Goal: Information Seeking & Learning: Learn about a topic

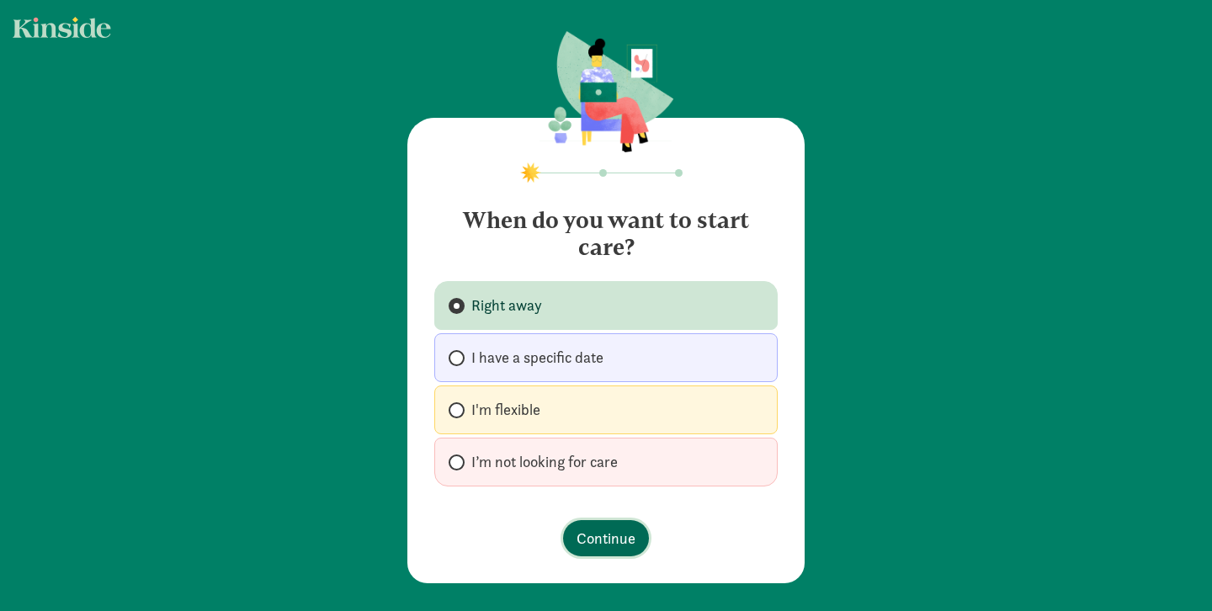
click at [595, 538] on span "Continue" at bounding box center [606, 538] width 59 height 23
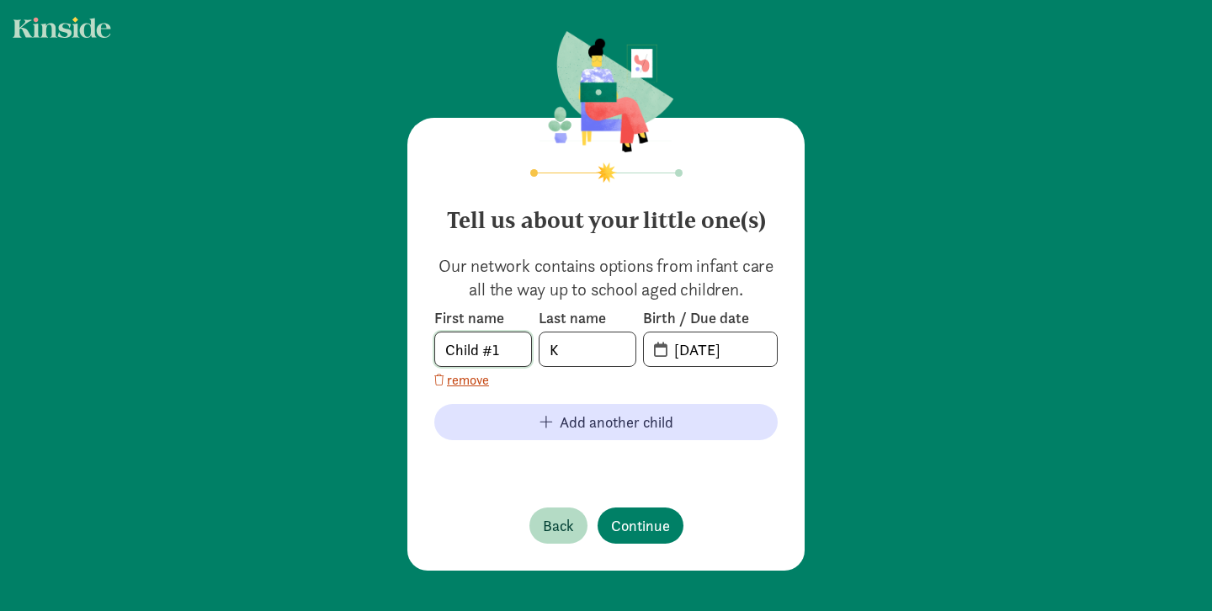
click at [520, 351] on input "Child #1" at bounding box center [483, 350] width 96 height 34
type input "C"
type input "Saanvika"
type input "[PERSON_NAME]"
click at [754, 352] on input "[DATE]" at bounding box center [720, 350] width 113 height 34
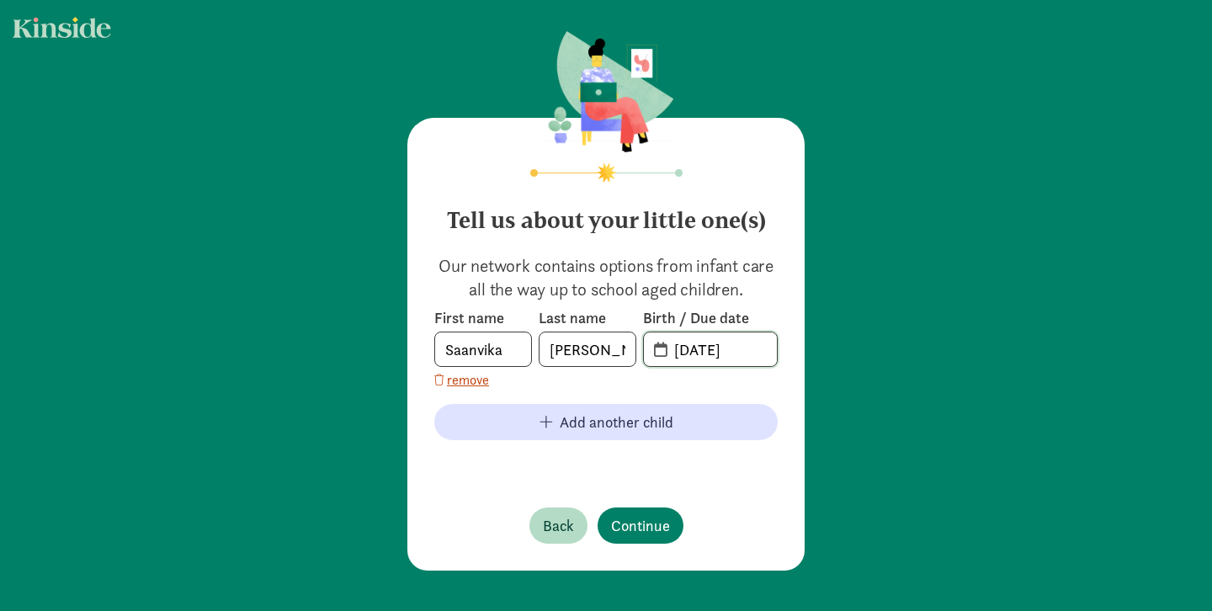
drag, startPoint x: 761, startPoint y: 349, endPoint x: 663, endPoint y: 354, distance: 97.8
click at [664, 354] on input "[DATE]" at bounding box center [720, 350] width 113 height 34
type input "[DATE]"
drag, startPoint x: 746, startPoint y: 446, endPoint x: 717, endPoint y: 479, distance: 43.6
click at [746, 446] on div "First name [PERSON_NAME] Last name [PERSON_NAME] Birth / Due date 20-21-0510 re…" at bounding box center [606, 390] width 344 height 165
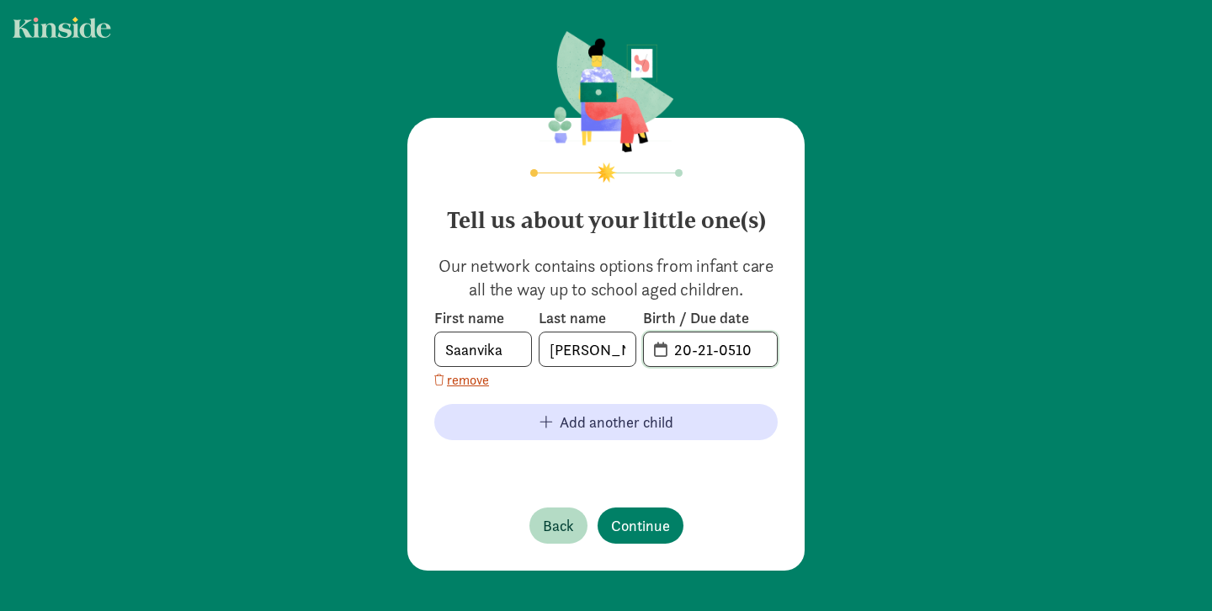
drag, startPoint x: 697, startPoint y: 348, endPoint x: 727, endPoint y: 349, distance: 29.5
click at [698, 348] on input "20-21-0510" at bounding box center [720, 350] width 113 height 34
drag, startPoint x: 765, startPoint y: 348, endPoint x: 473, endPoint y: 357, distance: 292.3
click at [473, 357] on div "First name [PERSON_NAME] Last name [PERSON_NAME] Birth / Due date 20-21-0510" at bounding box center [606, 337] width 344 height 59
type input "[DATE]"
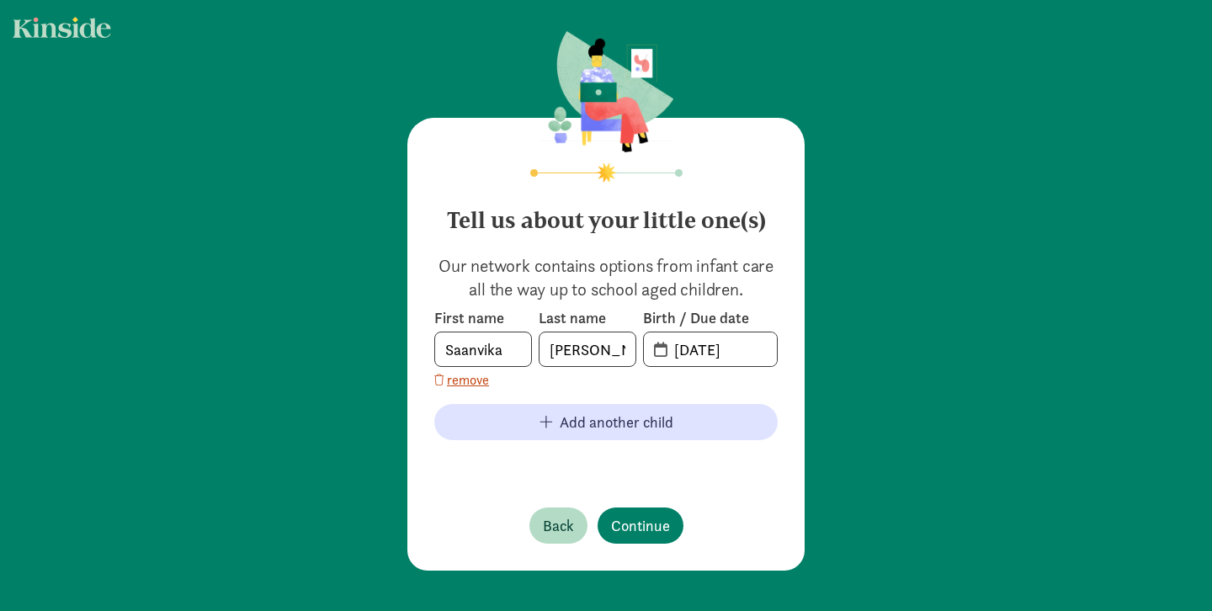
click at [729, 491] on div "Tell us about your little one(s) Our network contains options from infant care …" at bounding box center [606, 344] width 397 height 453
click at [647, 522] on span "Continue" at bounding box center [640, 525] width 59 height 23
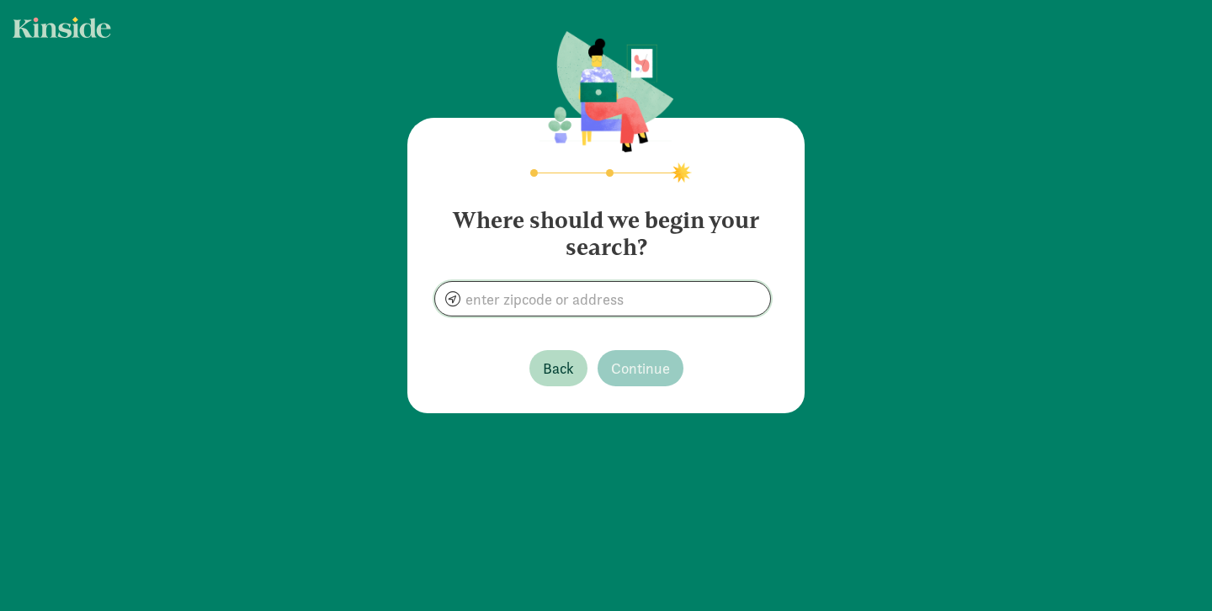
click at [618, 306] on input at bounding box center [602, 299] width 335 height 34
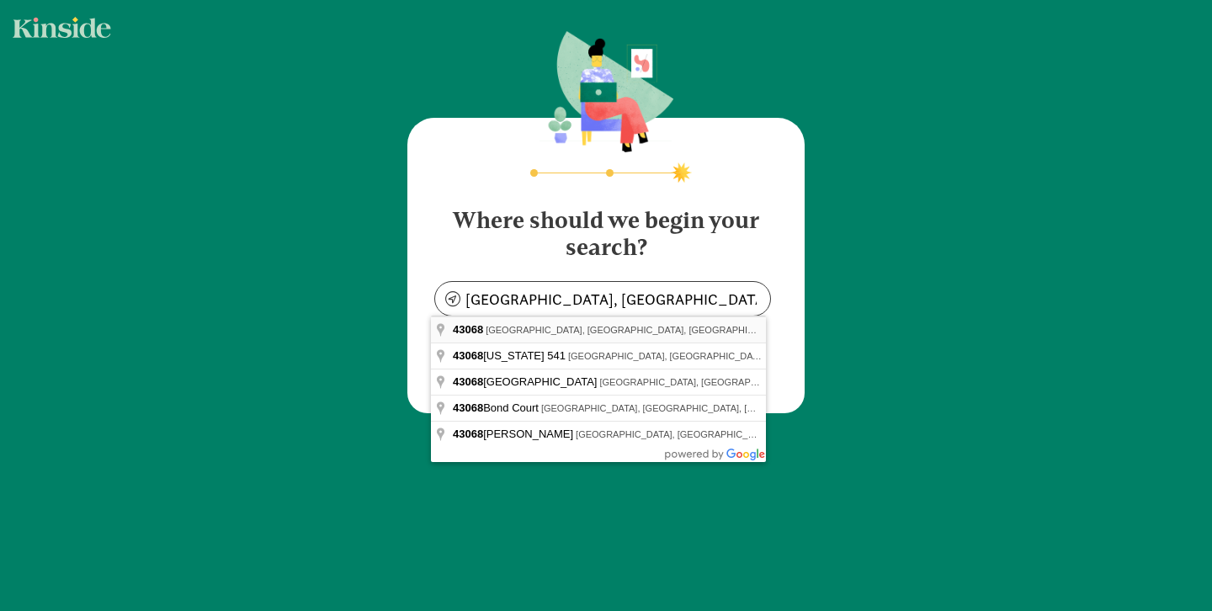
type input "[GEOGRAPHIC_DATA], [GEOGRAPHIC_DATA] 43068, [GEOGRAPHIC_DATA]"
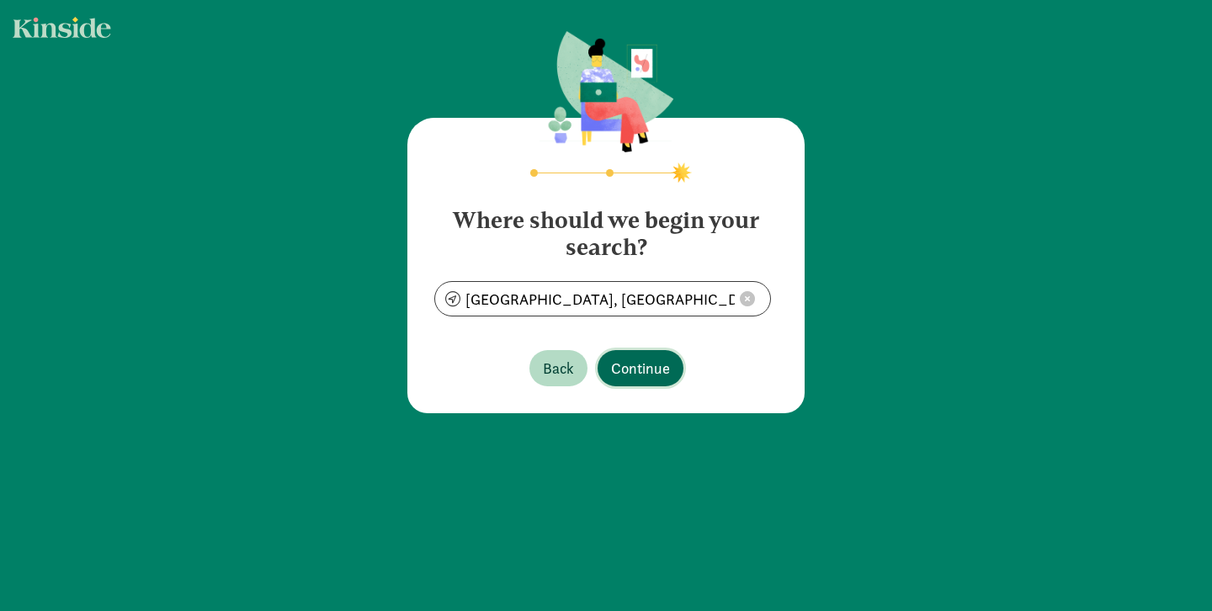
click at [641, 372] on span "Continue" at bounding box center [640, 368] width 59 height 23
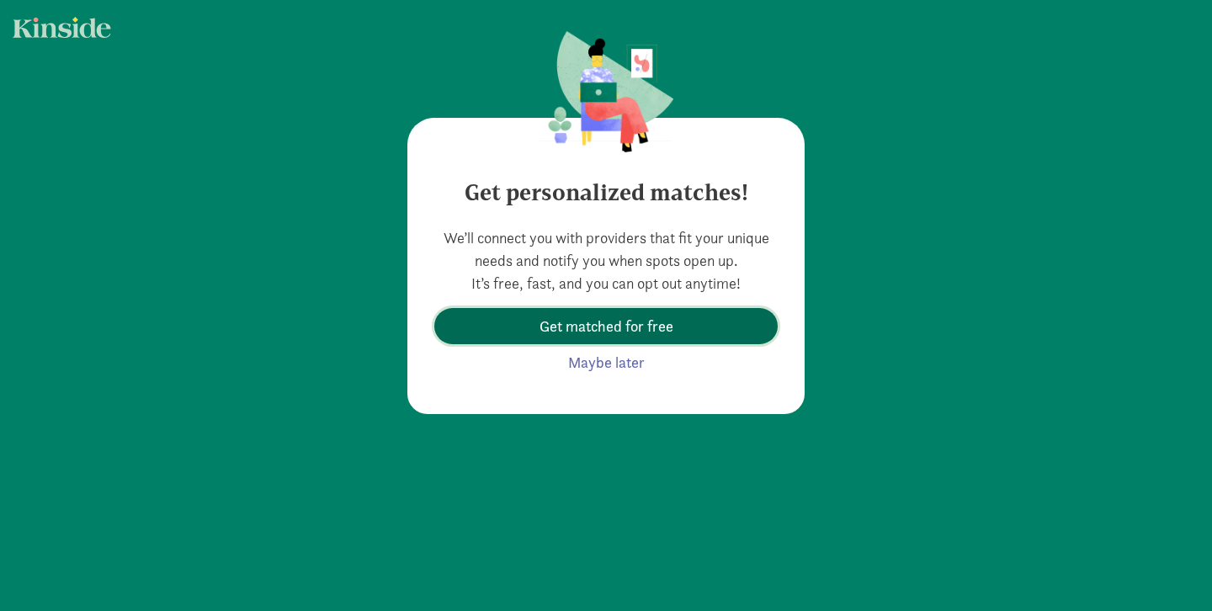
click at [605, 330] on span "Get matched for free" at bounding box center [607, 326] width 134 height 23
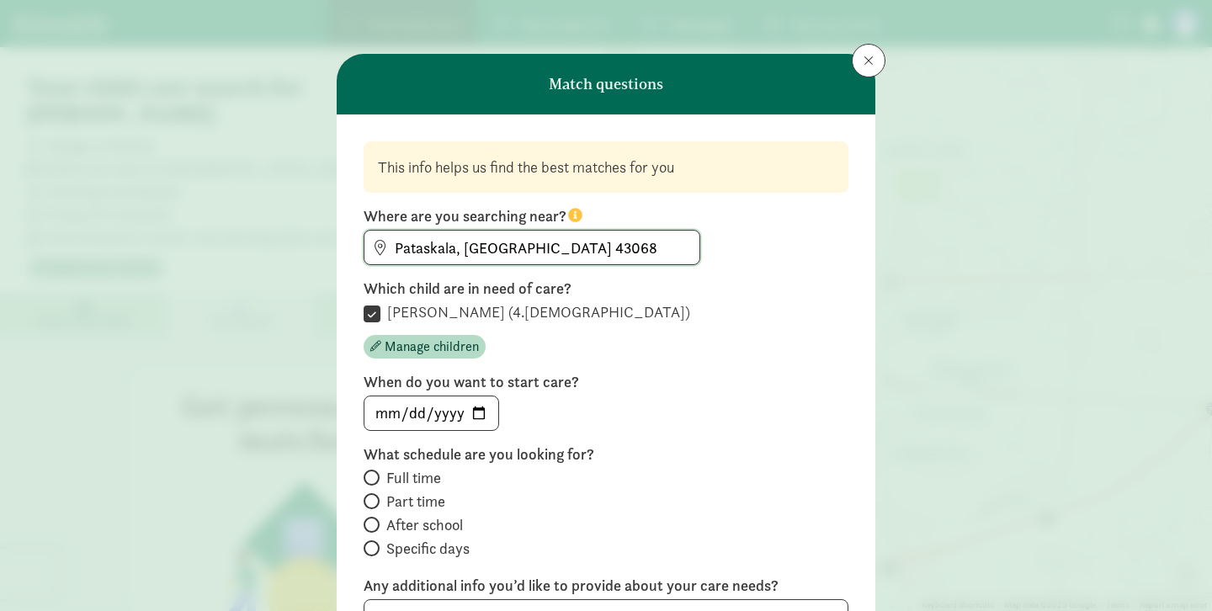
click at [610, 248] on input "Pataskala, [GEOGRAPHIC_DATA] 43068" at bounding box center [532, 248] width 335 height 34
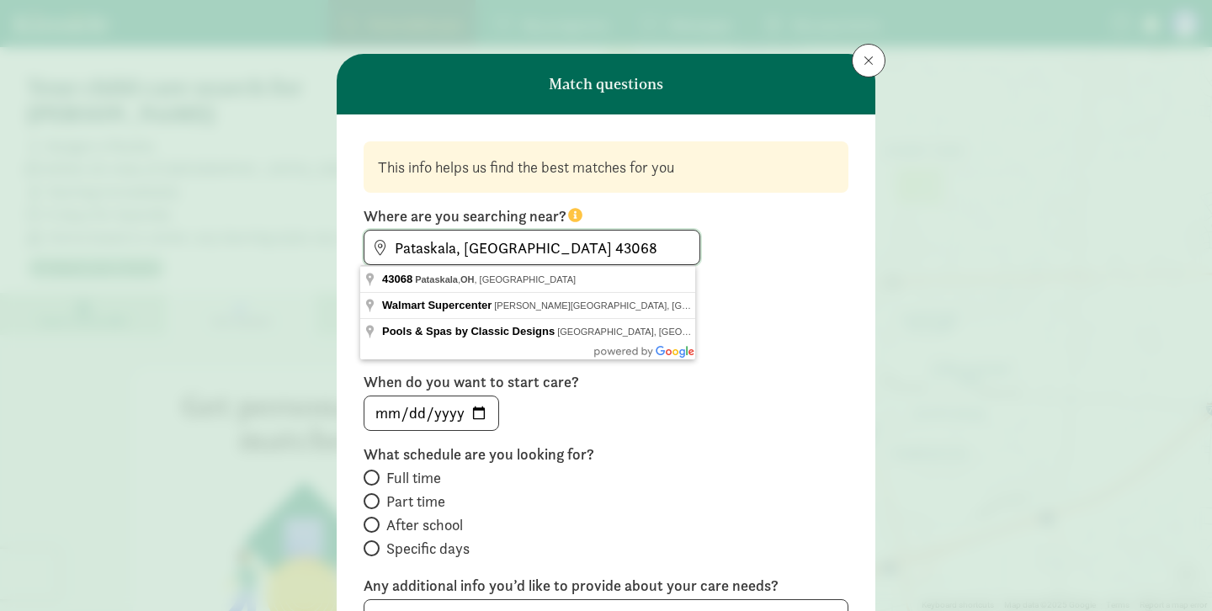
drag, startPoint x: 451, startPoint y: 253, endPoint x: 242, endPoint y: 251, distance: 209.7
click at [242, 251] on div "Match questions This info helps us find the best matches for you Where are you …" at bounding box center [606, 305] width 1212 height 611
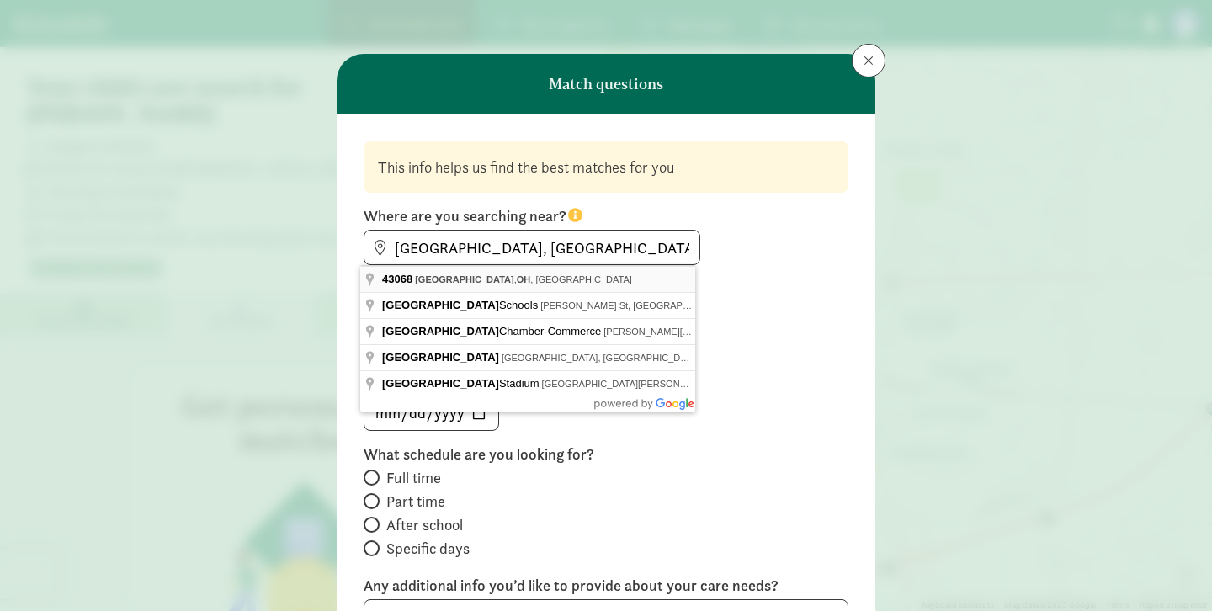
type input "[GEOGRAPHIC_DATA], [GEOGRAPHIC_DATA] 43068, [GEOGRAPHIC_DATA]"
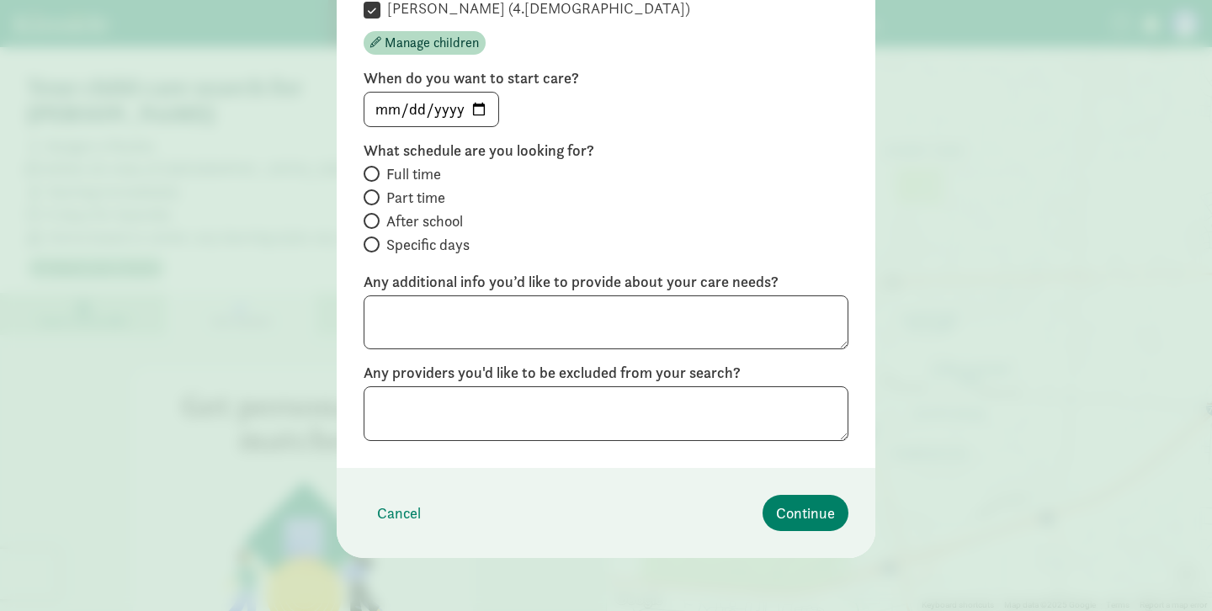
scroll to position [305, 0]
click at [802, 512] on span "Continue" at bounding box center [805, 512] width 59 height 23
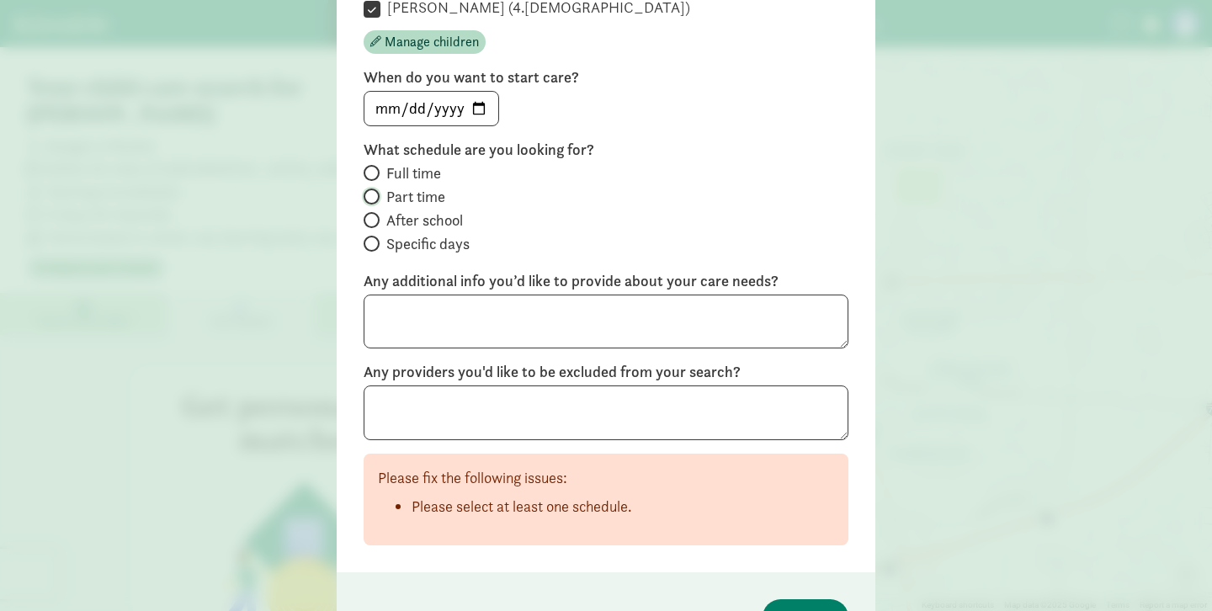
click at [369, 192] on input "Part time" at bounding box center [369, 196] width 11 height 11
radio input "true"
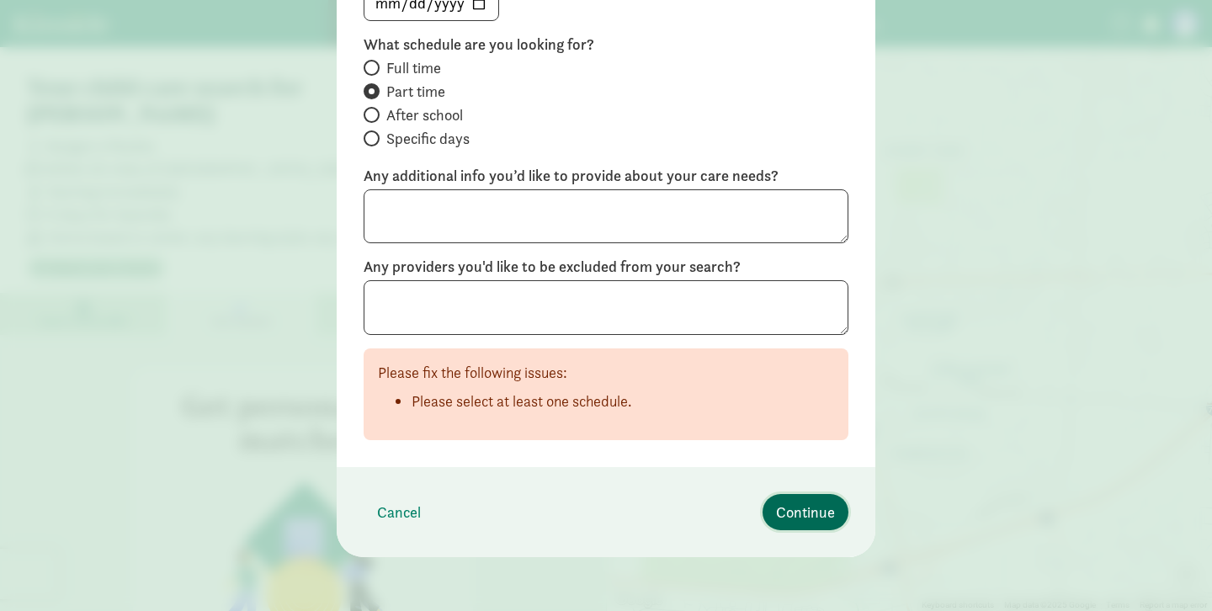
click at [799, 516] on span "Continue" at bounding box center [805, 512] width 59 height 23
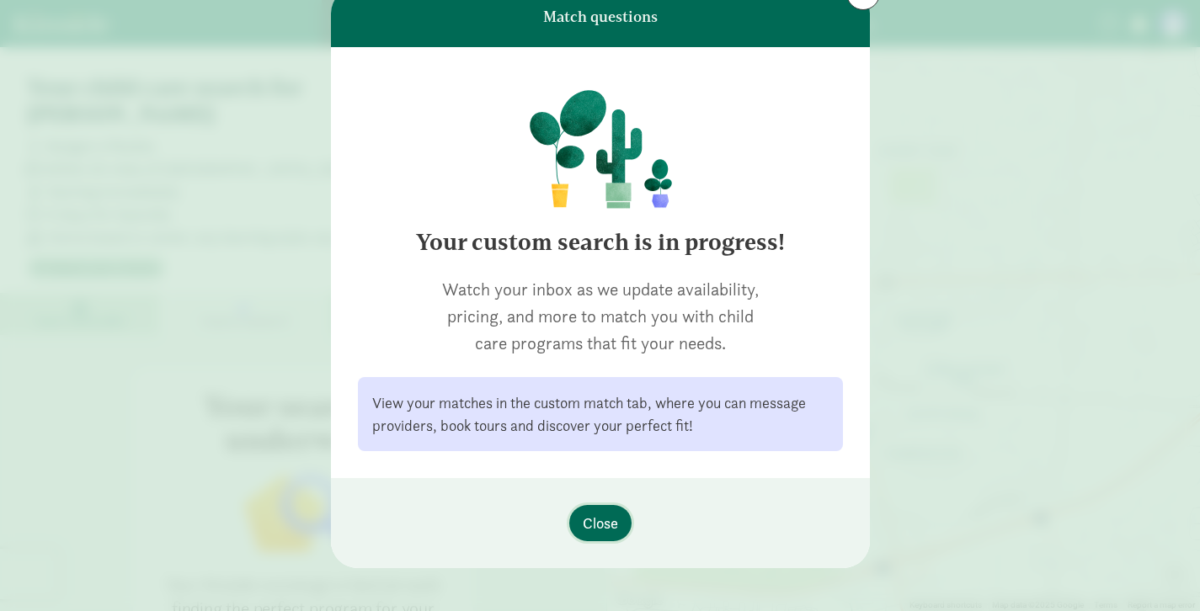
scroll to position [54, 0]
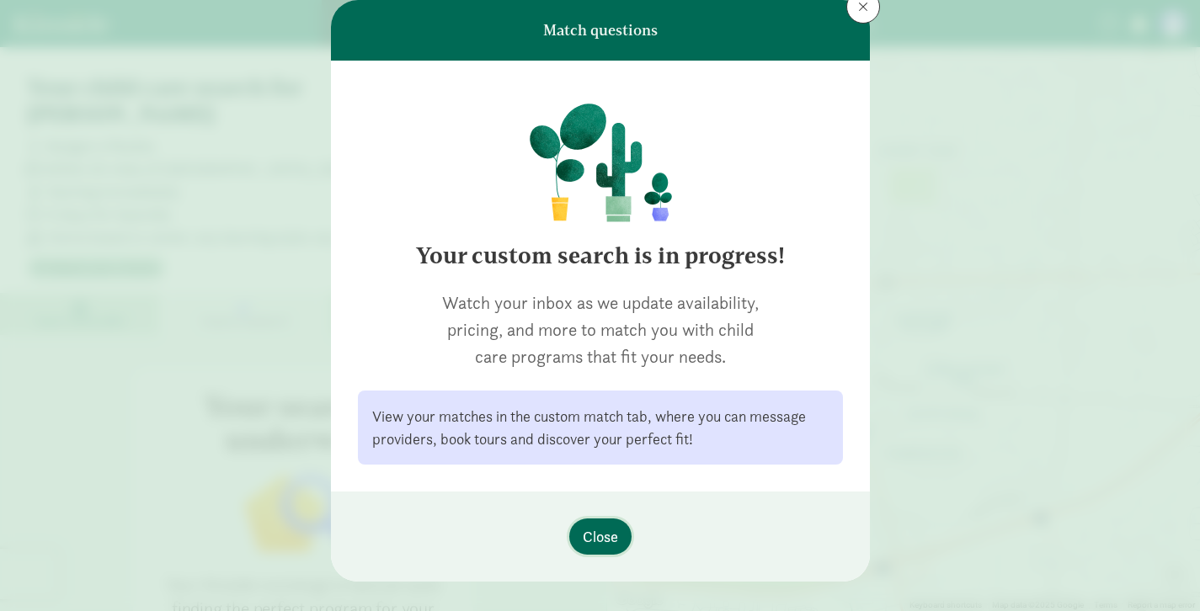
click at [602, 535] on span "Close" at bounding box center [600, 536] width 35 height 23
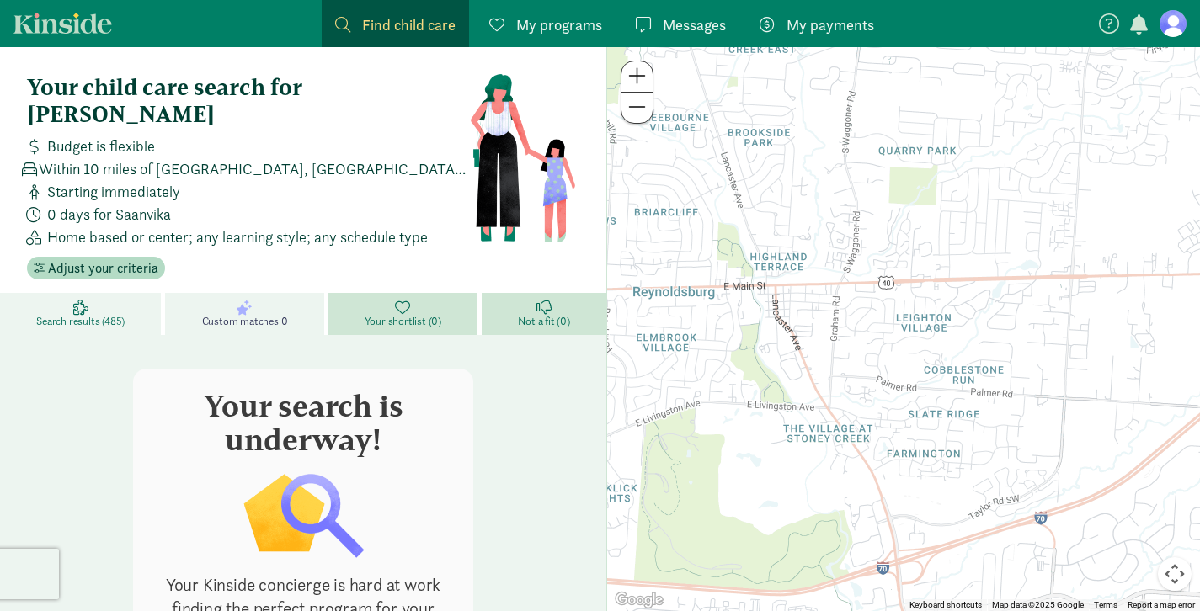
click at [87, 315] on span "Search results (485)" at bounding box center [80, 321] width 88 height 13
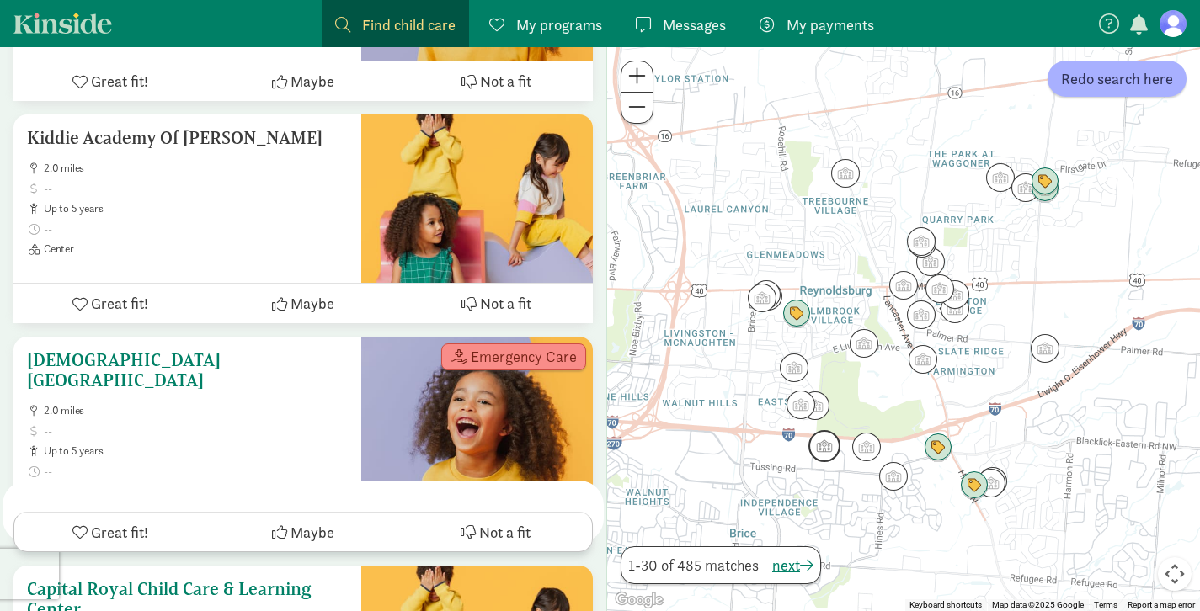
scroll to position [6463, 0]
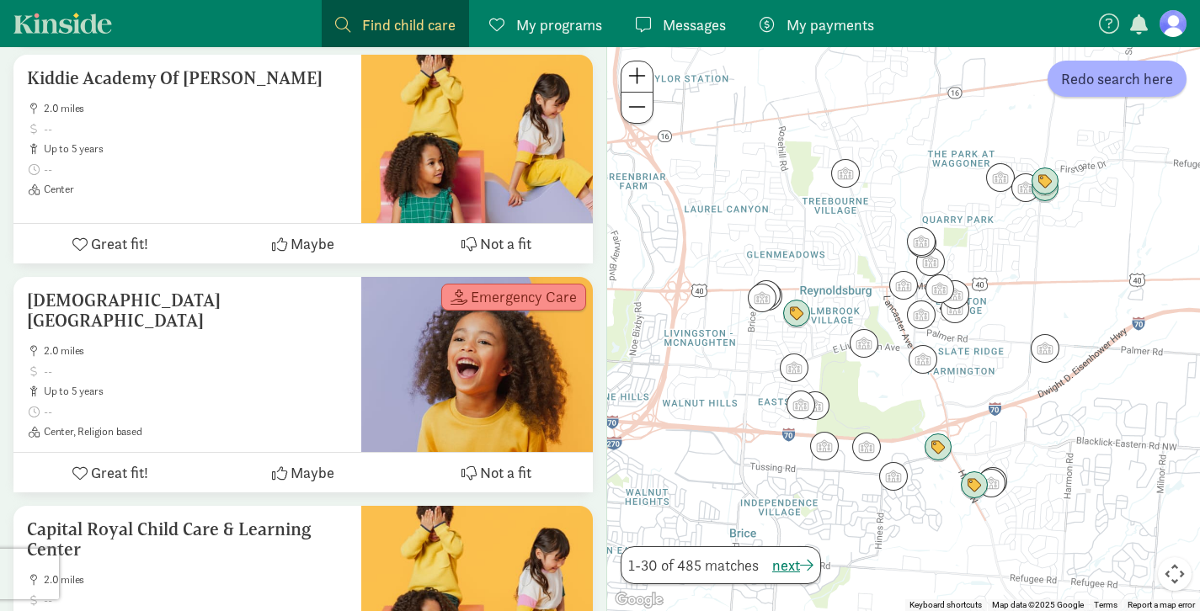
click at [342, 24] on span at bounding box center [342, 24] width 15 height 15
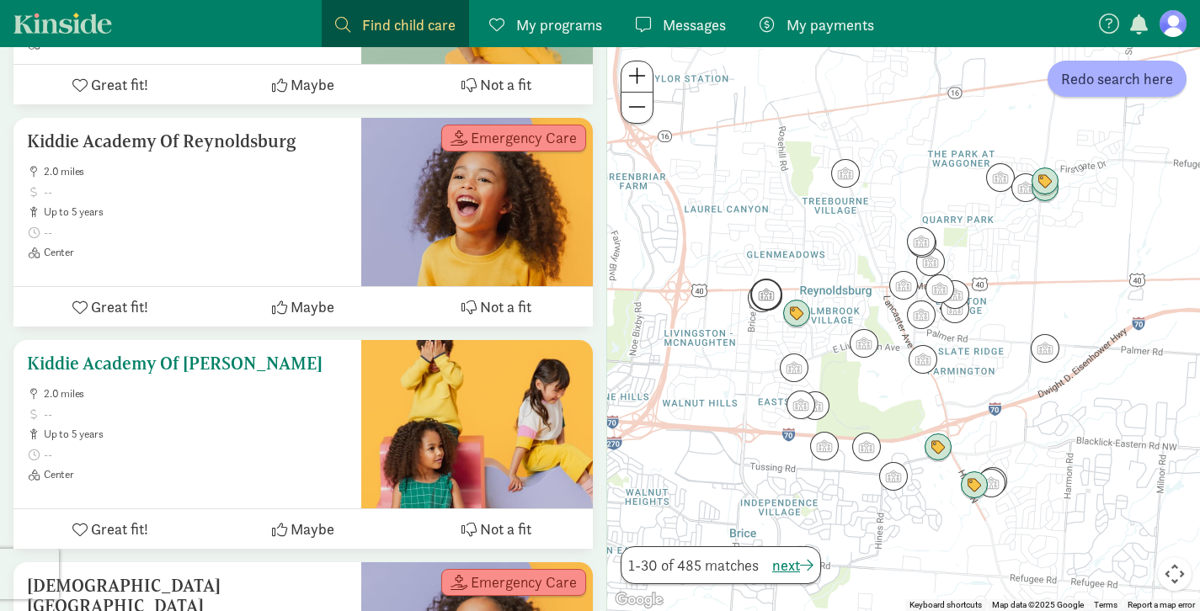
scroll to position [6115, 0]
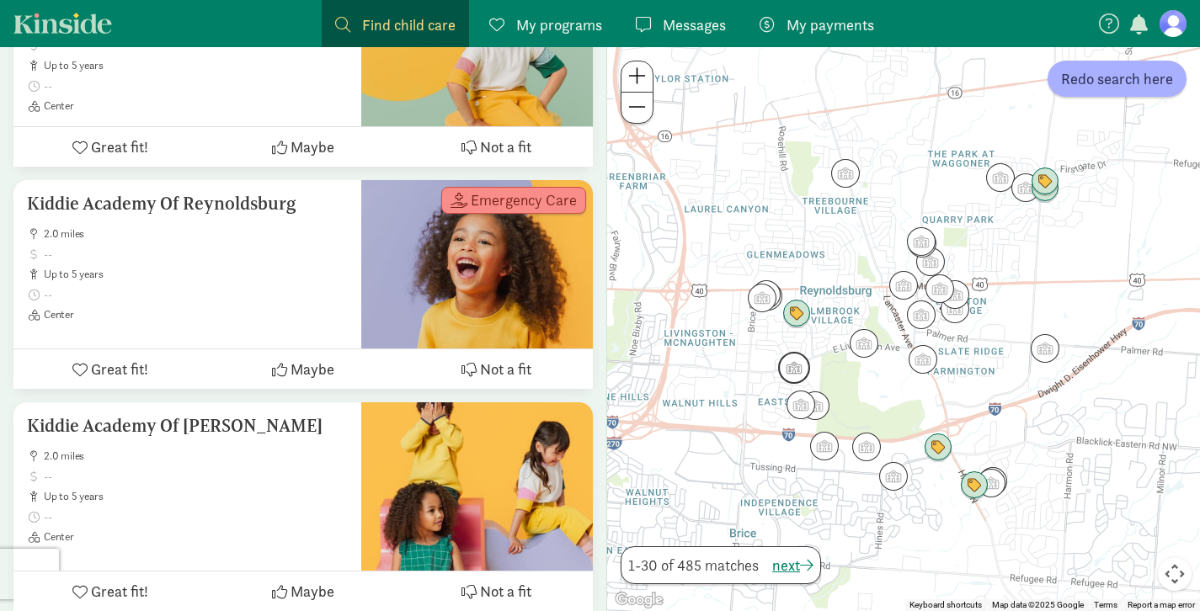
click at [797, 371] on img "Click to see details" at bounding box center [794, 368] width 32 height 32
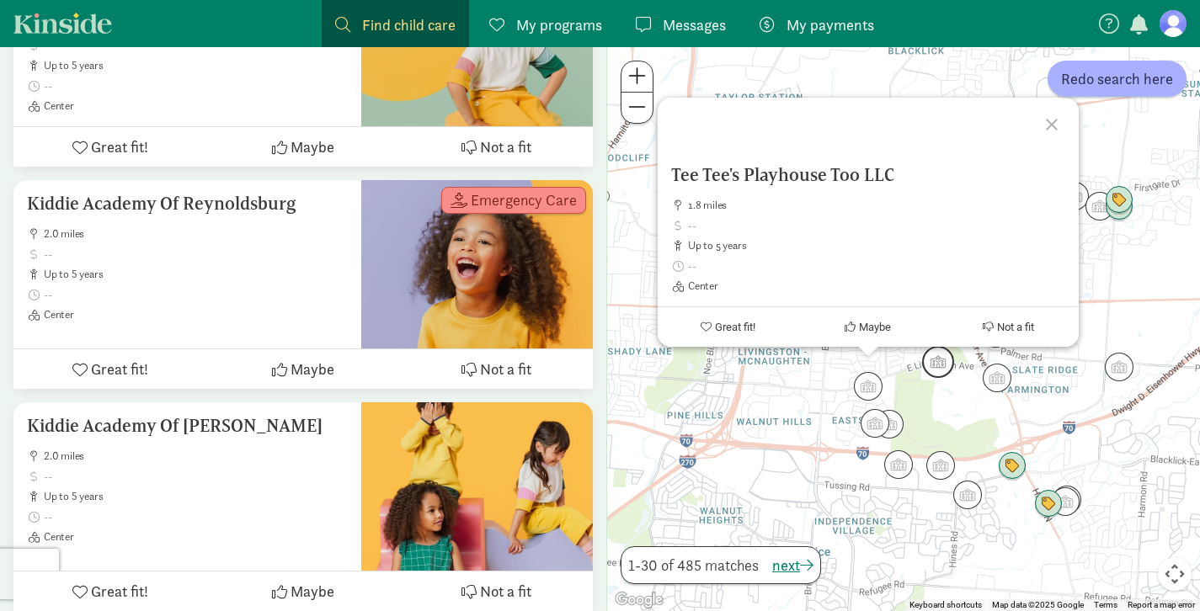
click at [939, 365] on img "Click to see details" at bounding box center [938, 362] width 32 height 32
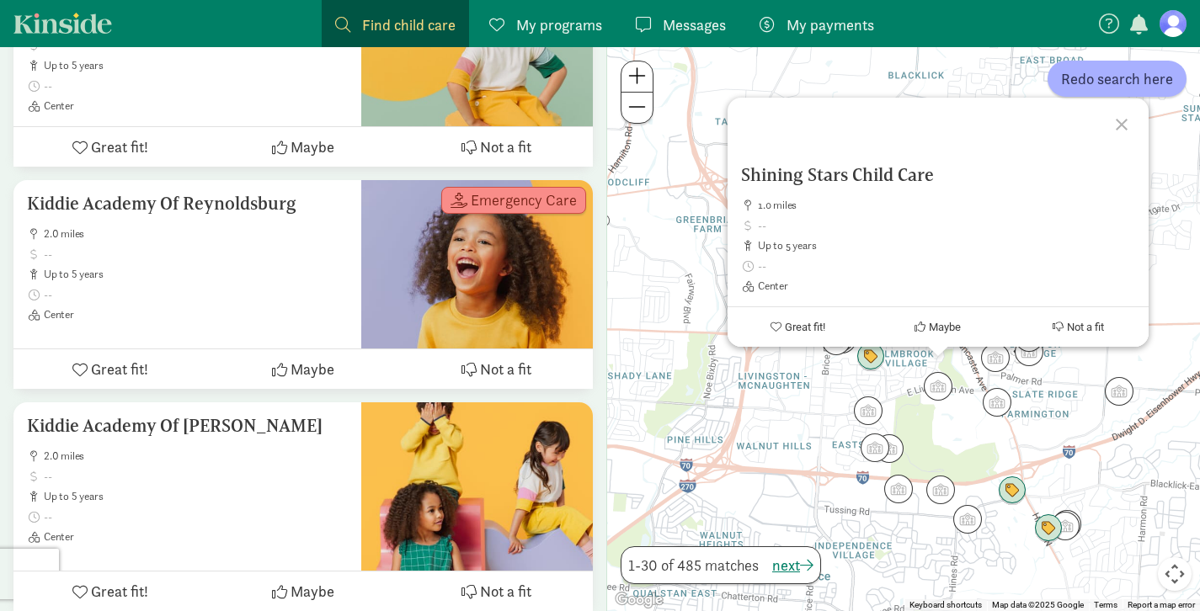
click at [1123, 126] on div at bounding box center [1124, 122] width 49 height 49
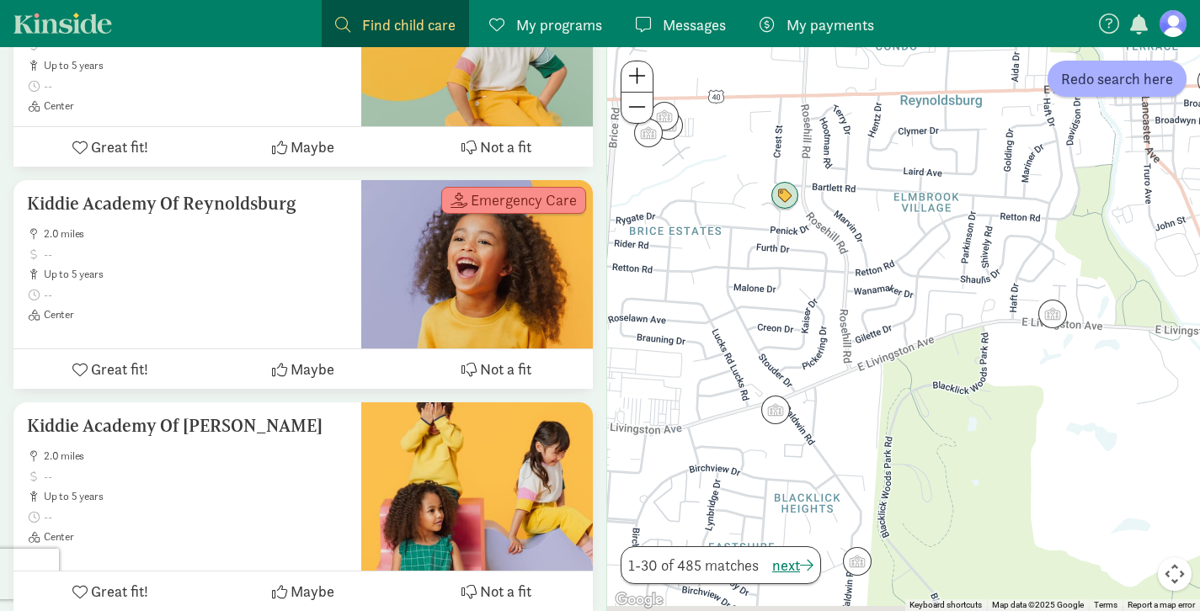
drag, startPoint x: 967, startPoint y: 344, endPoint x: 1062, endPoint y: 264, distance: 123.8
click at [1062, 264] on div at bounding box center [903, 329] width 593 height 564
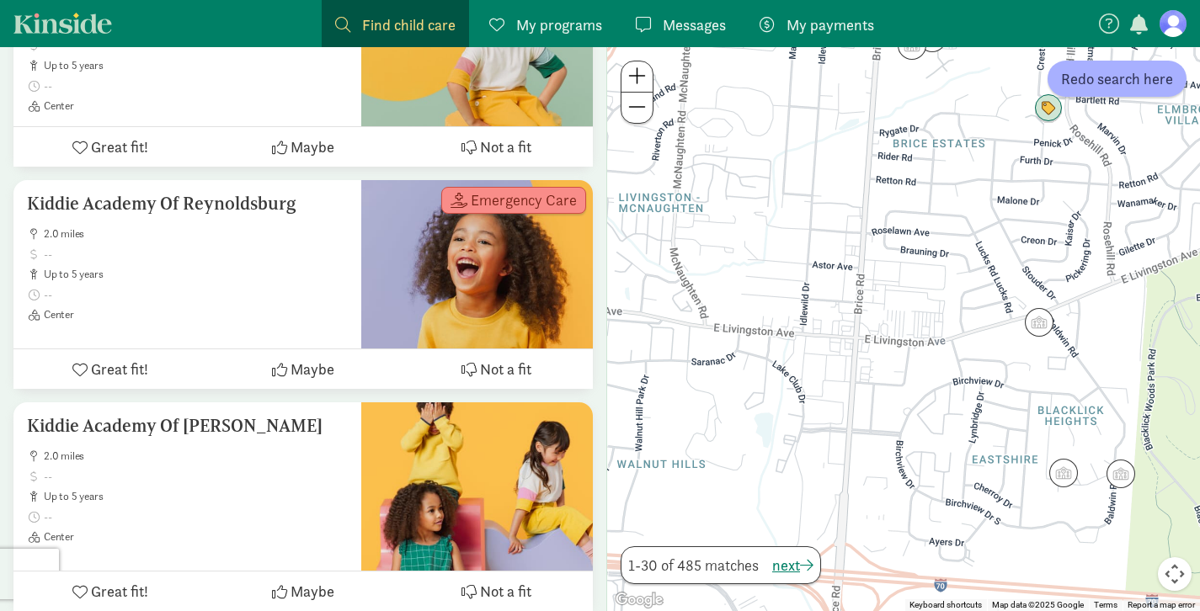
drag, startPoint x: 859, startPoint y: 414, endPoint x: 1104, endPoint y: 336, distance: 257.2
click at [1104, 336] on div at bounding box center [903, 329] width 593 height 564
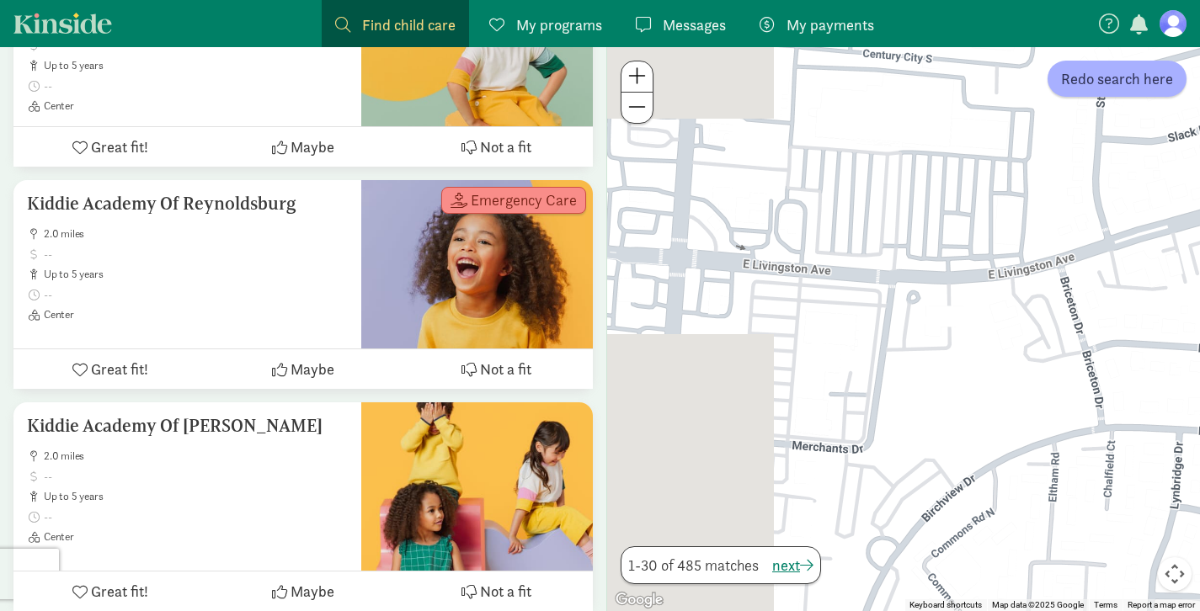
drag, startPoint x: 852, startPoint y: 320, endPoint x: 1212, endPoint y: 292, distance: 360.6
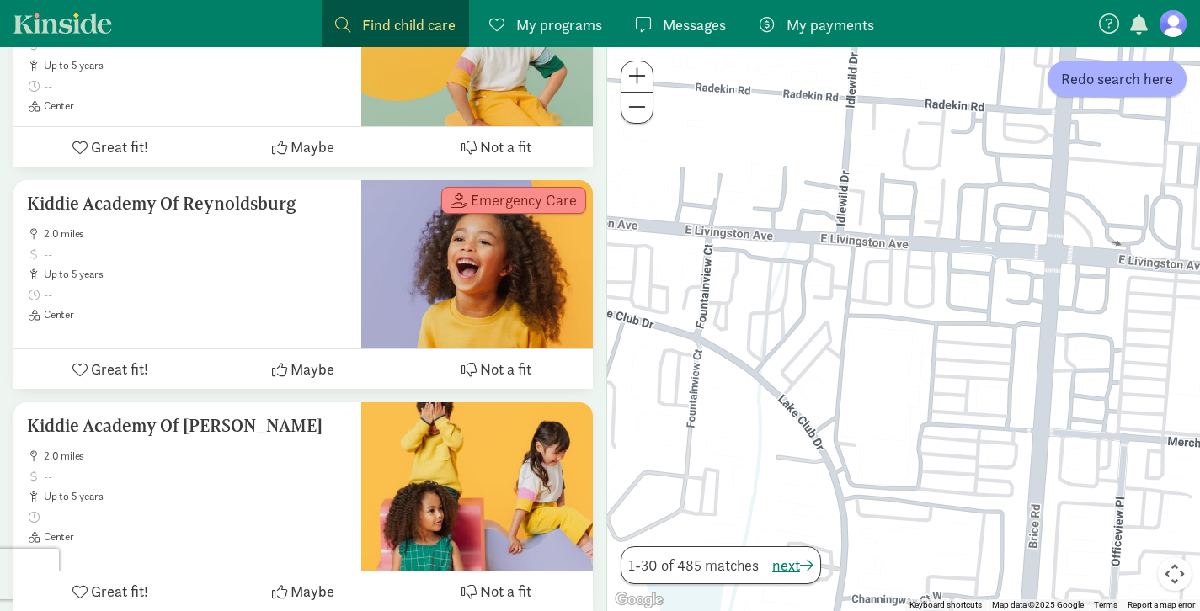
drag, startPoint x: 844, startPoint y: 322, endPoint x: 1212, endPoint y: 323, distance: 367.1
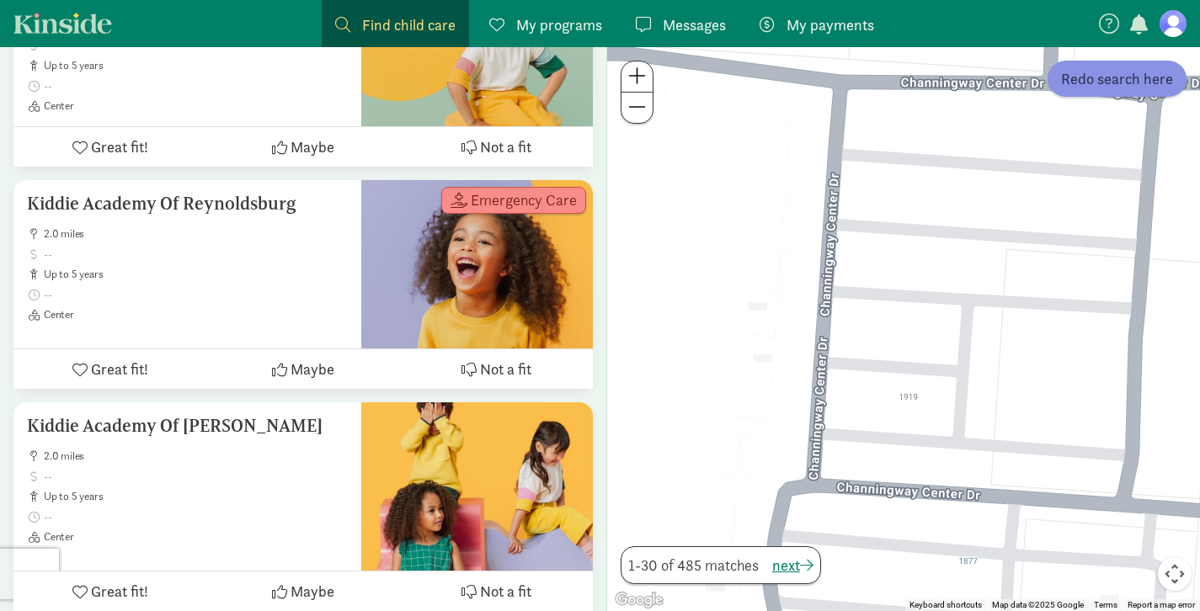
click at [1105, 81] on span "Redo search here" at bounding box center [1117, 78] width 112 height 23
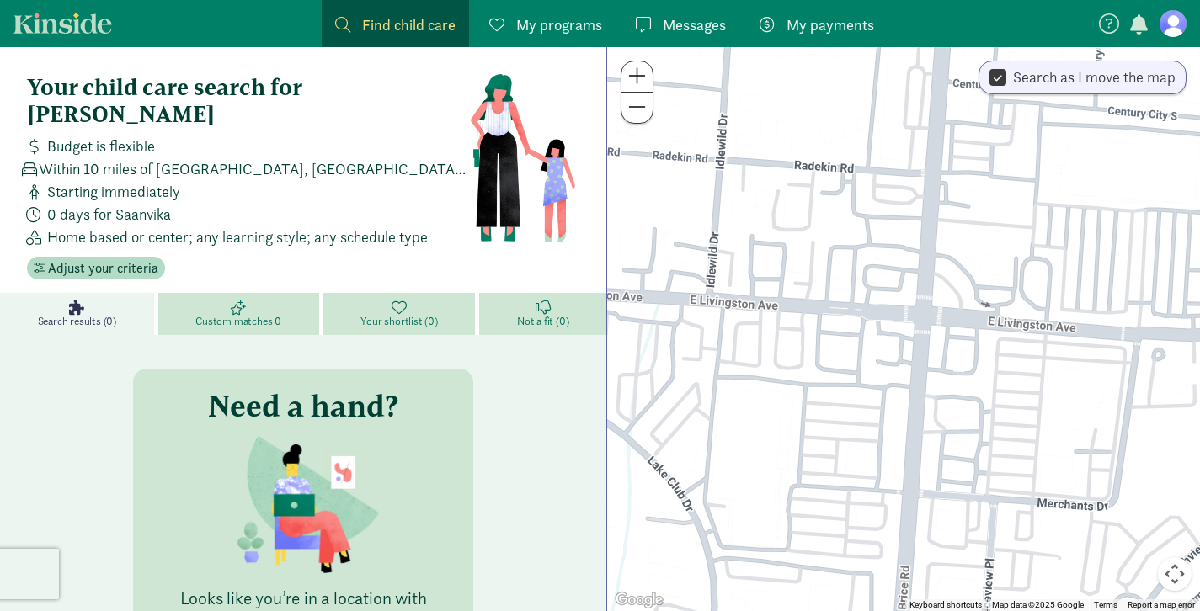
drag, startPoint x: 1085, startPoint y: 357, endPoint x: 862, endPoint y: 402, distance: 227.5
click at [862, 402] on div at bounding box center [903, 329] width 593 height 564
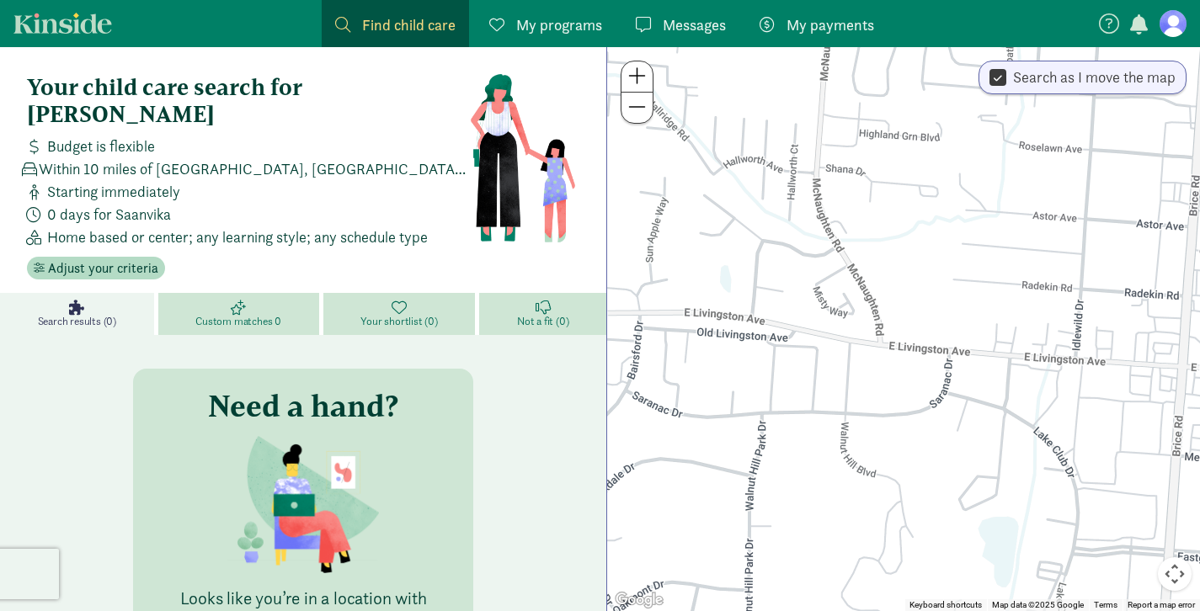
drag, startPoint x: 887, startPoint y: 413, endPoint x: 1125, endPoint y: 416, distance: 237.4
click at [1125, 416] on div at bounding box center [903, 329] width 593 height 564
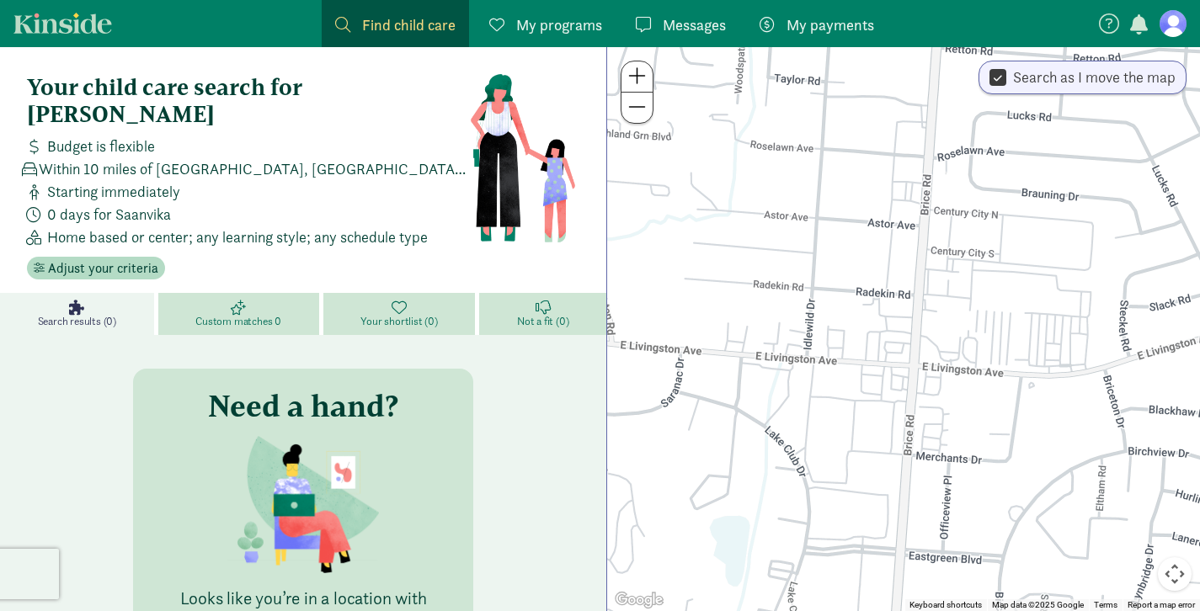
drag, startPoint x: 1161, startPoint y: 415, endPoint x: 960, endPoint y: 402, distance: 201.7
click at [887, 413] on div at bounding box center [903, 329] width 593 height 564
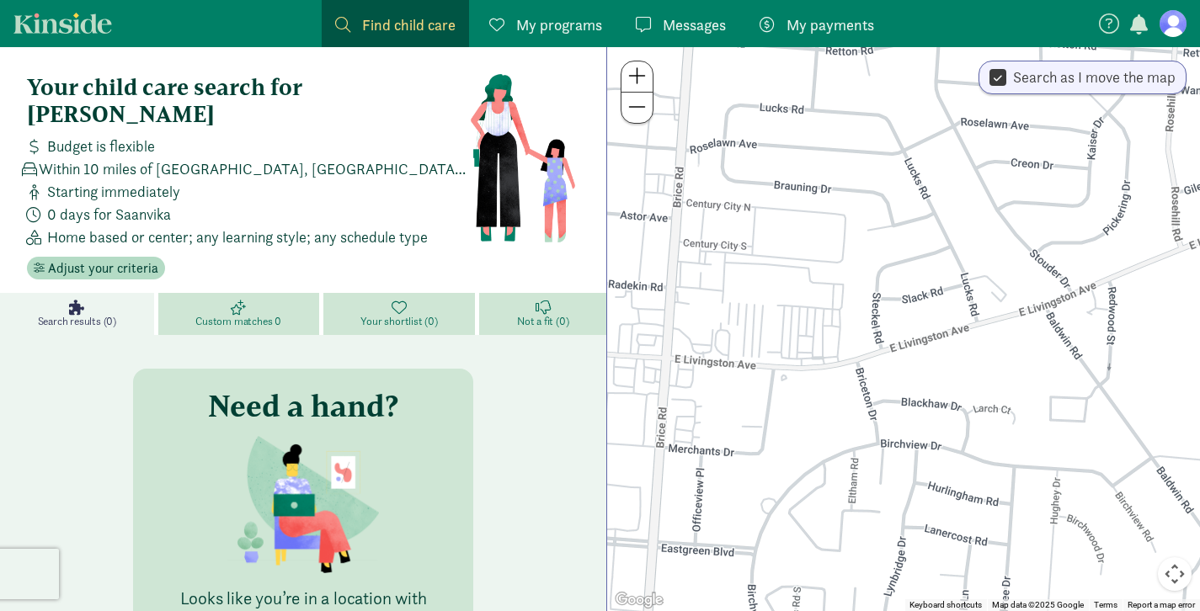
drag, startPoint x: 963, startPoint y: 397, endPoint x: 854, endPoint y: 402, distance: 109.6
click at [853, 403] on div at bounding box center [903, 329] width 593 height 564
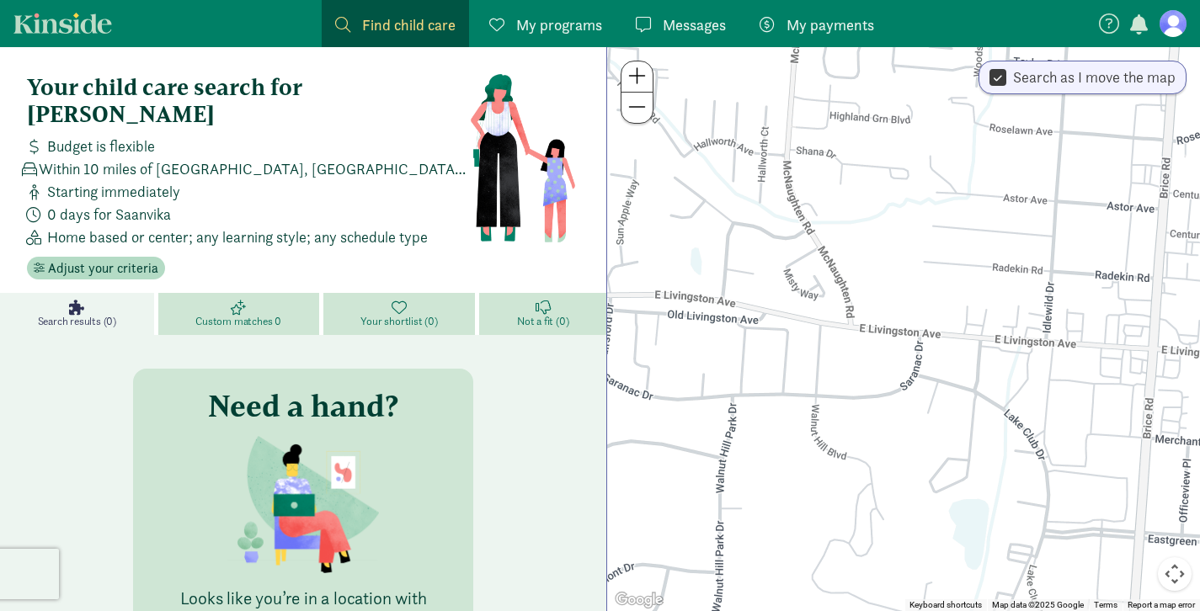
drag, startPoint x: 722, startPoint y: 426, endPoint x: 1015, endPoint y: 407, distance: 293.6
click at [1200, 417] on html "Find child care Find My programs Programs Messages Messages My payments Pay You…" at bounding box center [600, 425] width 1200 height 850
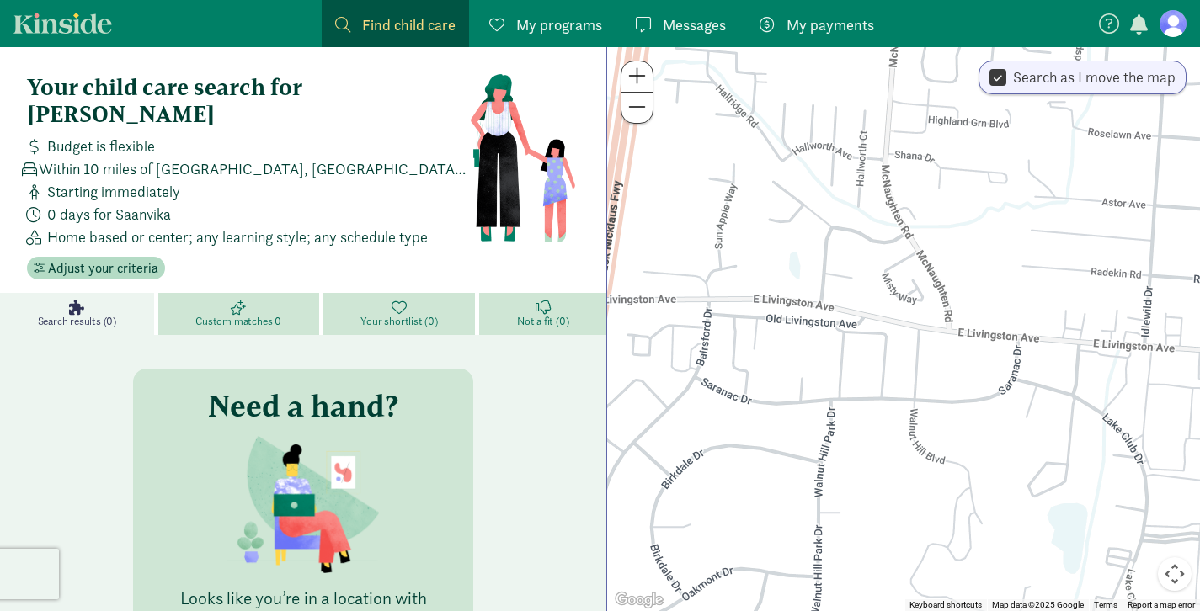
drag, startPoint x: 735, startPoint y: 395, endPoint x: 482, endPoint y: 388, distance: 253.5
click at [477, 389] on section "Your child care search for Saanvika Budget is flexible Within 10 miles of [GEOG…" at bounding box center [600, 448] width 1200 height 802
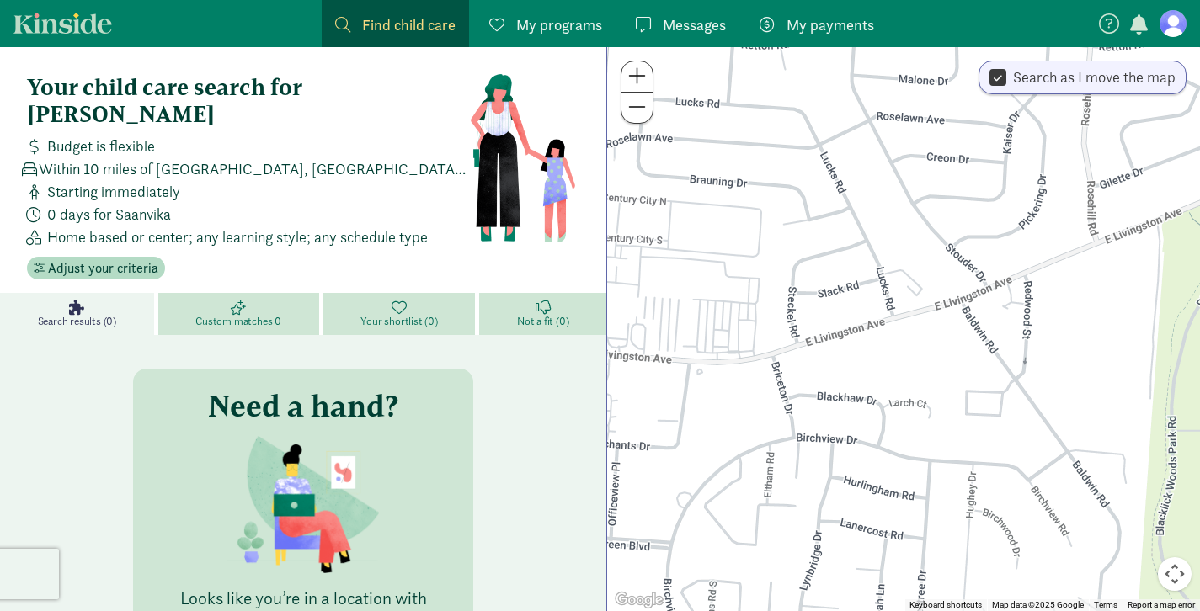
drag, startPoint x: 998, startPoint y: 388, endPoint x: 706, endPoint y: 395, distance: 292.2
click at [686, 398] on div at bounding box center [903, 329] width 593 height 564
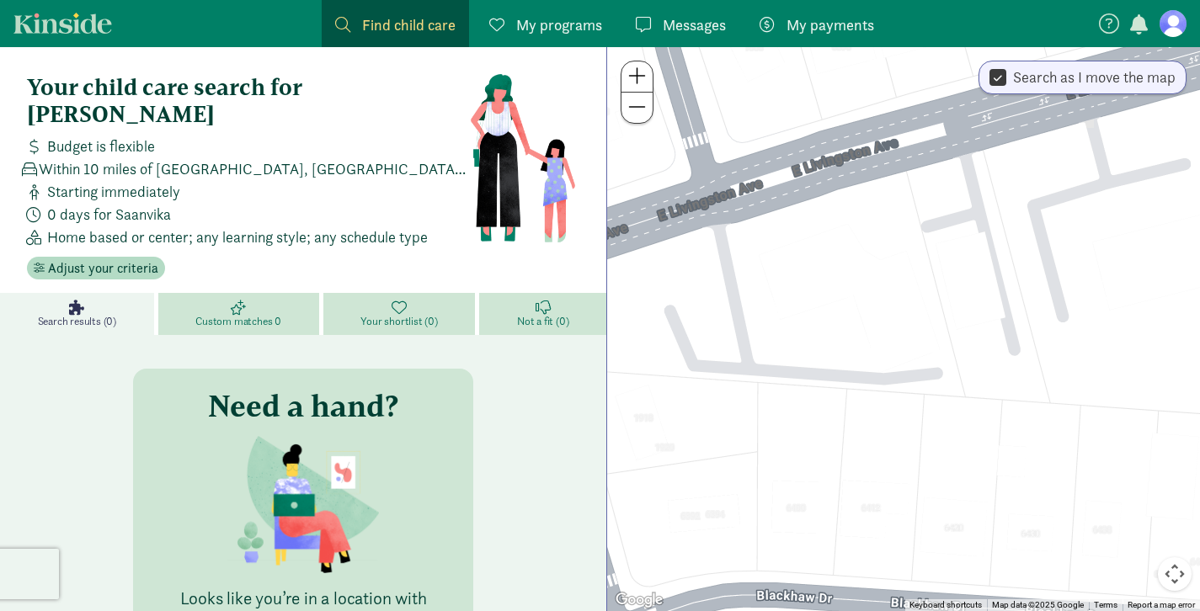
drag, startPoint x: 815, startPoint y: 364, endPoint x: 1145, endPoint y: 477, distance: 349.1
click at [1145, 477] on div at bounding box center [903, 329] width 593 height 564
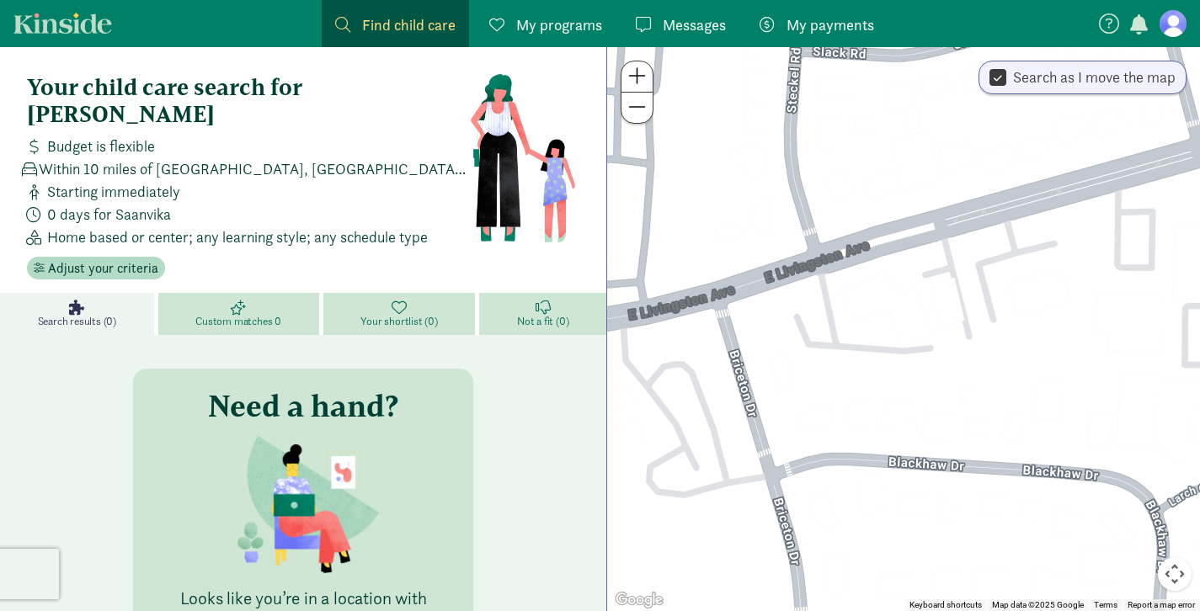
click at [996, 79] on input "Search as I move the map" at bounding box center [997, 78] width 17 height 23
click at [1078, 86] on span "Redo search here" at bounding box center [1117, 78] width 112 height 23
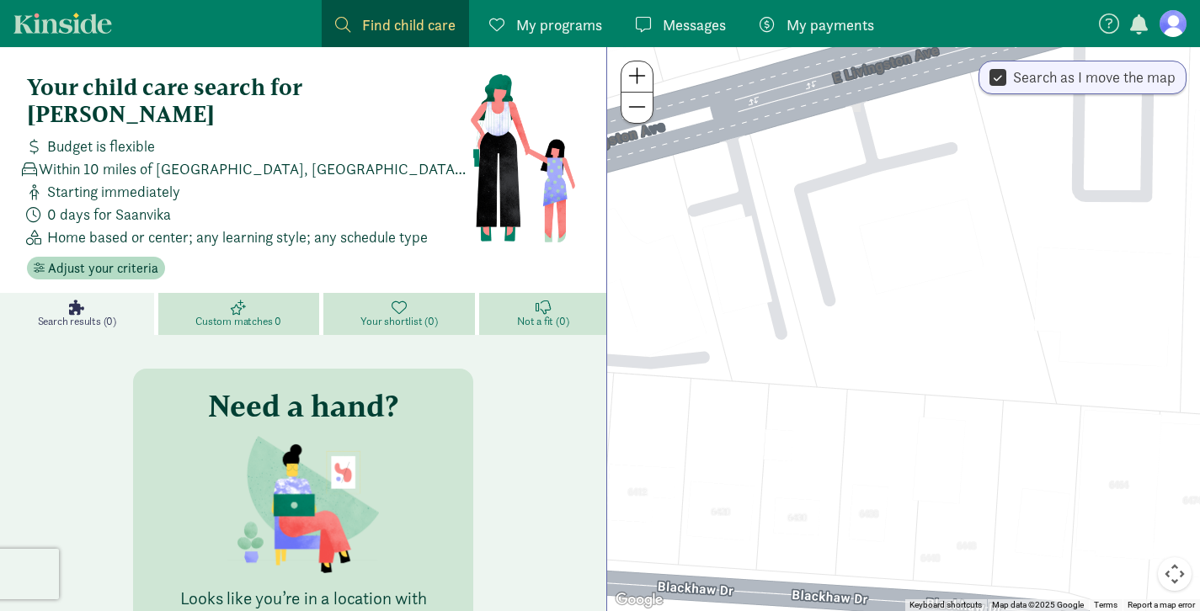
drag, startPoint x: 1083, startPoint y: 352, endPoint x: 1000, endPoint y: 360, distance: 82.9
click at [1001, 363] on div at bounding box center [903, 329] width 593 height 564
click at [562, 30] on span "My programs" at bounding box center [559, 24] width 86 height 23
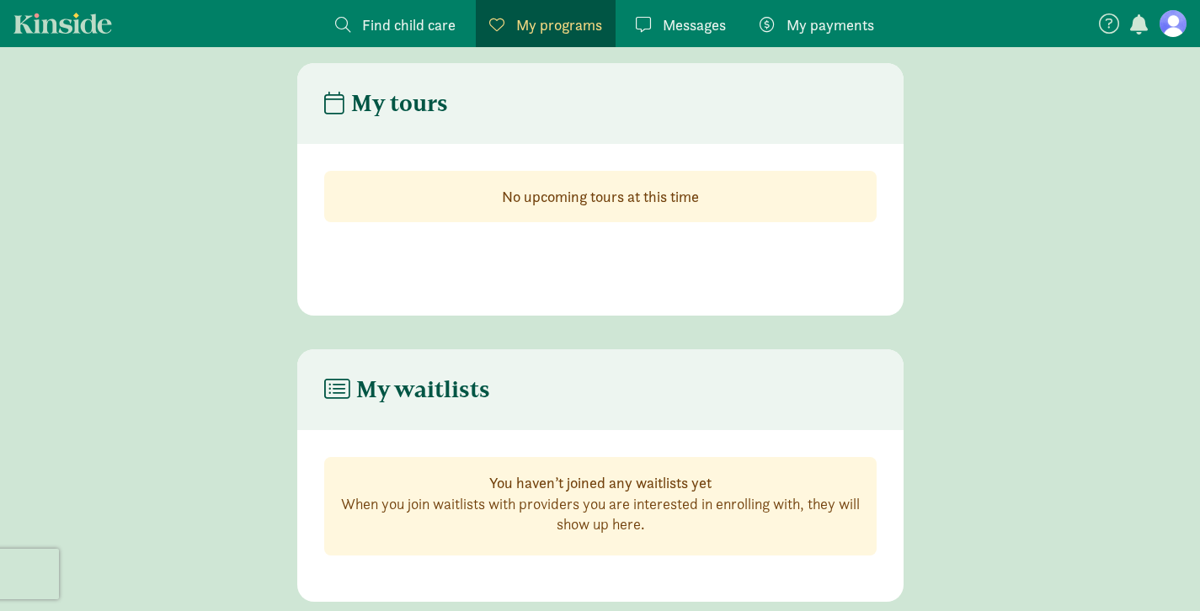
scroll to position [34, 0]
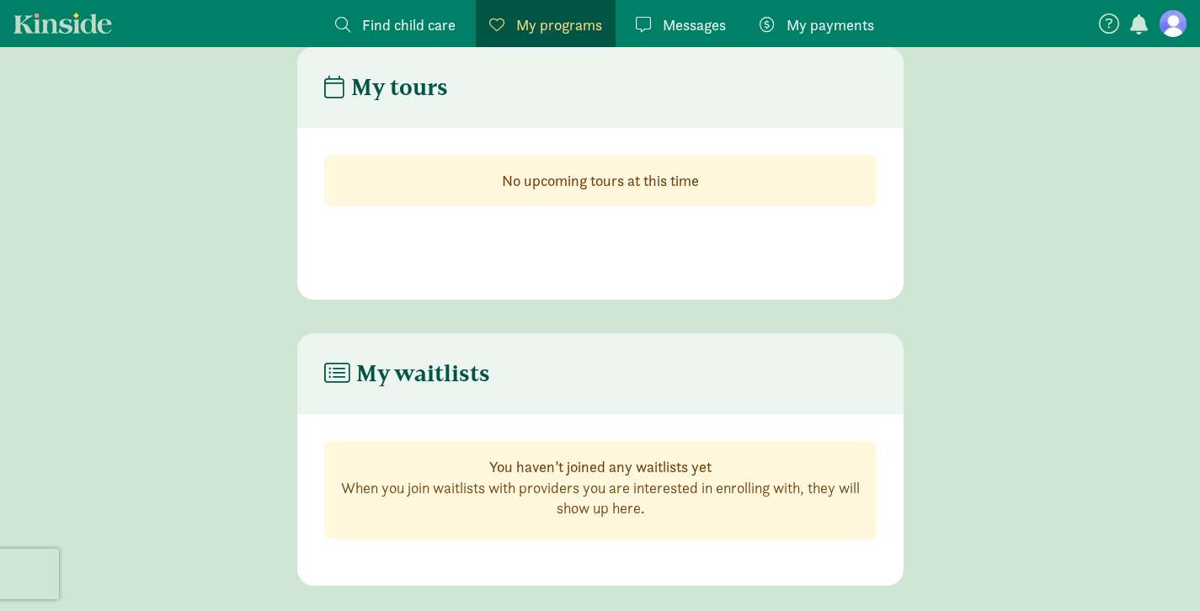
click at [408, 27] on span "Find child care" at bounding box center [408, 24] width 93 height 23
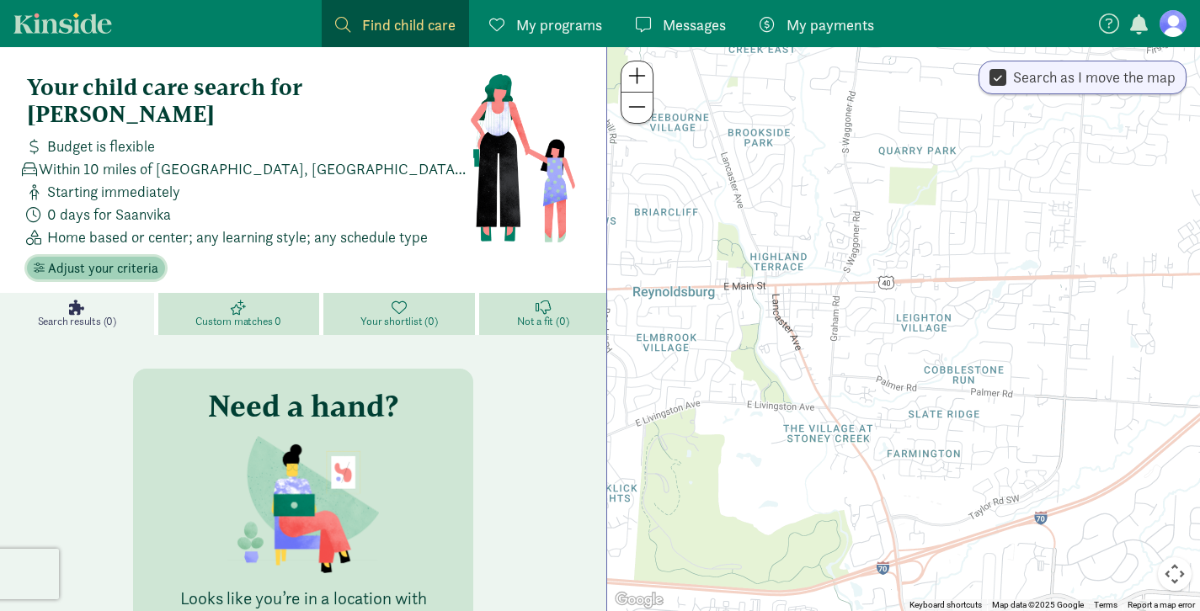
click at [75, 258] on span "Adjust your criteria" at bounding box center [103, 268] width 110 height 20
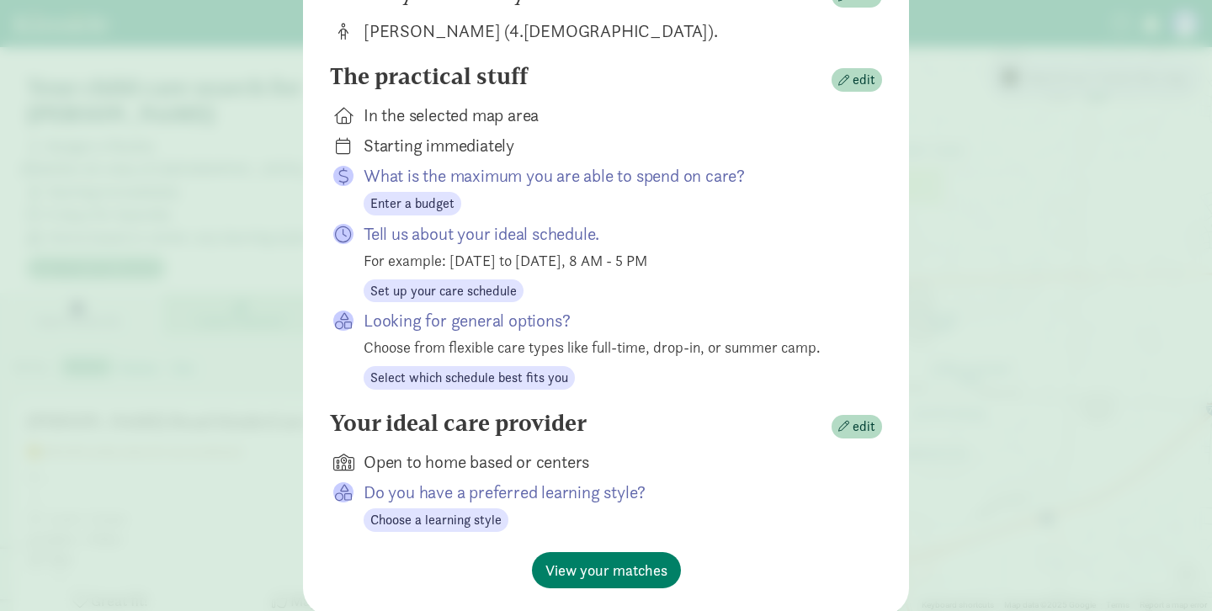
scroll to position [210, 0]
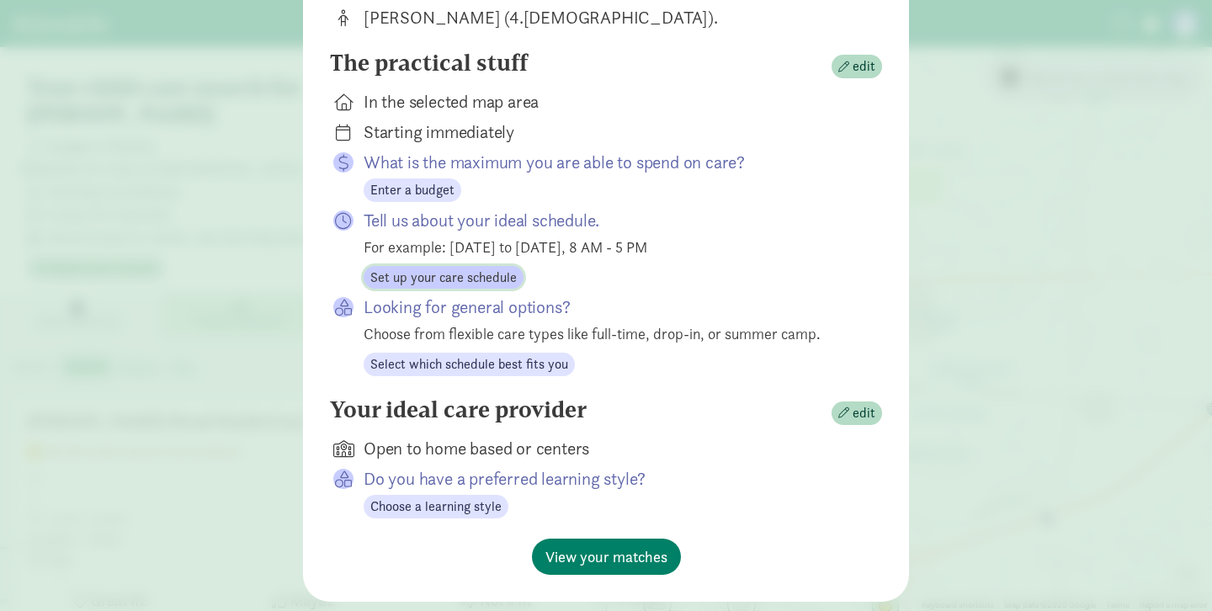
click at [447, 286] on span "Set up your care schedule" at bounding box center [443, 278] width 147 height 20
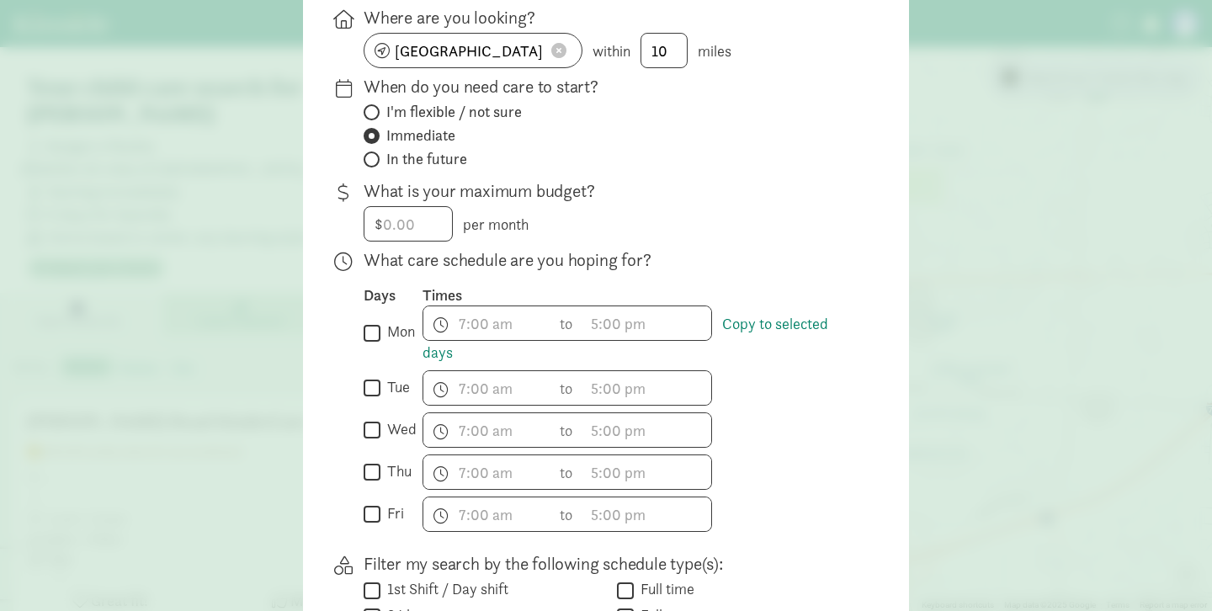
drag, startPoint x: 369, startPoint y: 344, endPoint x: 371, endPoint y: 355, distance: 12.1
click at [370, 344] on input "mon" at bounding box center [372, 333] width 17 height 23
checkbox input "true"
click at [373, 400] on input "tue" at bounding box center [372, 388] width 17 height 23
checkbox input "true"
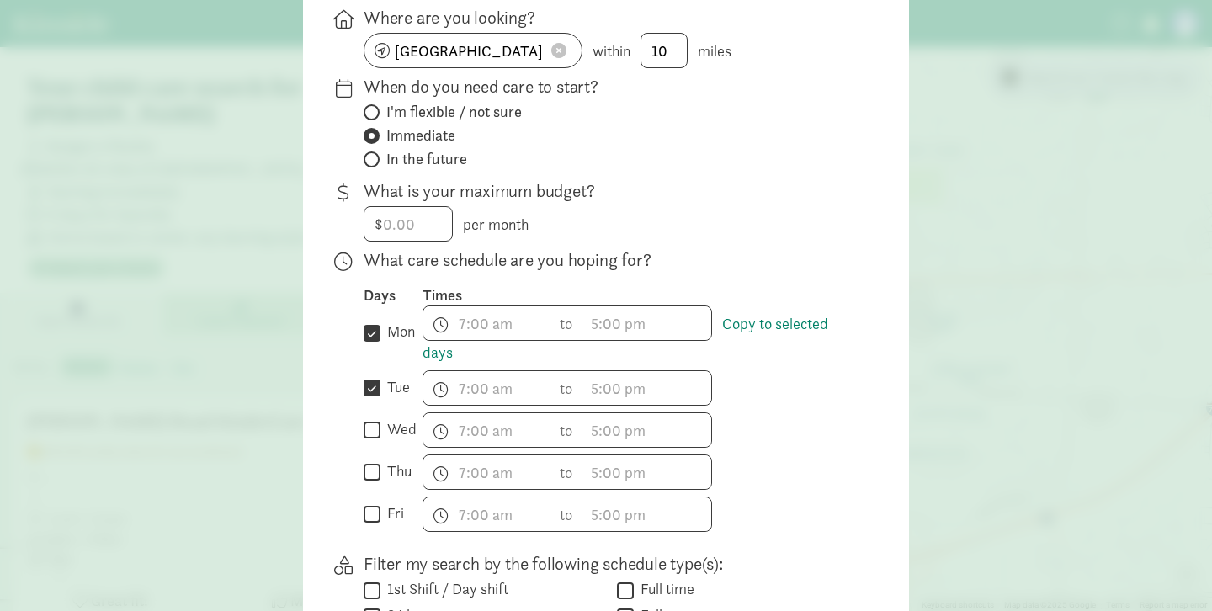
click at [366, 442] on input "wed" at bounding box center [372, 430] width 17 height 23
checkbox input "true"
drag, startPoint x: 371, startPoint y: 482, endPoint x: 370, endPoint y: 513, distance: 30.4
click at [372, 484] on input "thu" at bounding box center [372, 472] width 17 height 23
checkbox input "true"
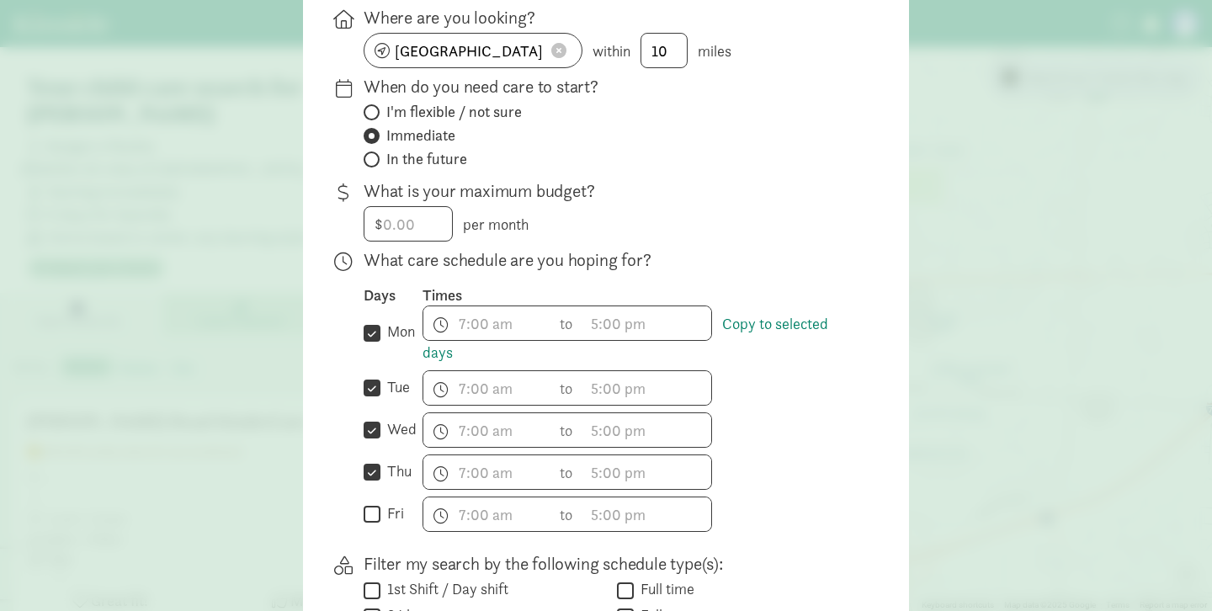
drag, startPoint x: 370, startPoint y: 522, endPoint x: 381, endPoint y: 517, distance: 12.1
click at [371, 522] on input "fri" at bounding box center [372, 514] width 17 height 23
checkbox input "true"
click at [493, 339] on span "h 12 1 2 3 4 5 6 7 8 9 10 11 mm 00 15 30 45 a am pm" at bounding box center [488, 323] width 128 height 34
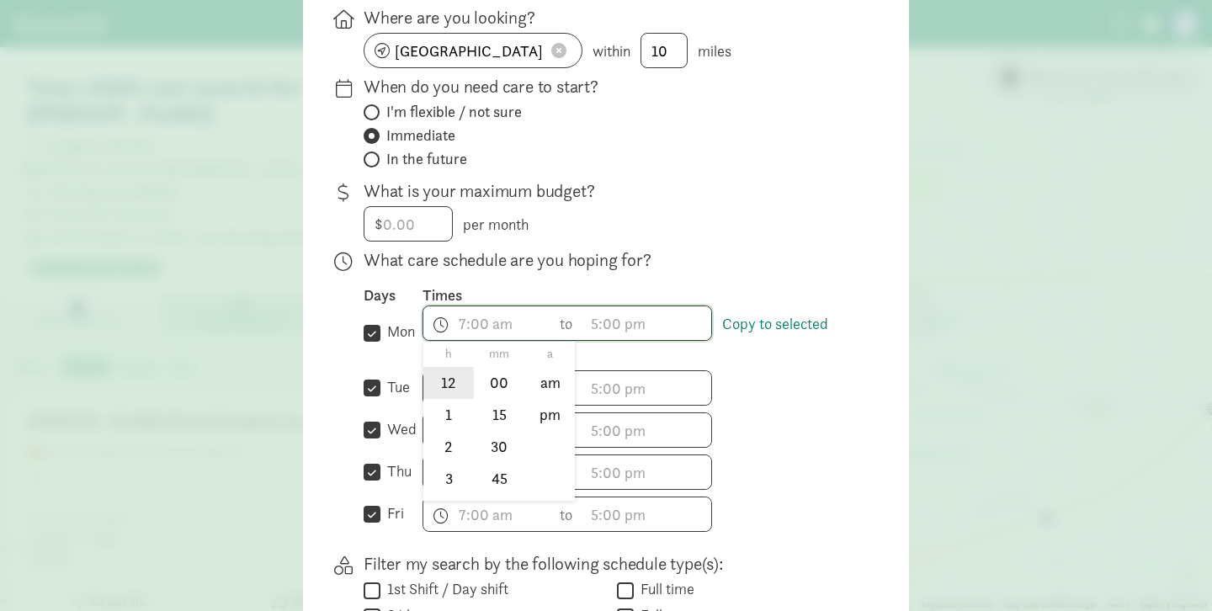
click at [442, 393] on li "12" at bounding box center [449, 383] width 50 height 32
drag, startPoint x: 485, startPoint y: 329, endPoint x: 502, endPoint y: 331, distance: 16.9
click at [486, 329] on div at bounding box center [606, 95] width 1212 height 611
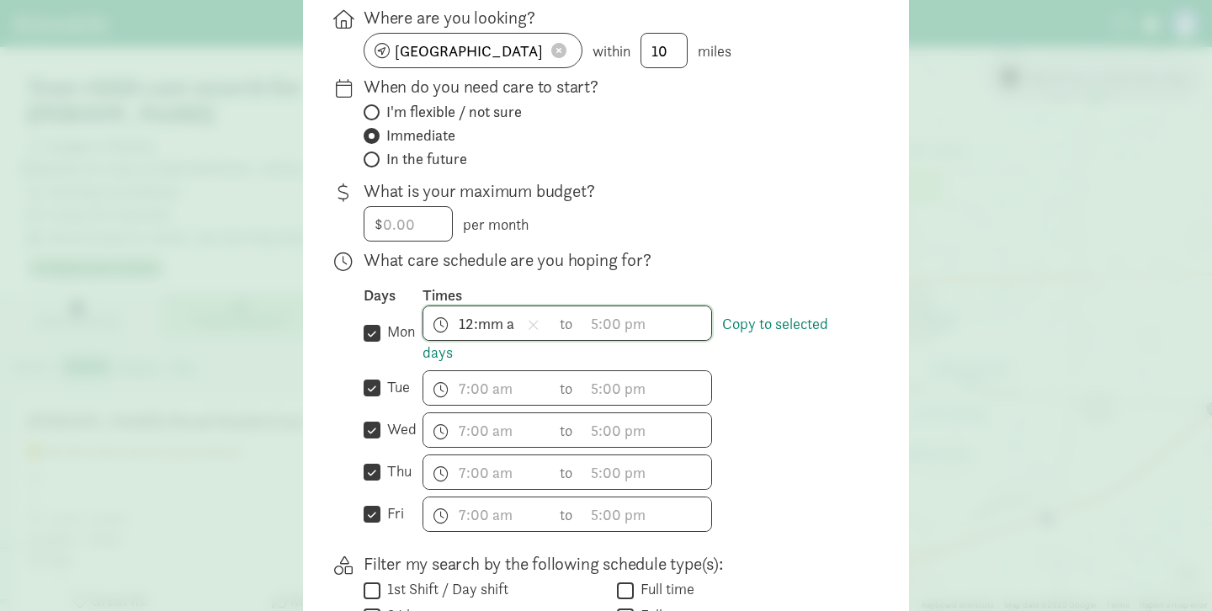
scroll to position [25, 0]
click at [462, 328] on span "12:mm a h 12 1 2 3 4 5 6 7 8 9 10 11 mm 00 15 30 45 a am pm" at bounding box center [488, 323] width 128 height 34
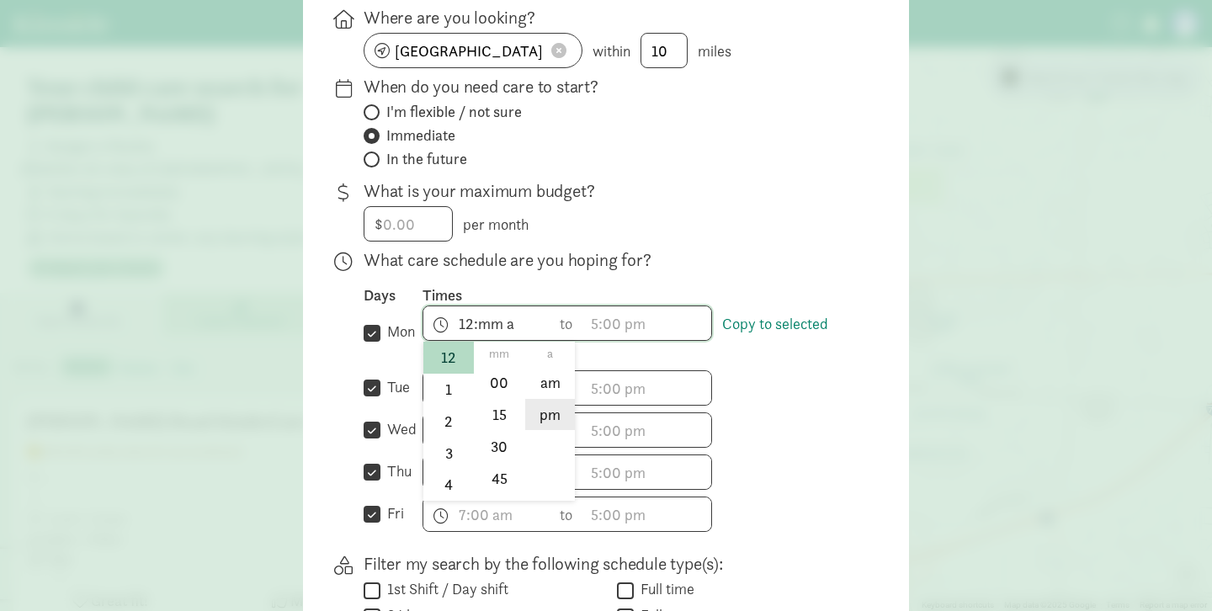
click at [546, 424] on li "pm" at bounding box center [550, 415] width 50 height 32
type input "12:mm pm"
click at [626, 333] on div at bounding box center [606, 95] width 1212 height 611
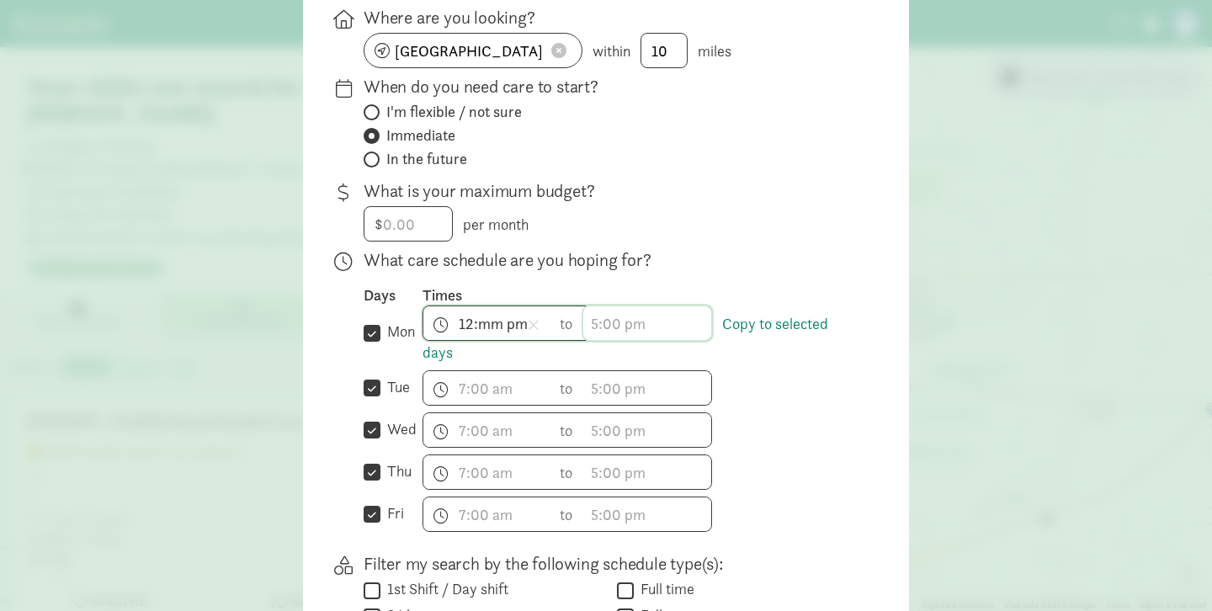
click at [608, 329] on span "h 12 1 2 3 4 5 6 7 8 9 10 11 mm 00 15 30 45 a am pm" at bounding box center [647, 323] width 128 height 34
click at [599, 491] on li "3" at bounding box center [608, 478] width 50 height 32
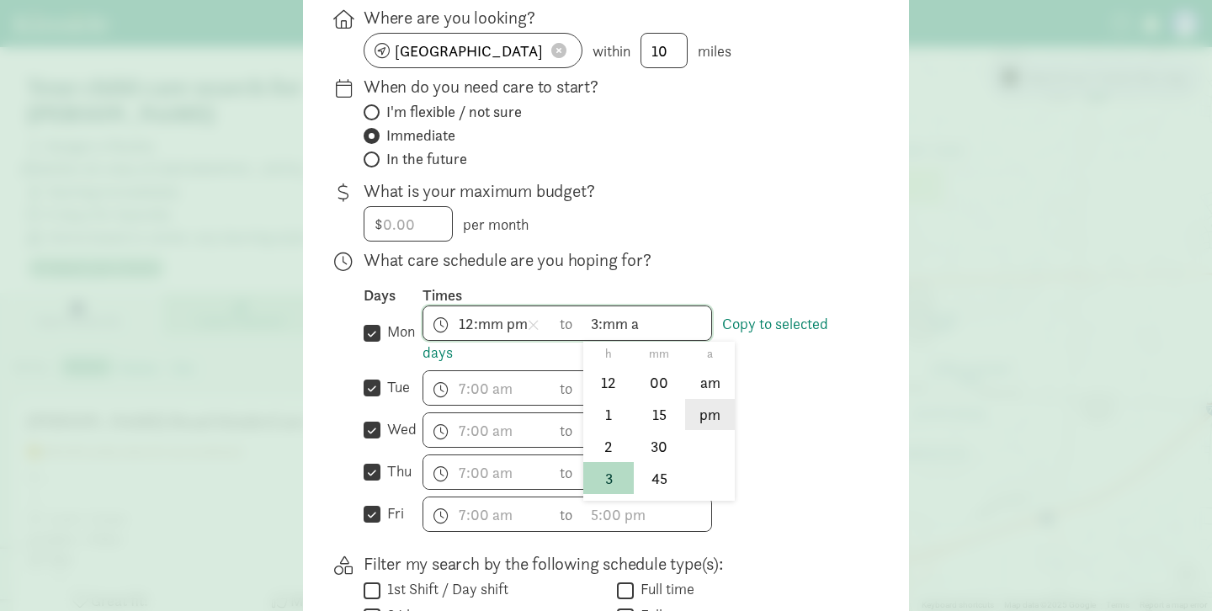
click at [711, 429] on li "pm" at bounding box center [710, 415] width 50 height 32
click at [799, 280] on div at bounding box center [606, 95] width 1212 height 611
click at [756, 330] on link "Copy to selected days" at bounding box center [626, 338] width 406 height 49
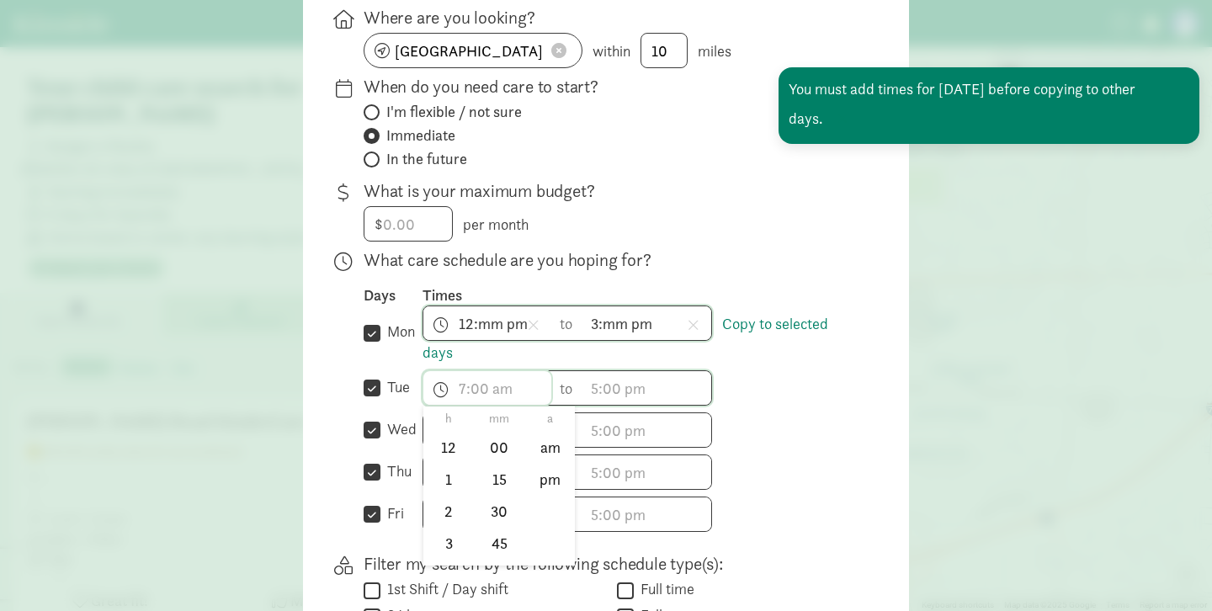
click at [467, 391] on span "h 12 1 2 3 4 5 6 7 8 9 10 11 mm 00 15 30 45 a am pm" at bounding box center [488, 388] width 128 height 34
click at [765, 331] on div at bounding box center [606, 95] width 1212 height 611
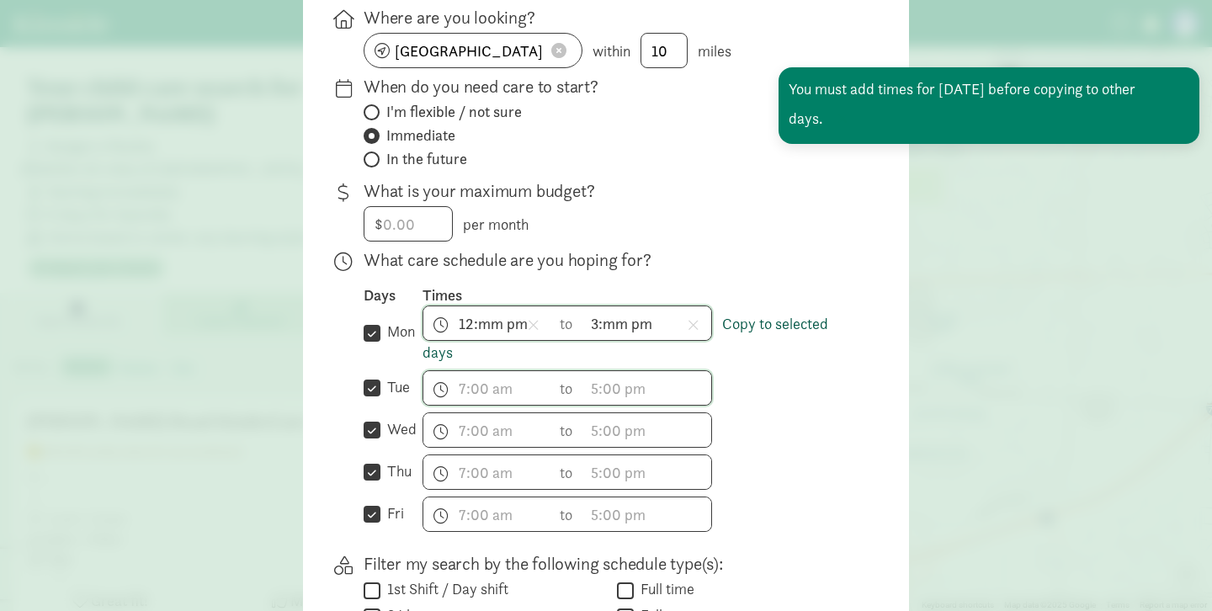
click at [764, 335] on link "Copy to selected days" at bounding box center [626, 338] width 406 height 49
click at [474, 397] on span "h 12 1 2 3 4 5 6 7 8 9 10 11 mm 00 15 30 45 a am pm" at bounding box center [488, 388] width 128 height 34
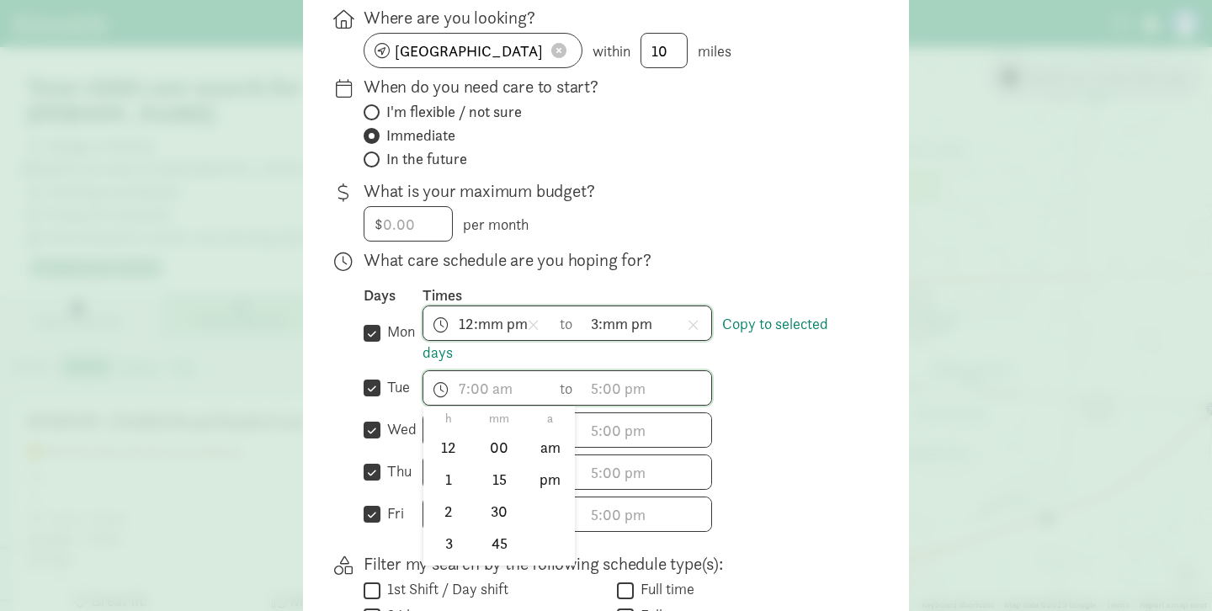
click at [800, 268] on div at bounding box center [606, 95] width 1212 height 611
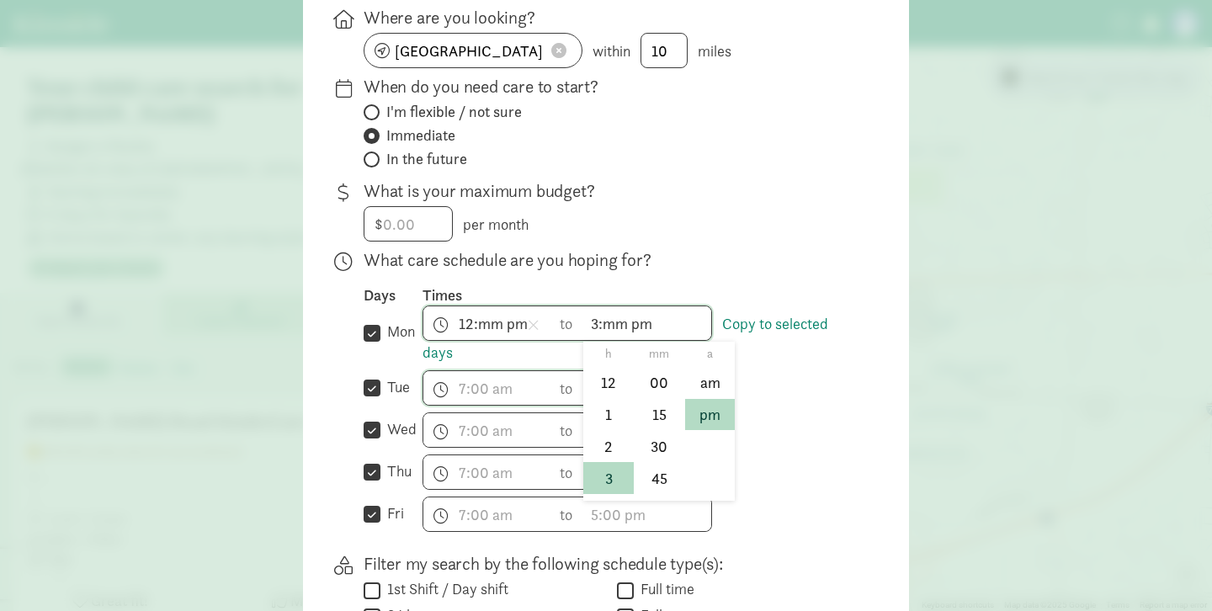
scroll to position [120, 0]
drag, startPoint x: 596, startPoint y: 329, endPoint x: 610, endPoint y: 328, distance: 14.4
click at [596, 329] on span "3:mm pm h 12 1 2 3 4 5 6 7 8 9 10 11 mm 00 15 30 45 a am pm" at bounding box center [647, 323] width 128 height 34
click at [653, 388] on li "00" at bounding box center [660, 383] width 50 height 32
type input "3:00 pm"
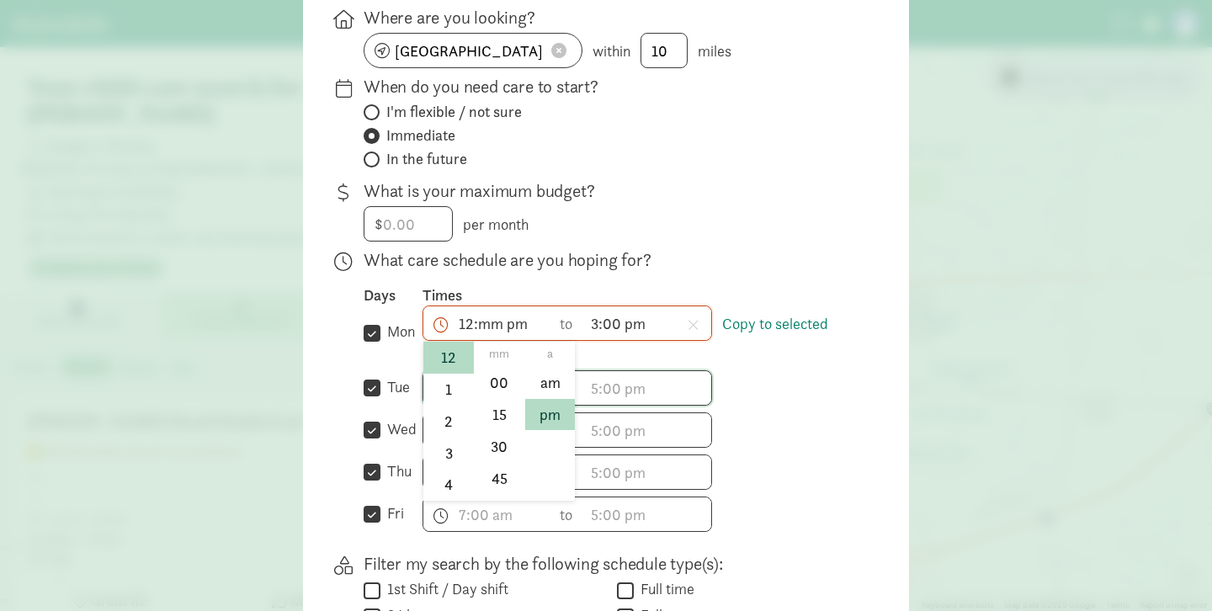
click at [486, 333] on span "12:mm pm h 12 1 2 3 4 5 6 7 8 9 10 11 mm 00 15 30 45 a am pm" at bounding box center [488, 323] width 128 height 34
click at [498, 392] on li "00" at bounding box center [500, 383] width 50 height 32
type input "12:00 pm"
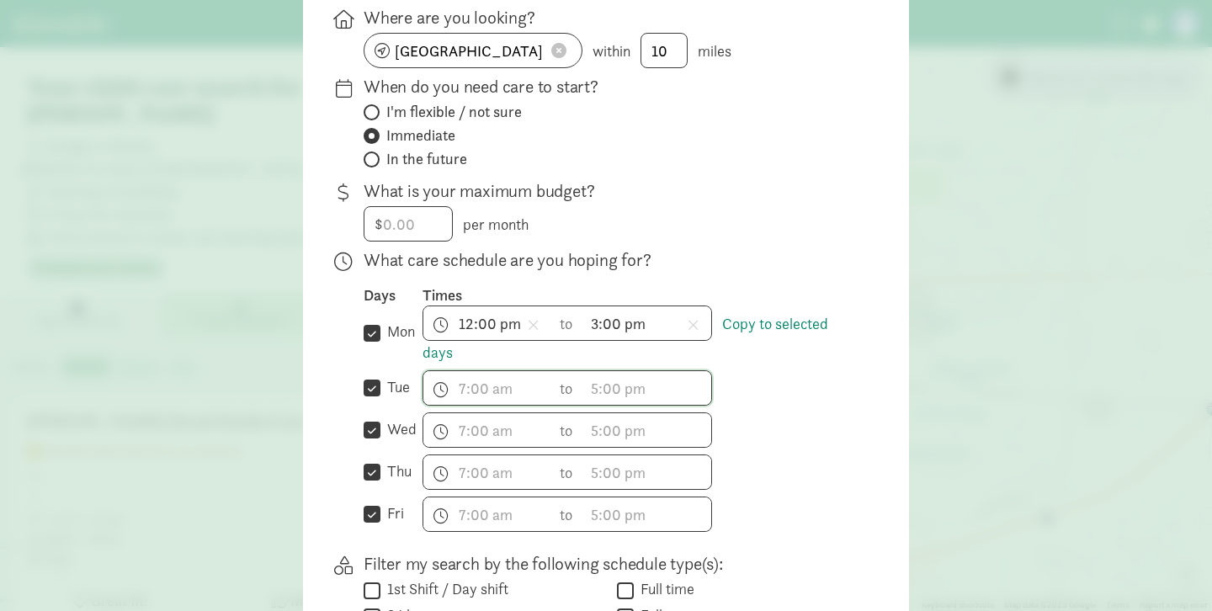
click at [472, 330] on span "12:00 pm h 12 1 2 3 4 5 6 7 8 9 10 11 mm 00 15 30 45 a am pm" at bounding box center [488, 323] width 128 height 34
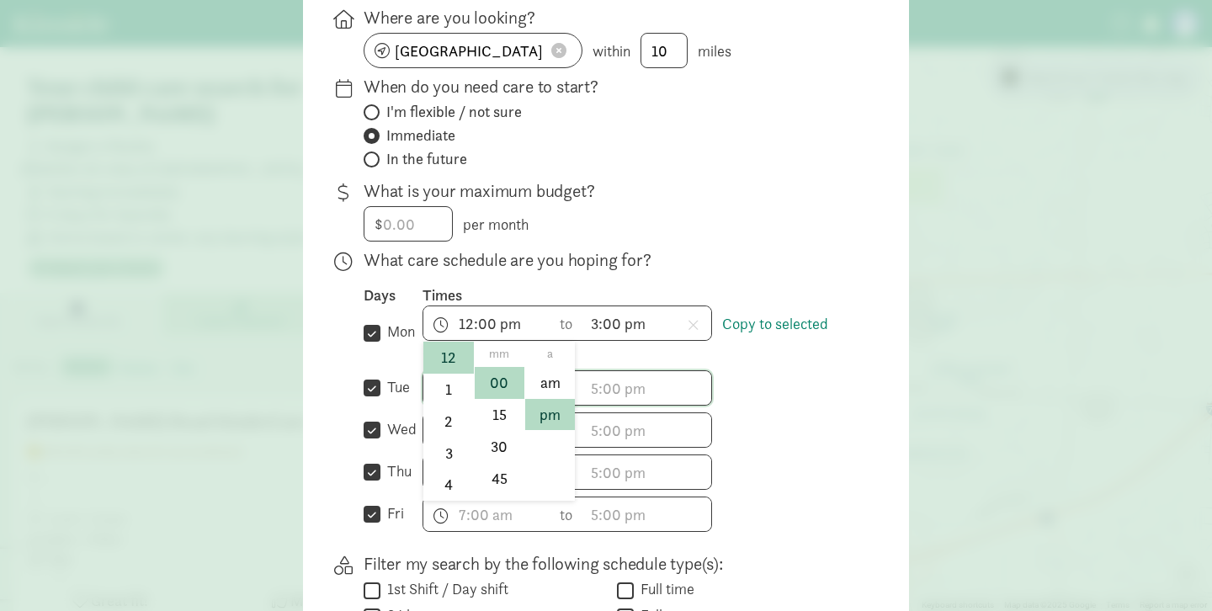
click at [699, 264] on div at bounding box center [606, 95] width 1212 height 611
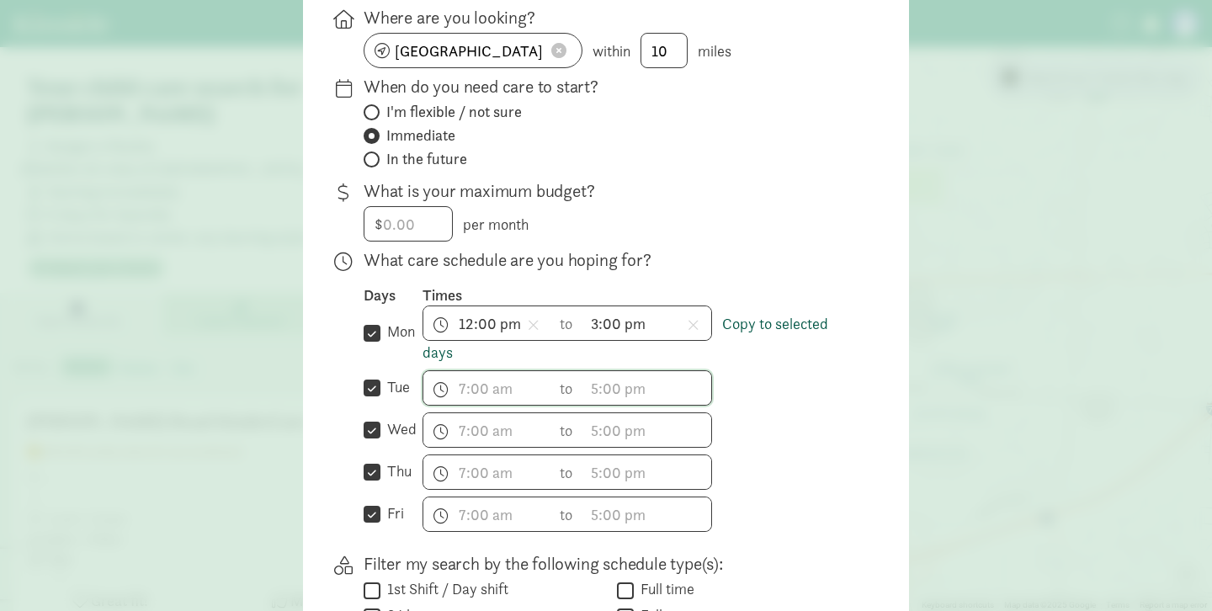
click at [786, 336] on link "Copy to selected days" at bounding box center [626, 338] width 406 height 49
click at [756, 334] on link "Copy to selected days" at bounding box center [626, 338] width 406 height 49
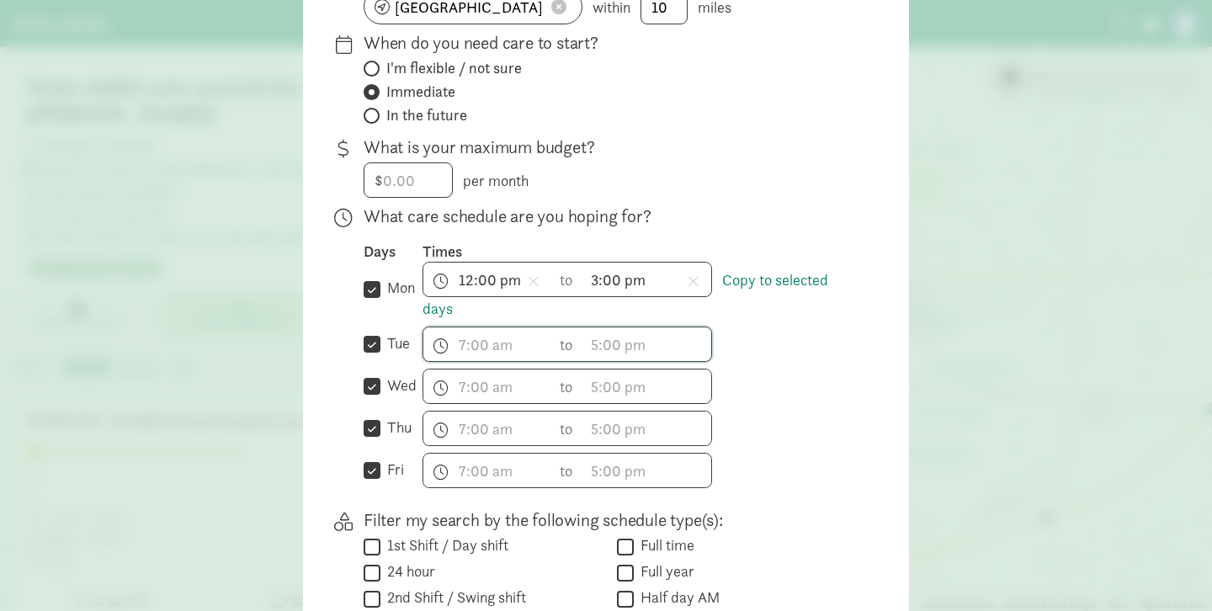
scroll to position [341, 0]
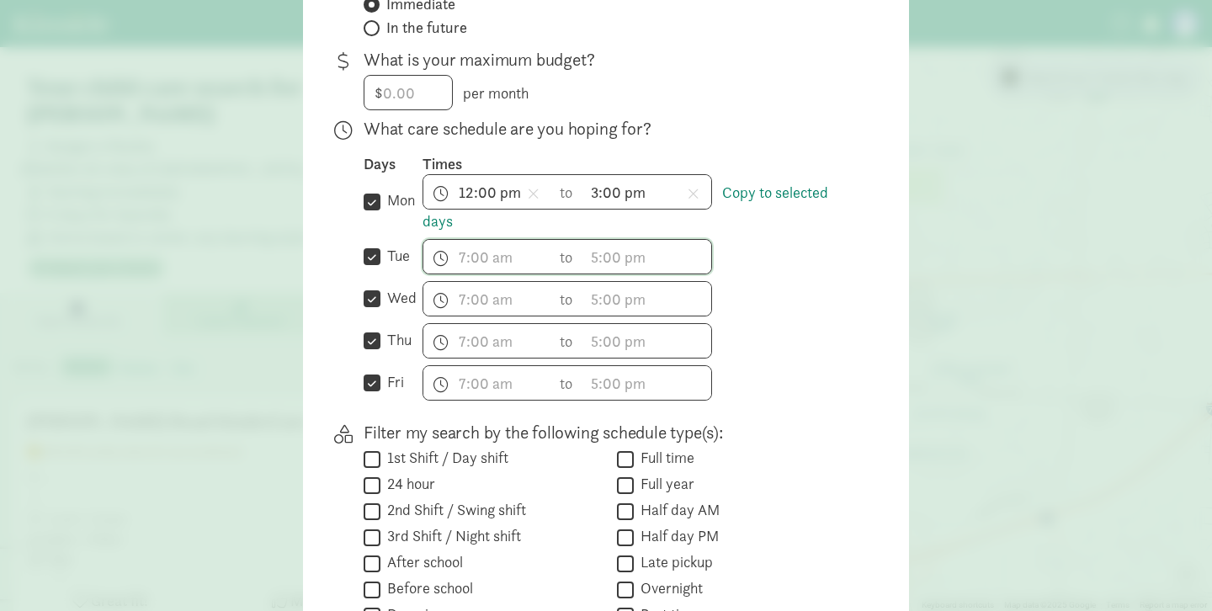
click at [768, 303] on div "h 12 1 2 3 4 5 6 7 8 9 10 11 mm 00 15 30 45 a am pm to h 12 1 2 3 4 5 6 7 8 9 1…" at bounding box center [639, 298] width 433 height 35
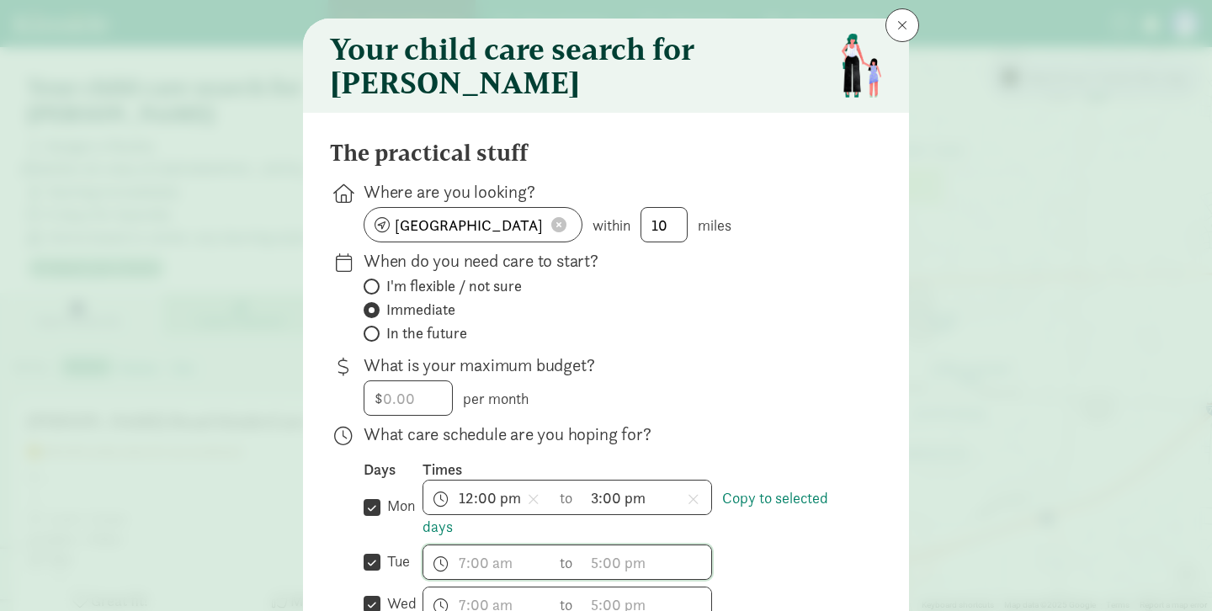
scroll to position [0, 0]
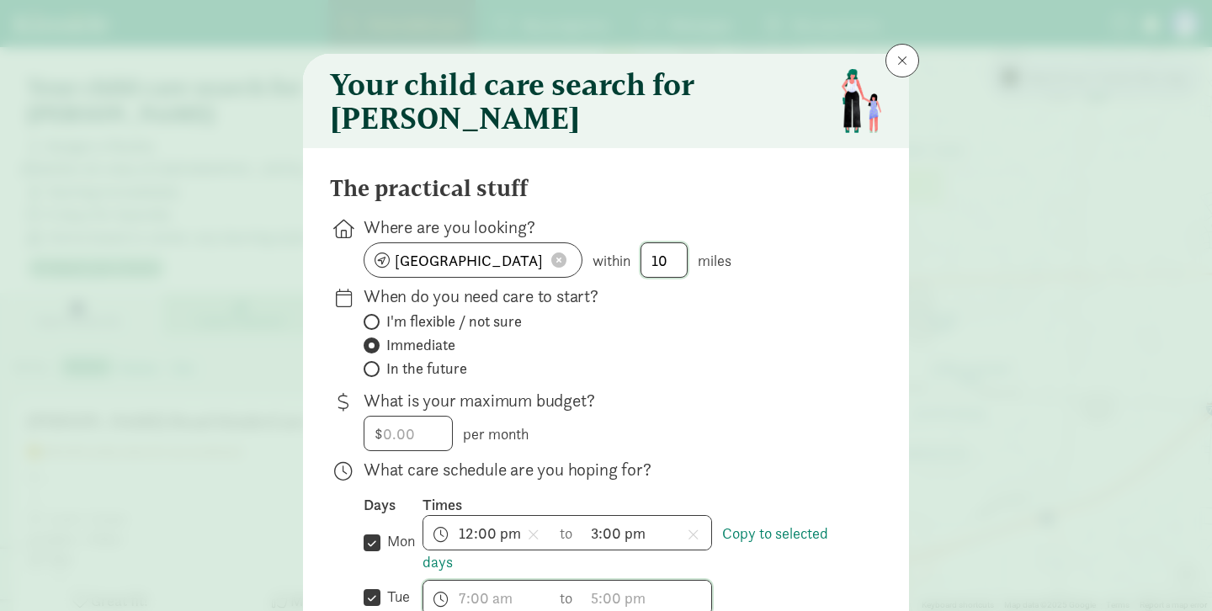
click at [668, 265] on input "10" at bounding box center [664, 260] width 45 height 34
drag, startPoint x: 669, startPoint y: 260, endPoint x: 582, endPoint y: 253, distance: 87.0
click at [582, 253] on div "[GEOGRAPHIC_DATA], [GEOGRAPHIC_DATA], [GEOGRAPHIC_DATA] within 10 miles" at bounding box center [610, 259] width 492 height 35
type input "5"
click at [761, 371] on label "In the future" at bounding box center [610, 369] width 492 height 20
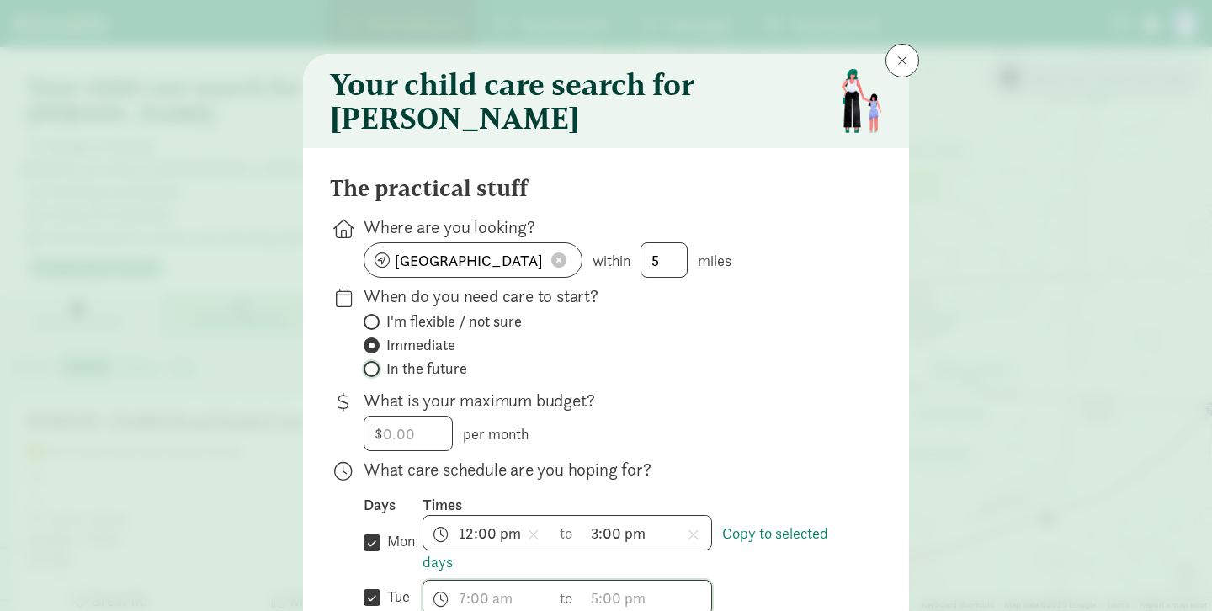
click at [375, 371] on input "In the future" at bounding box center [369, 369] width 11 height 11
radio input "true"
radio input "false"
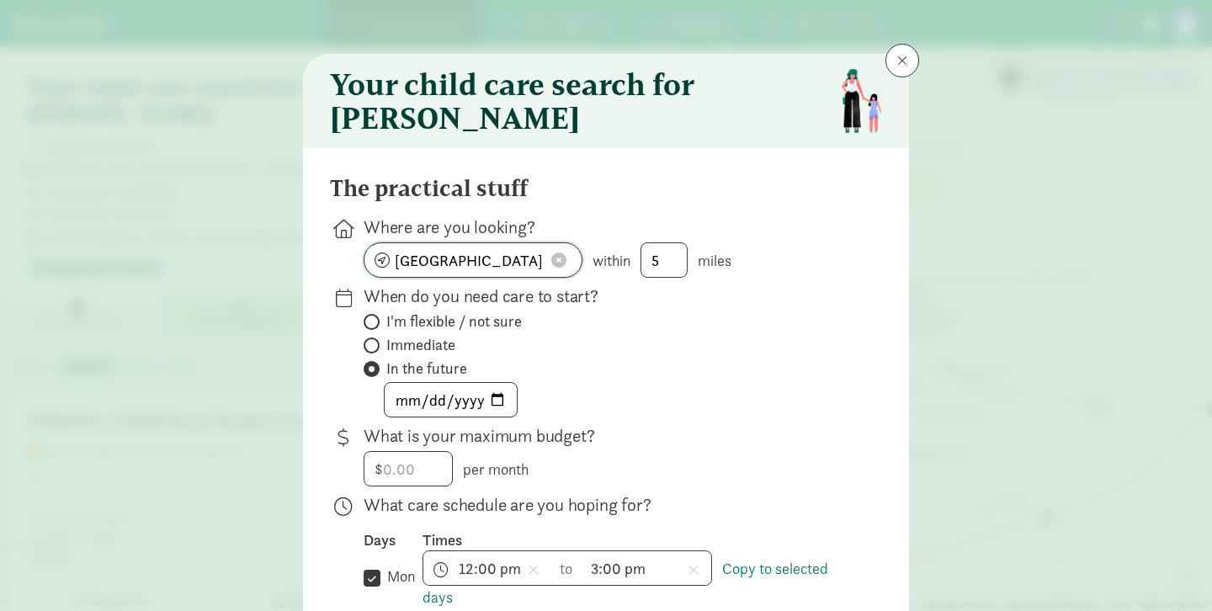
click at [473, 272] on input "[GEOGRAPHIC_DATA], [GEOGRAPHIC_DATA] 43068, [GEOGRAPHIC_DATA]" at bounding box center [473, 260] width 217 height 34
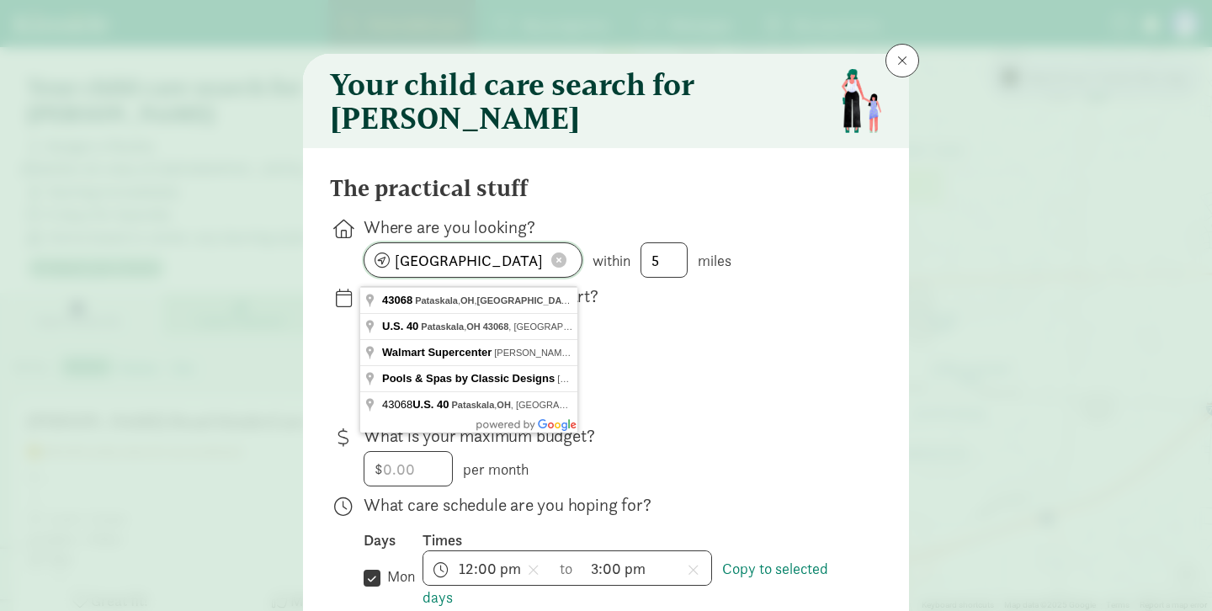
drag, startPoint x: 454, startPoint y: 270, endPoint x: 306, endPoint y: 263, distance: 147.5
type input "[GEOGRAPHIC_DATA], [GEOGRAPHIC_DATA], [GEOGRAPHIC_DATA]"
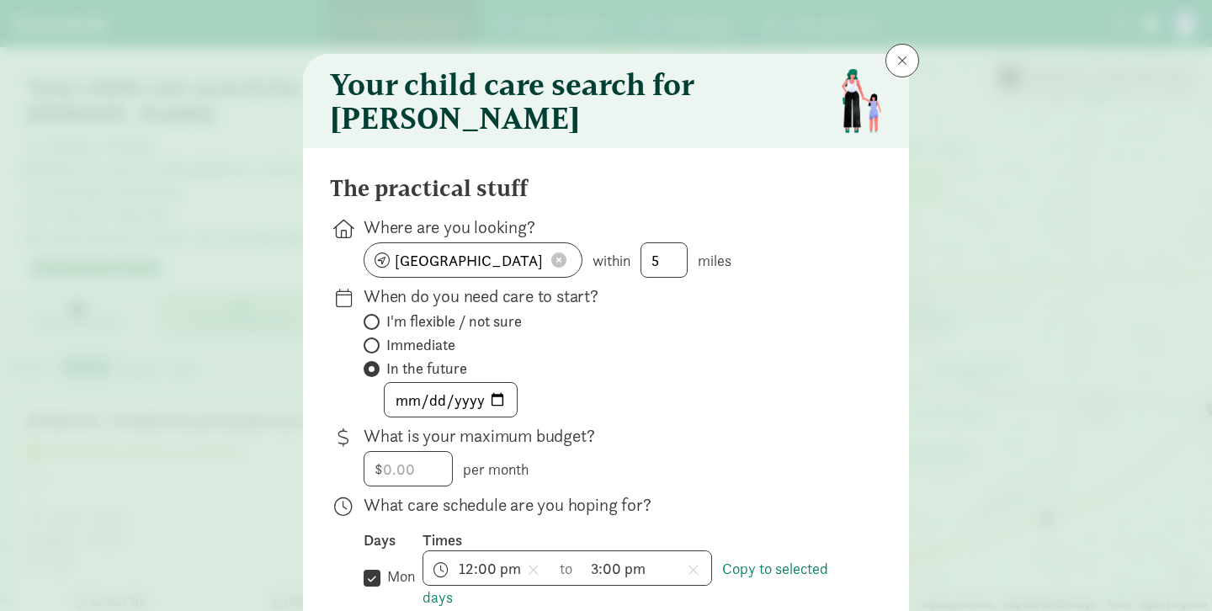
click at [700, 359] on label "Immediate" at bounding box center [610, 369] width 492 height 20
click at [375, 344] on input "Immediate" at bounding box center [369, 345] width 11 height 11
radio input "true"
radio input "false"
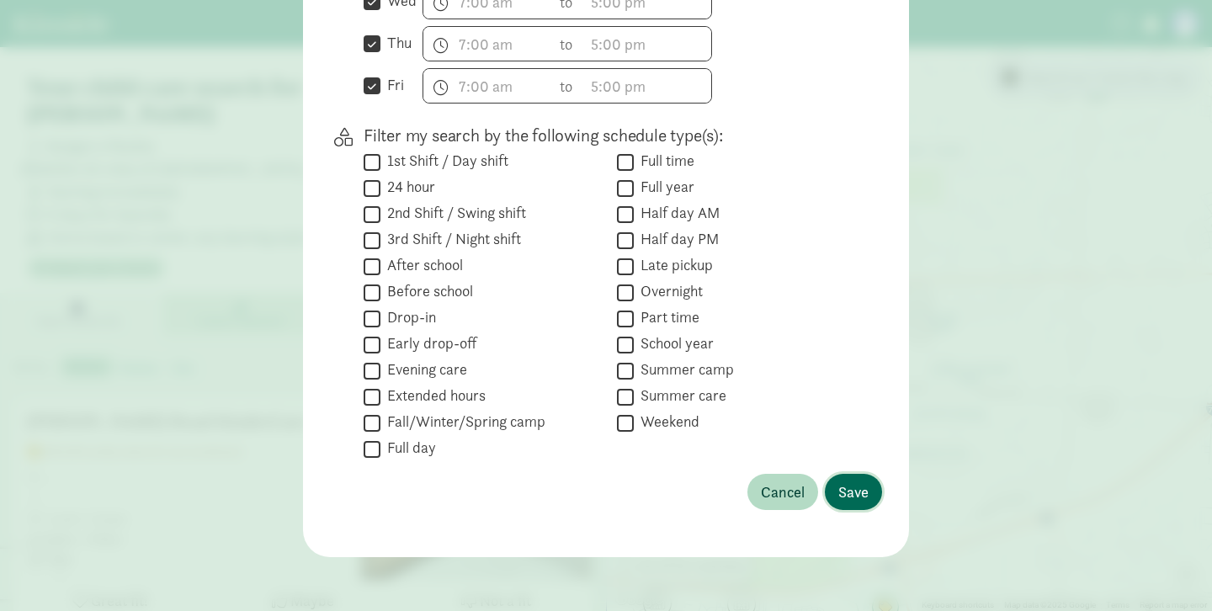
click at [850, 496] on span "Save" at bounding box center [854, 492] width 30 height 23
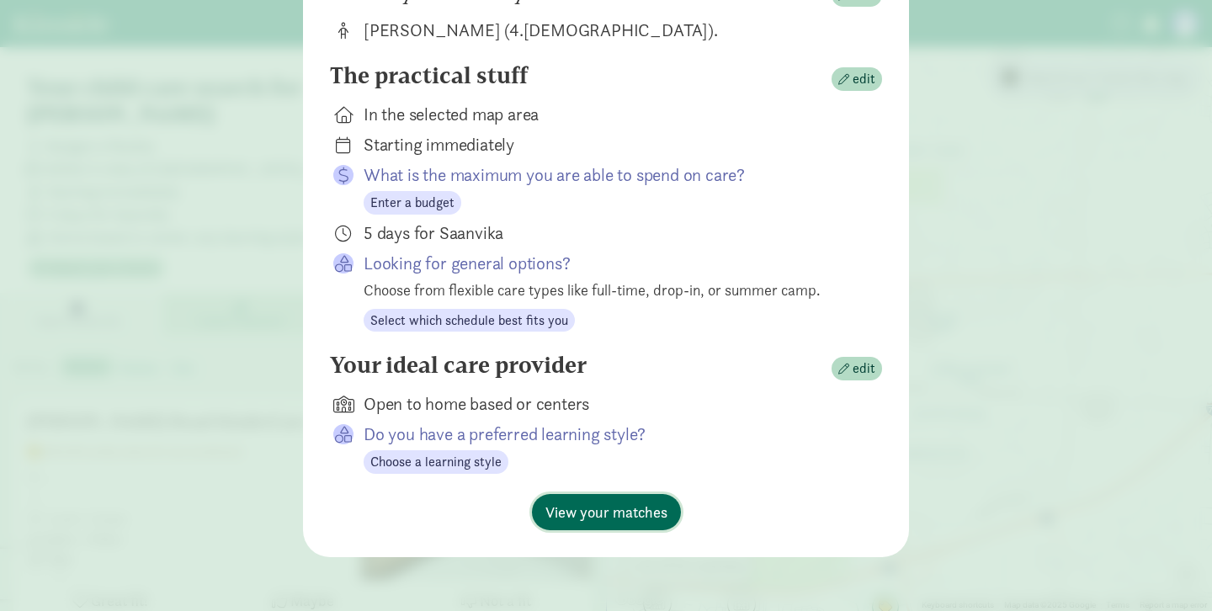
click at [589, 521] on span "View your matches" at bounding box center [607, 512] width 122 height 23
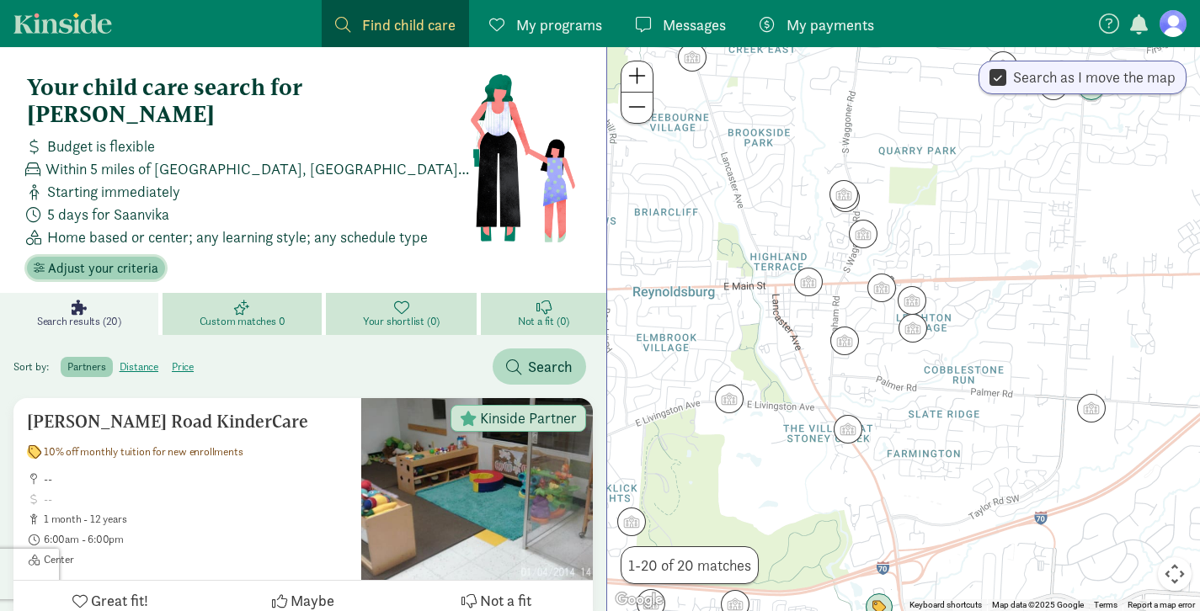
click at [82, 258] on span "Adjust your criteria" at bounding box center [103, 268] width 110 height 20
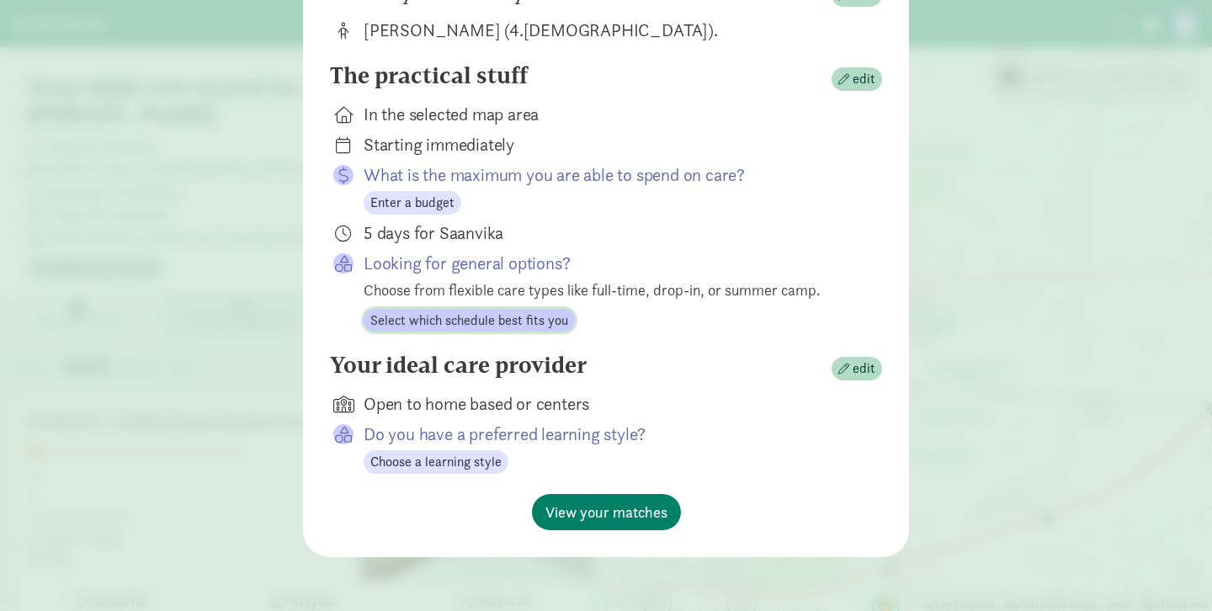
click at [424, 325] on span "Select which schedule best fits you" at bounding box center [469, 321] width 198 height 20
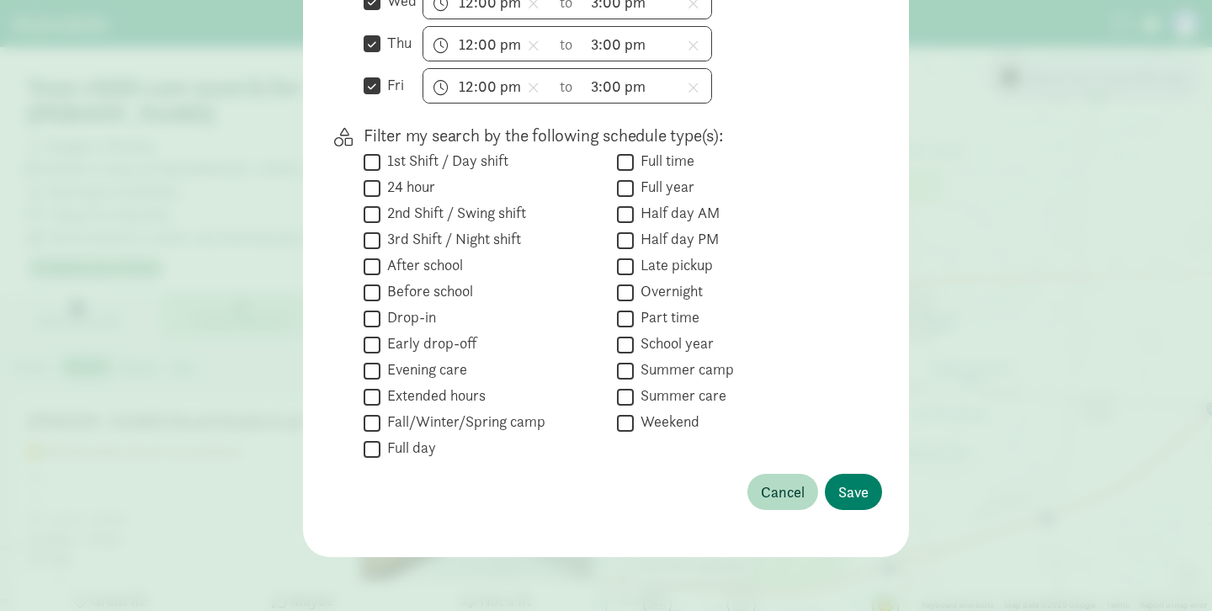
scroll to position [647, 0]
click at [850, 495] on span "Save" at bounding box center [854, 492] width 30 height 23
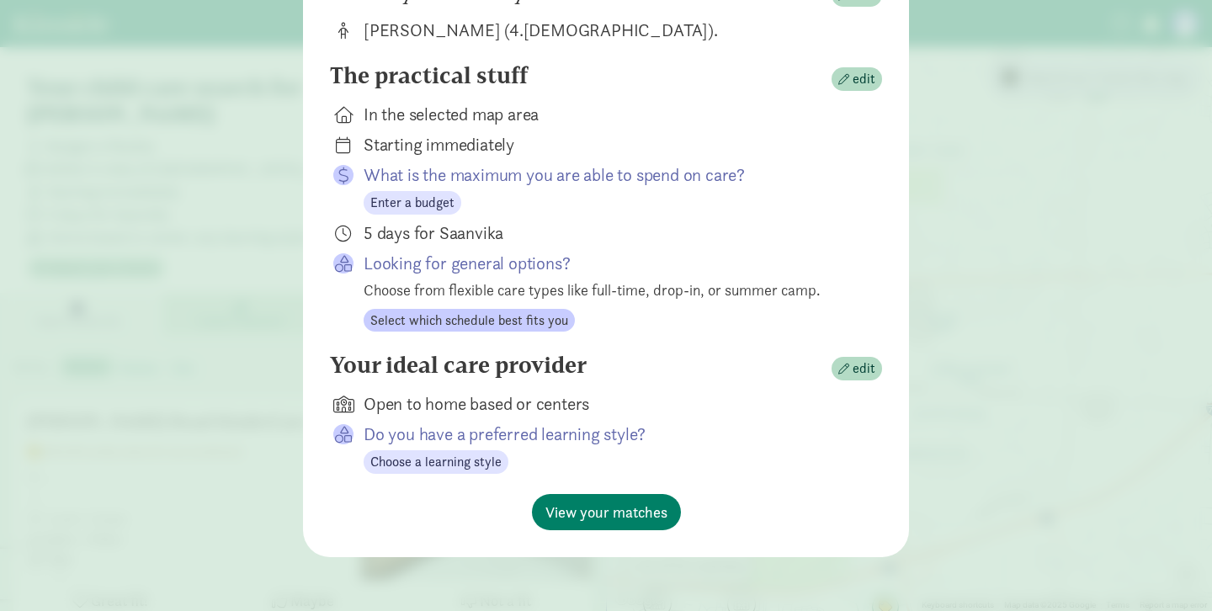
scroll to position [201, 0]
click at [436, 470] on span "Choose a learning style" at bounding box center [435, 462] width 131 height 20
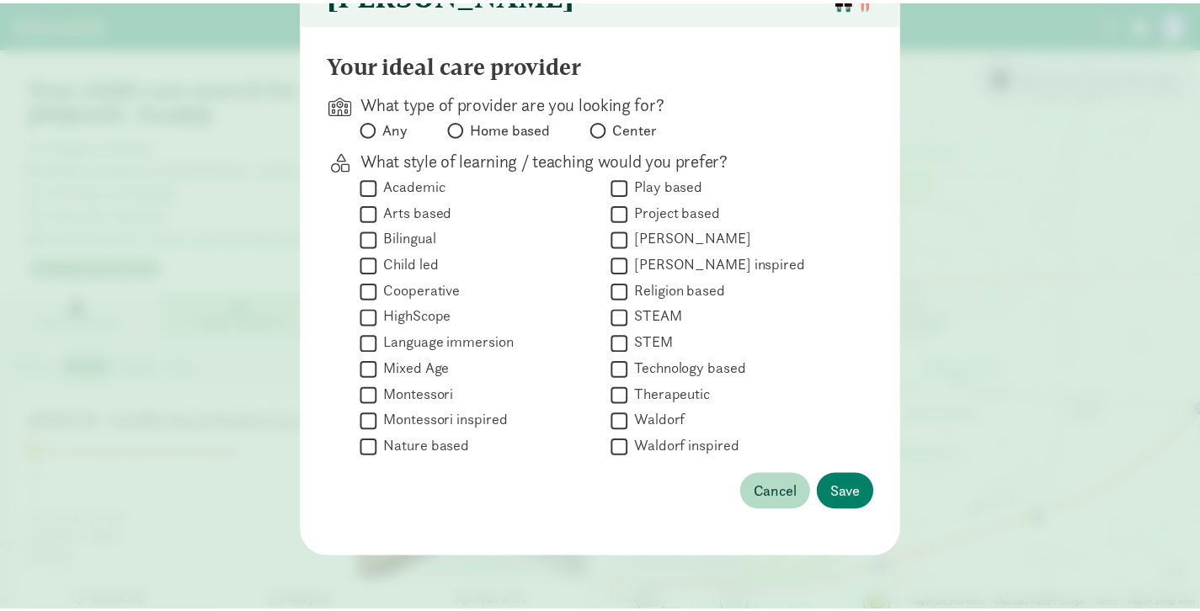
scroll to position [134, 0]
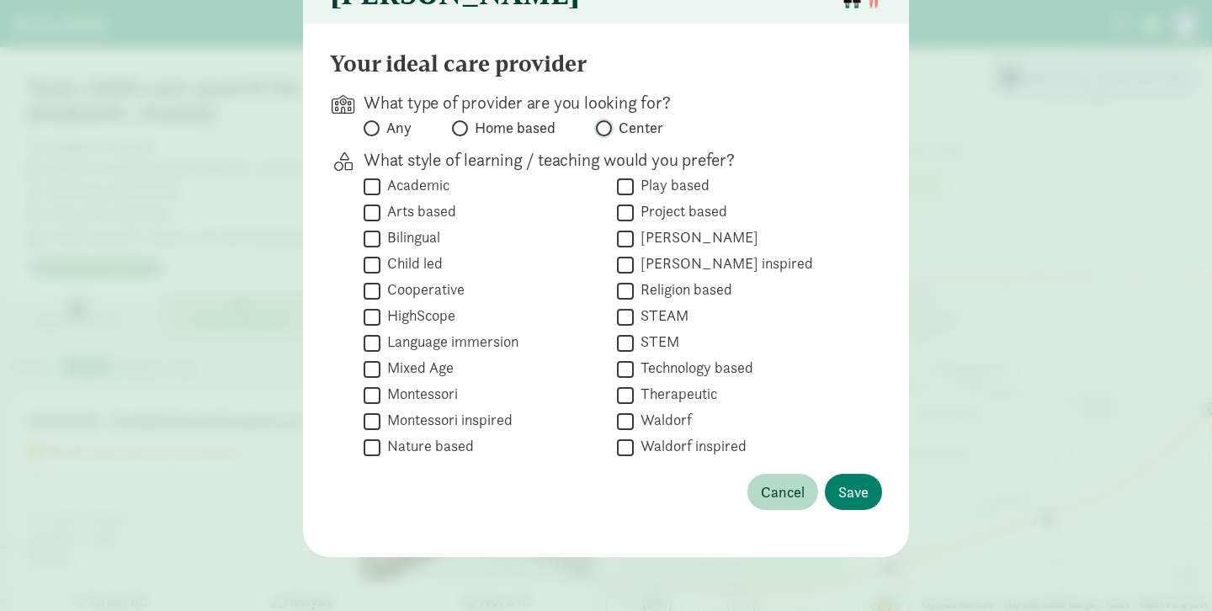
click at [599, 132] on input "Center" at bounding box center [601, 128] width 11 height 11
radio input "true"
click at [368, 393] on input "Montessori" at bounding box center [372, 395] width 17 height 23
checkbox input "true"
click at [860, 495] on span "Save" at bounding box center [854, 492] width 30 height 23
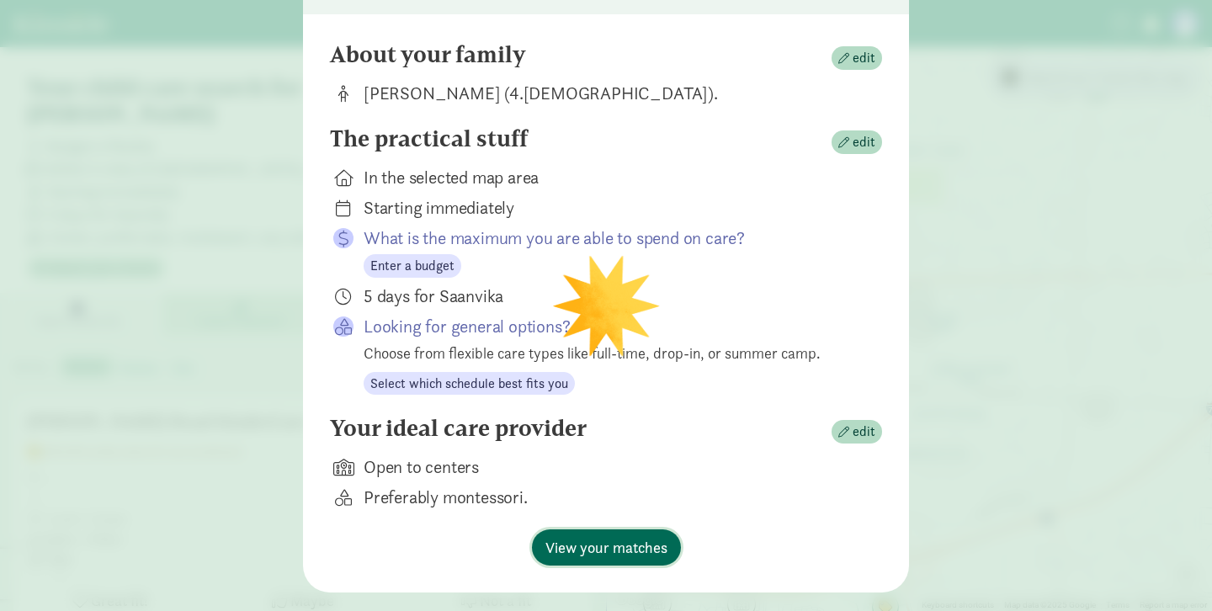
click at [612, 557] on span "View your matches" at bounding box center [607, 547] width 122 height 23
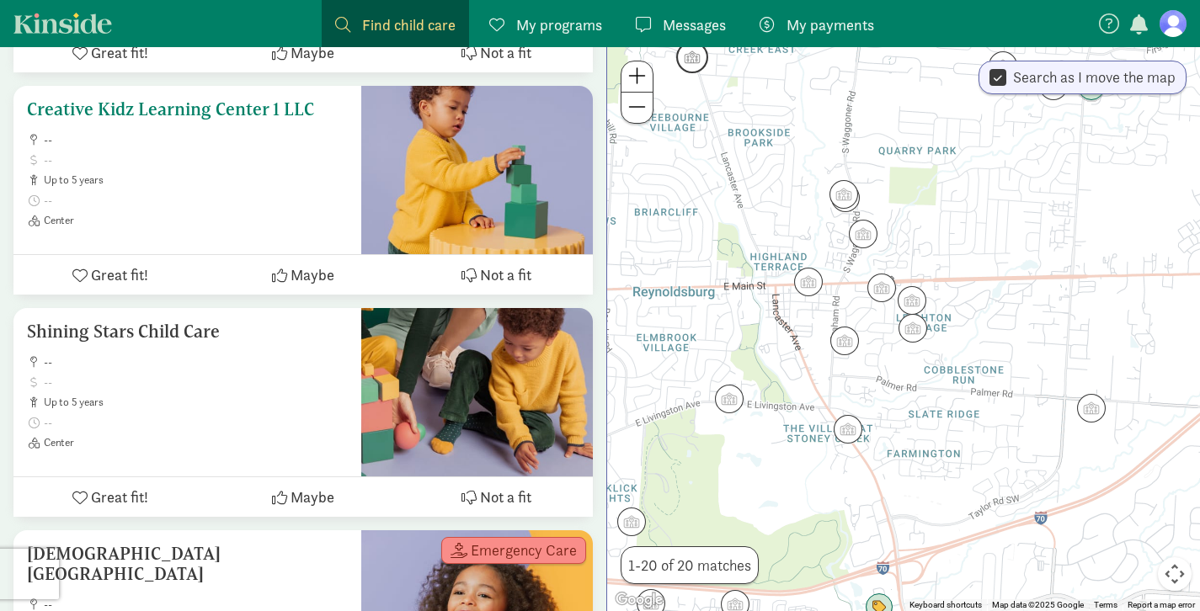
scroll to position [1231, 0]
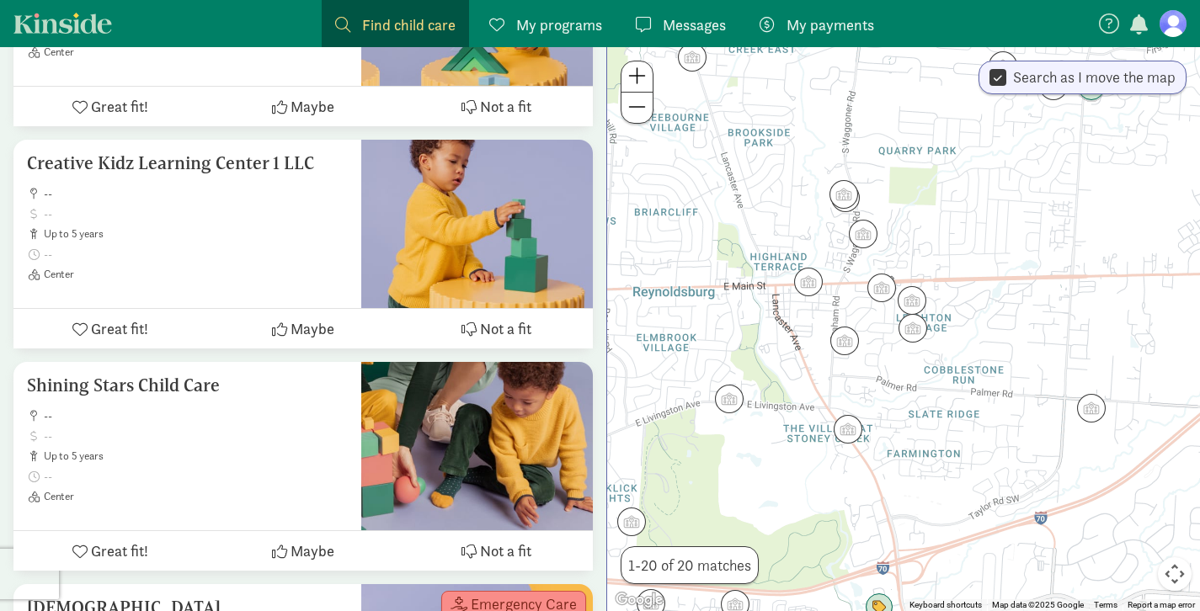
click at [344, 24] on span at bounding box center [342, 24] width 15 height 15
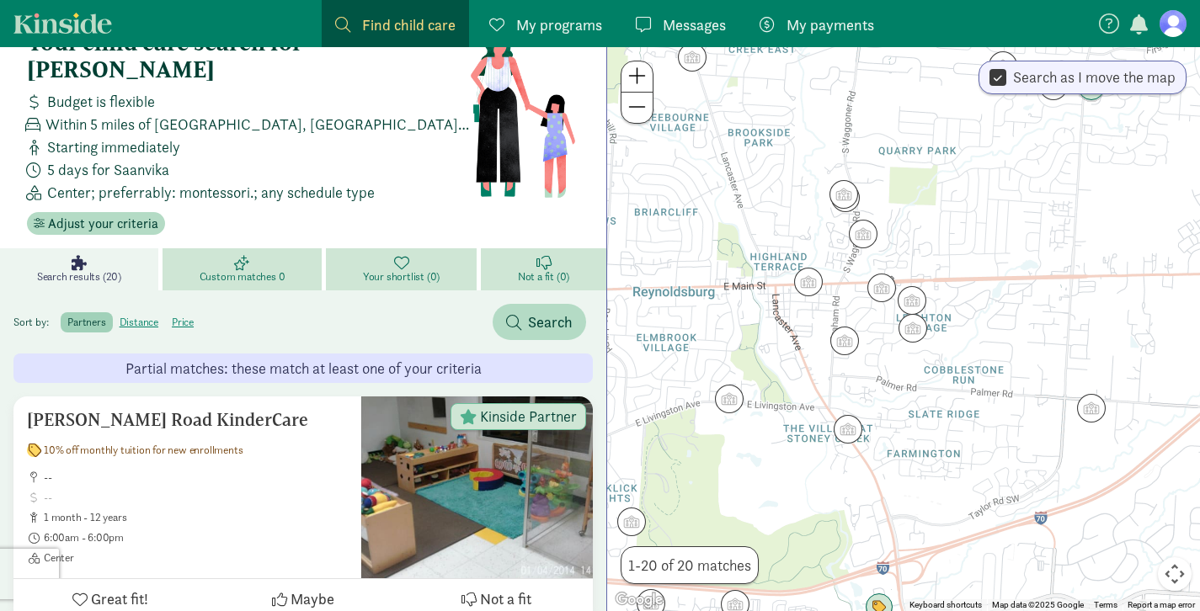
scroll to position [0, 0]
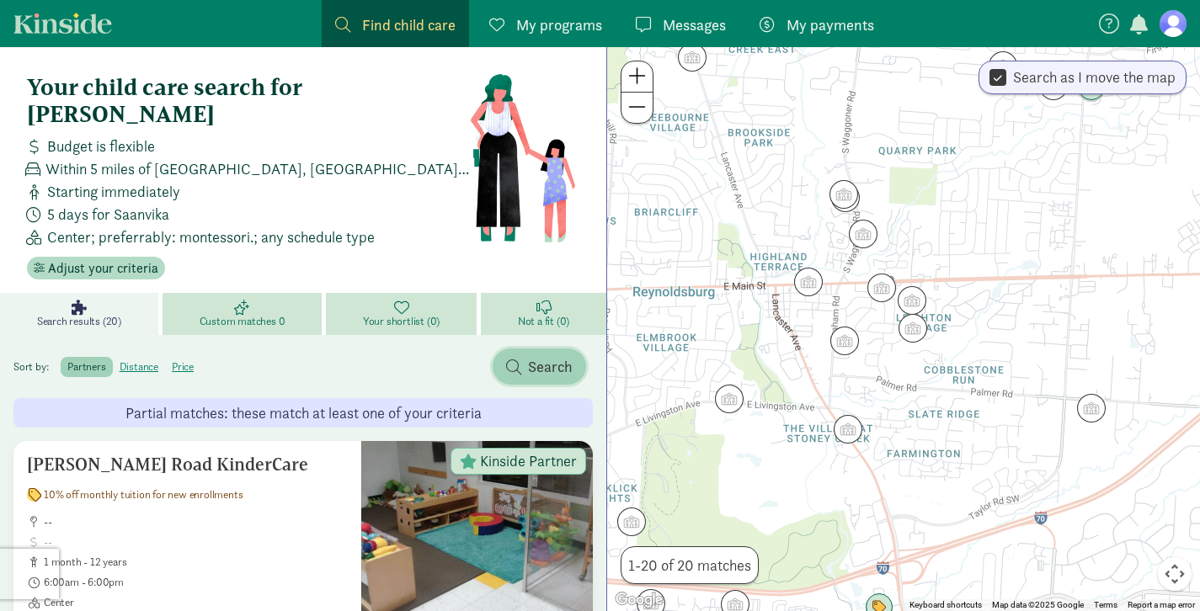
click at [538, 355] on span "Search" at bounding box center [550, 366] width 45 height 23
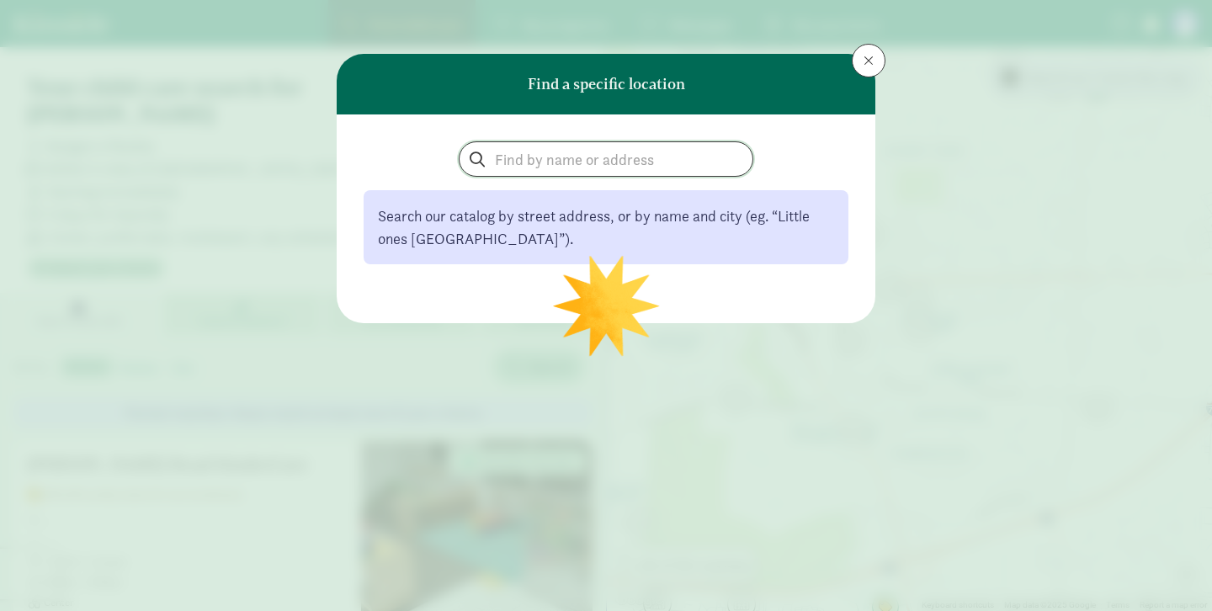
click at [554, 152] on input "search" at bounding box center [606, 159] width 293 height 34
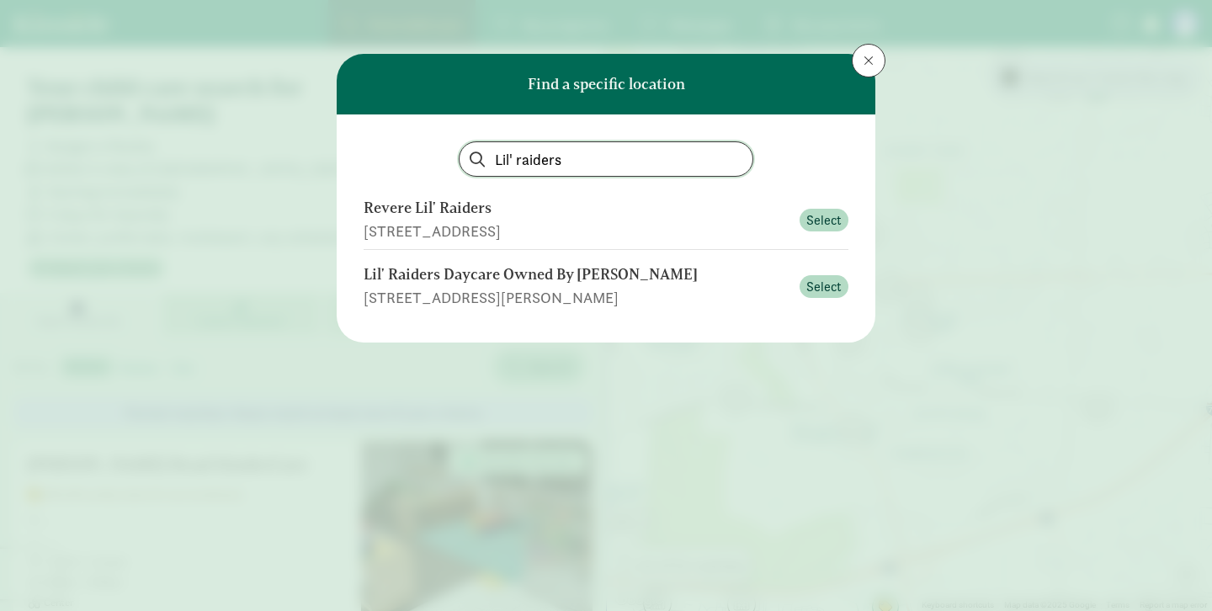
click at [512, 154] on input "Lil' raiders" at bounding box center [606, 159] width 293 height 34
click at [600, 161] on input "Lil' raiders" at bounding box center [606, 159] width 293 height 34
click at [509, 155] on input "Lil' raider" at bounding box center [606, 159] width 293 height 34
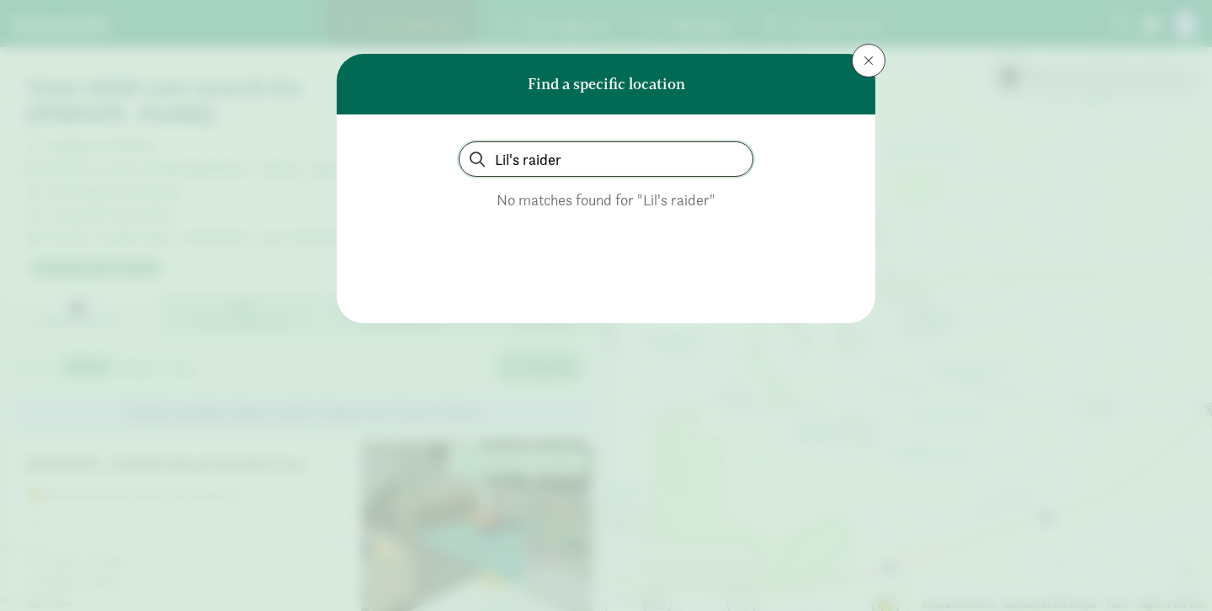
click at [604, 158] on input "Lil's raider" at bounding box center [606, 159] width 293 height 34
type input "L"
type input "Lil's raider"
click at [868, 67] on button at bounding box center [869, 61] width 34 height 34
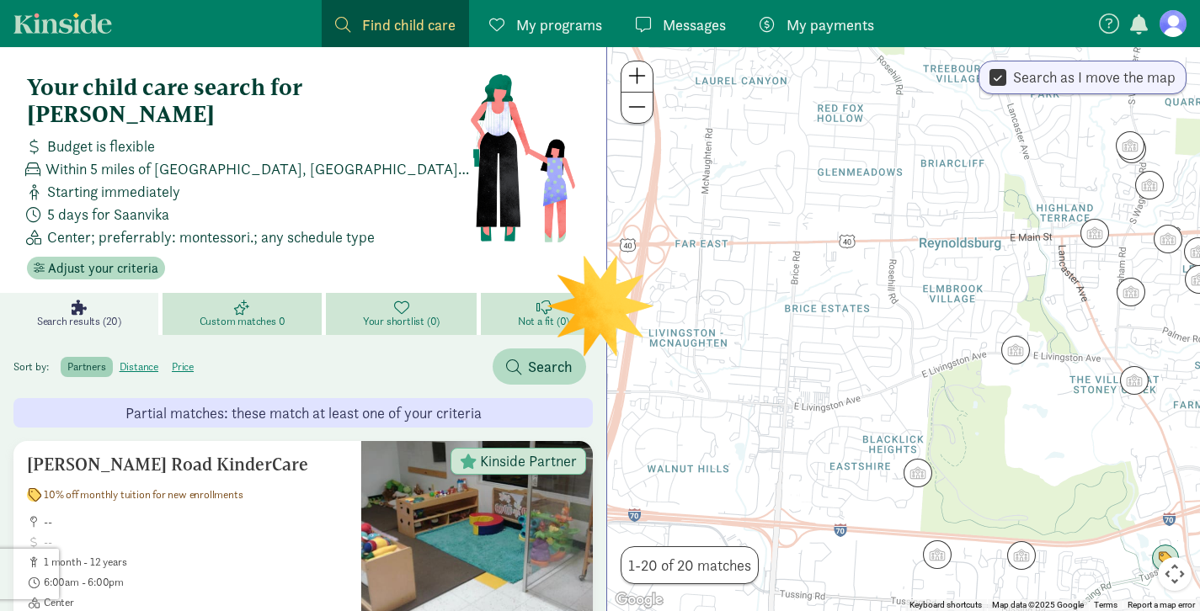
drag, startPoint x: 733, startPoint y: 337, endPoint x: 1008, endPoint y: 375, distance: 277.9
click at [1020, 287] on div at bounding box center [903, 329] width 593 height 564
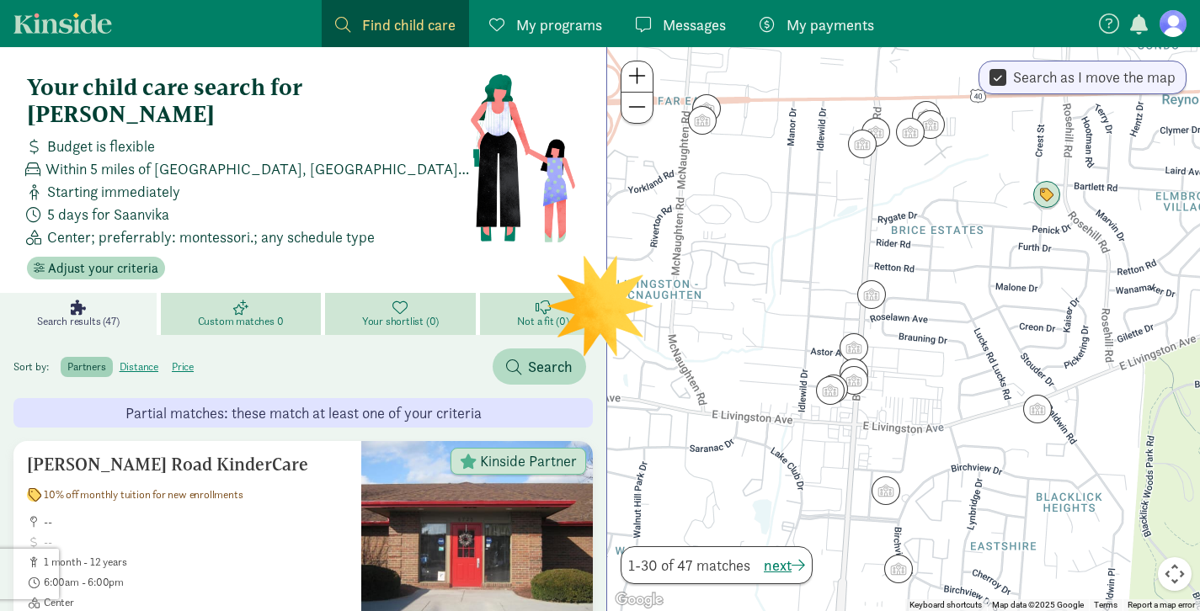
drag, startPoint x: 807, startPoint y: 495, endPoint x: 909, endPoint y: 381, distance: 153.3
click at [909, 381] on div at bounding box center [903, 329] width 593 height 564
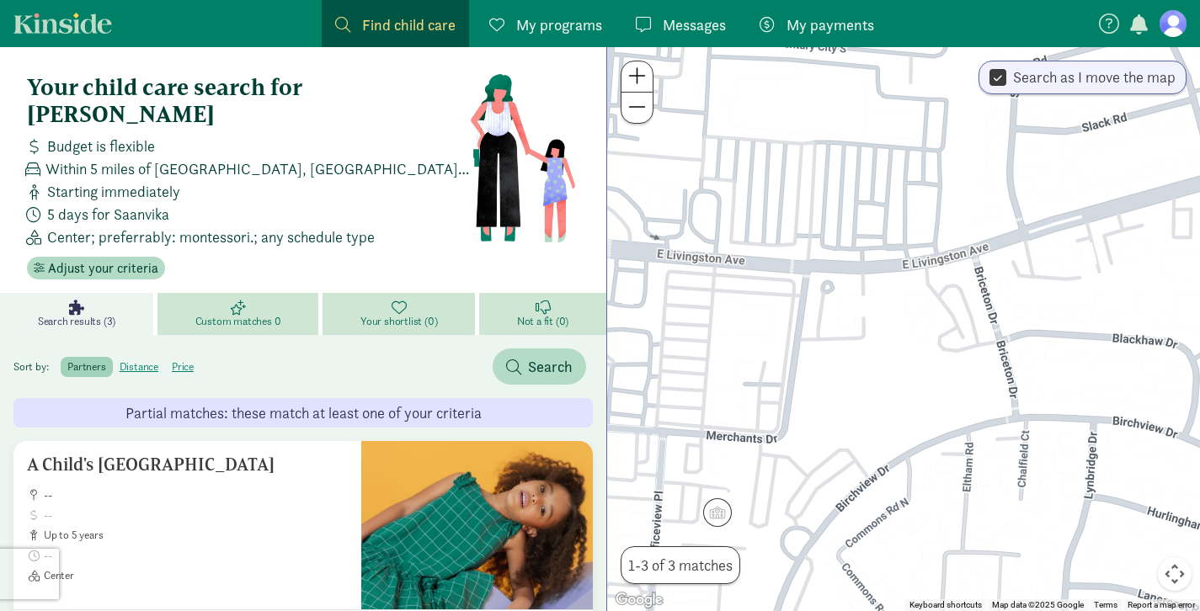
drag, startPoint x: 1024, startPoint y: 412, endPoint x: 824, endPoint y: 349, distance: 209.3
click at [824, 349] on div at bounding box center [903, 329] width 593 height 564
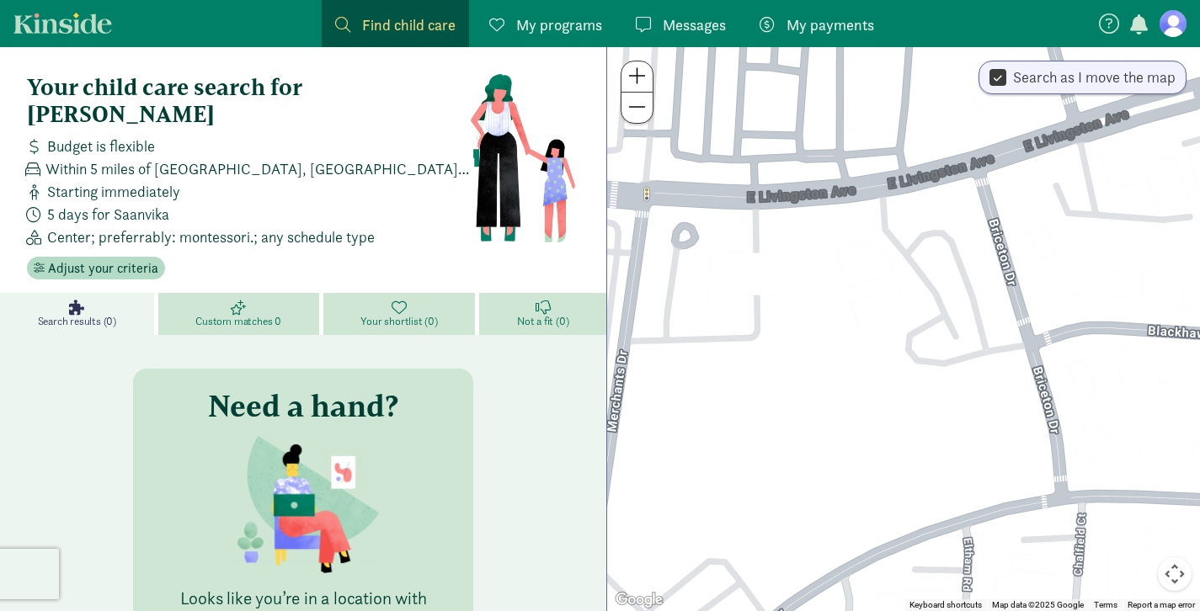
drag, startPoint x: 963, startPoint y: 370, endPoint x: 631, endPoint y: 364, distance: 331.8
click at [631, 364] on div at bounding box center [903, 329] width 593 height 564
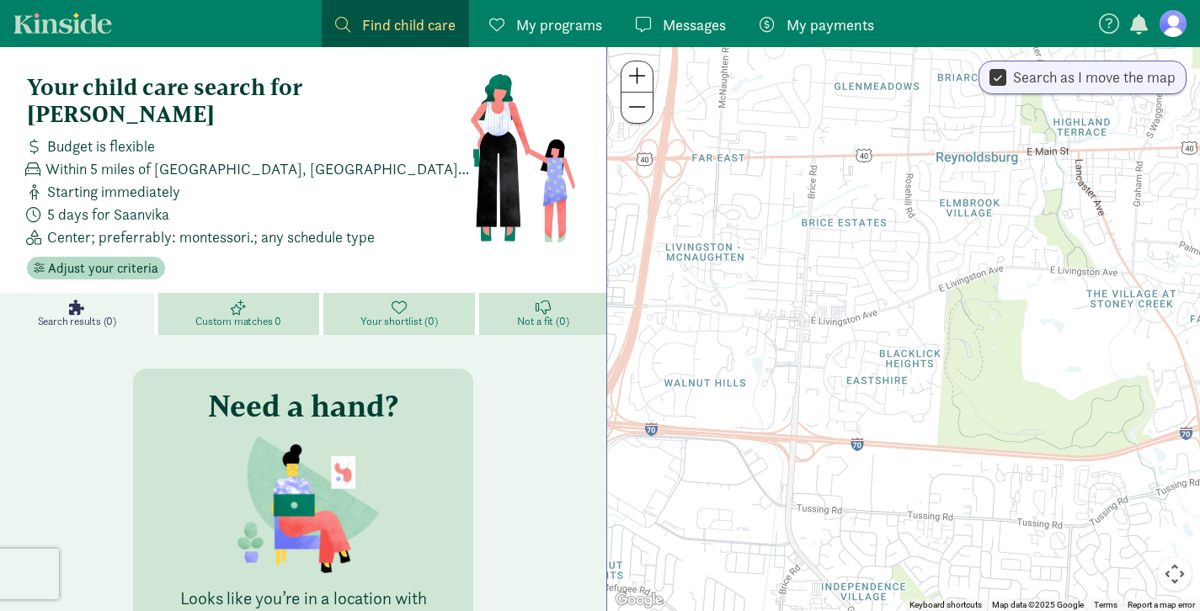
click at [994, 83] on input "Search as I move the map" at bounding box center [997, 78] width 17 height 23
click at [1086, 88] on span "Redo search here" at bounding box center [1117, 78] width 112 height 23
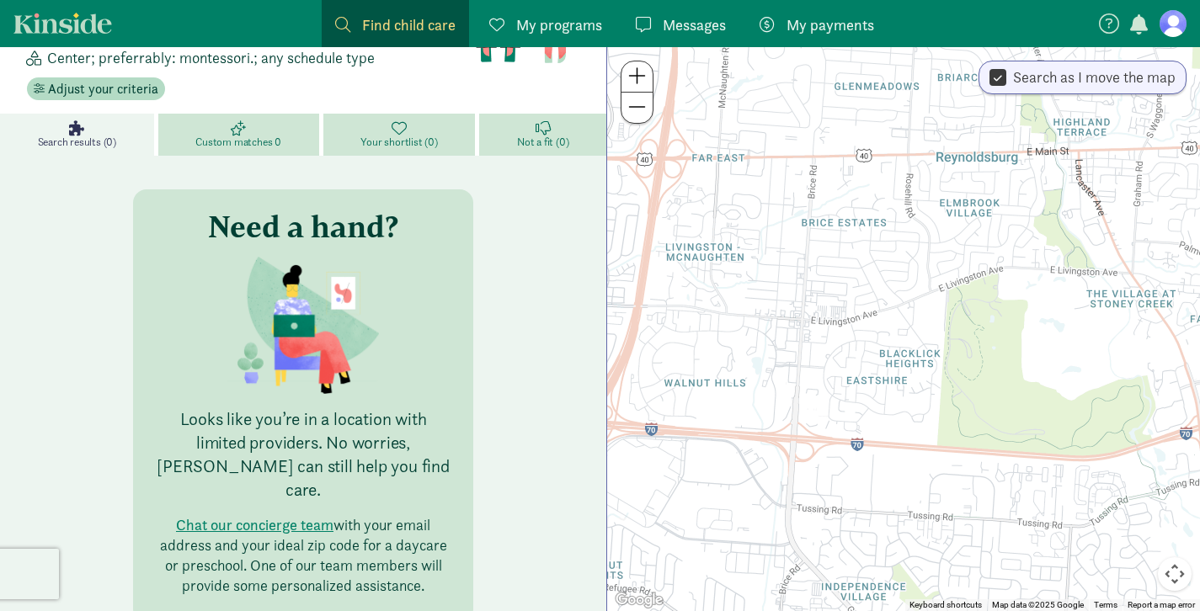
scroll to position [187, 0]
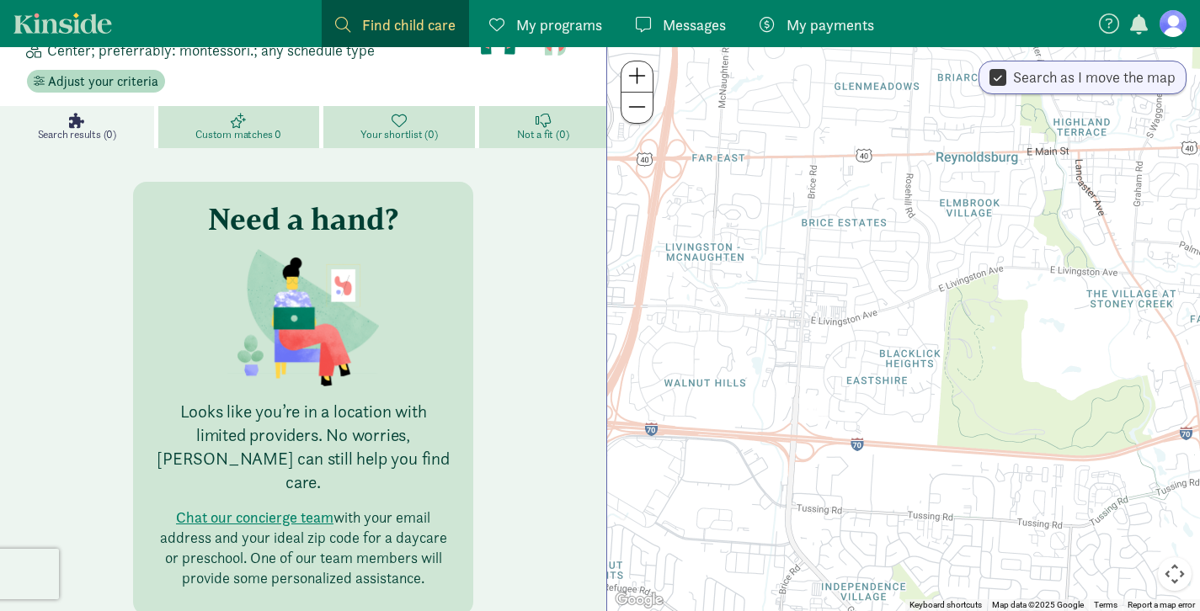
click at [1175, 23] on figure at bounding box center [1172, 23] width 27 height 27
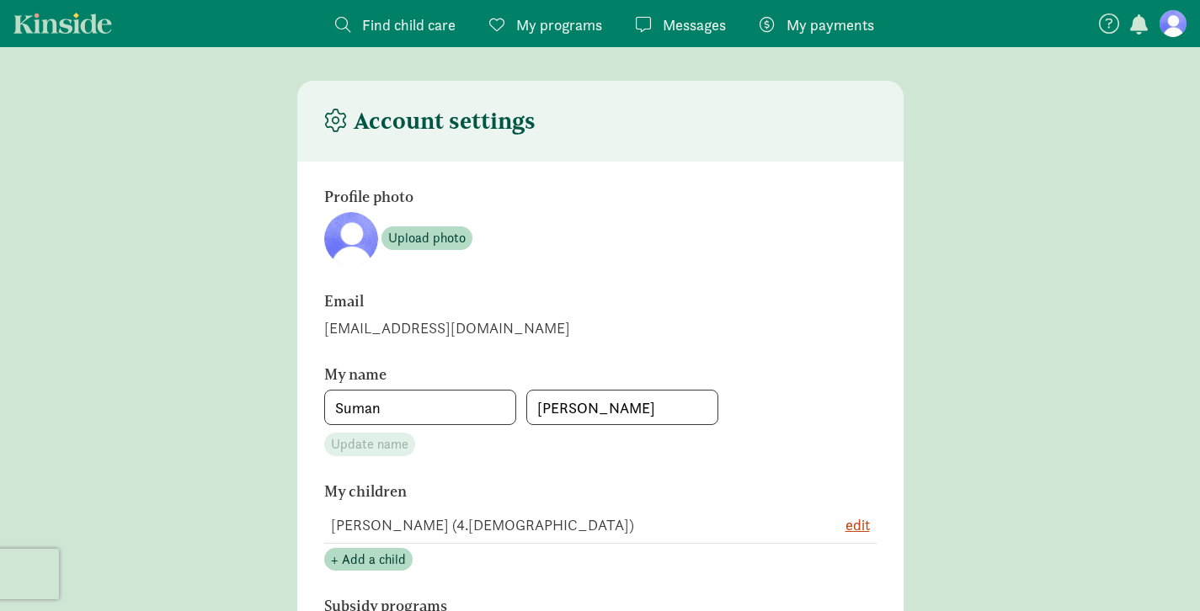
click at [705, 24] on span "Messages" at bounding box center [694, 24] width 63 height 23
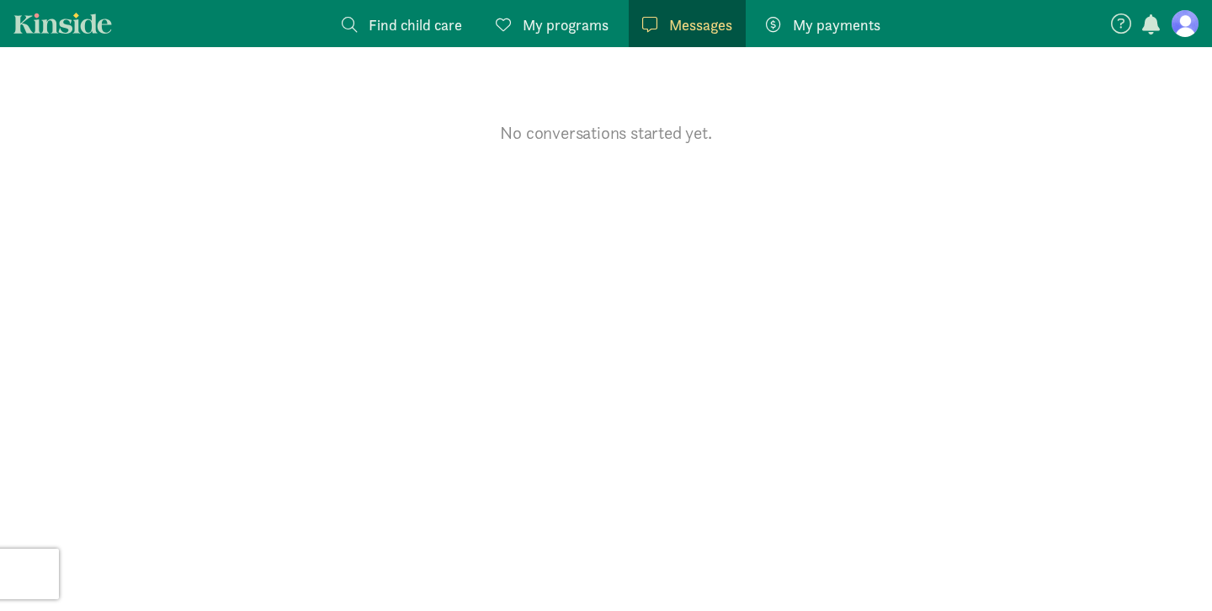
click at [594, 24] on span "My programs" at bounding box center [566, 24] width 86 height 23
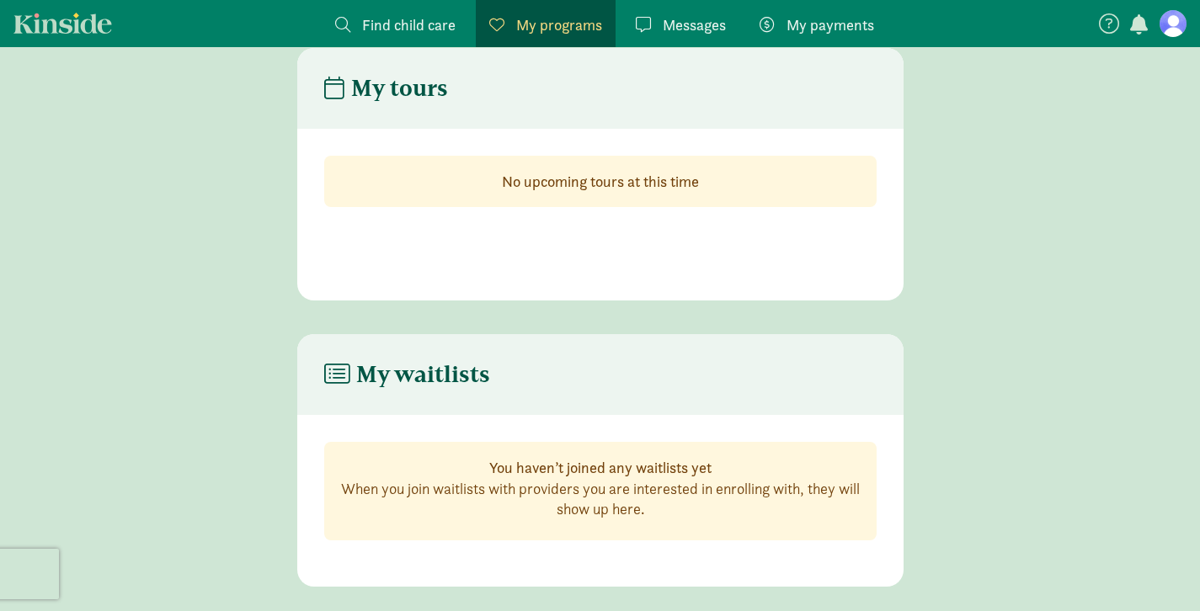
scroll to position [34, 0]
click at [385, 29] on span "Find child care" at bounding box center [408, 24] width 93 height 23
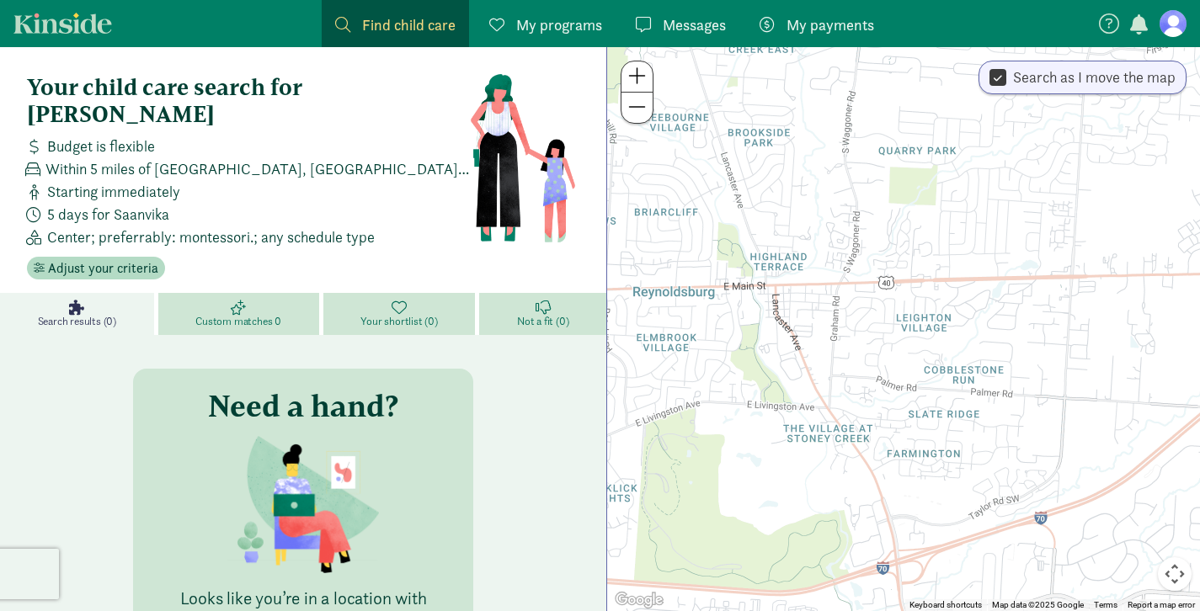
drag, startPoint x: 61, startPoint y: 290, endPoint x: 149, endPoint y: 296, distance: 87.8
click at [61, 315] on span "Search results (0)" at bounding box center [77, 321] width 78 height 13
click at [227, 315] on span "Custom matches 0" at bounding box center [238, 321] width 86 height 13
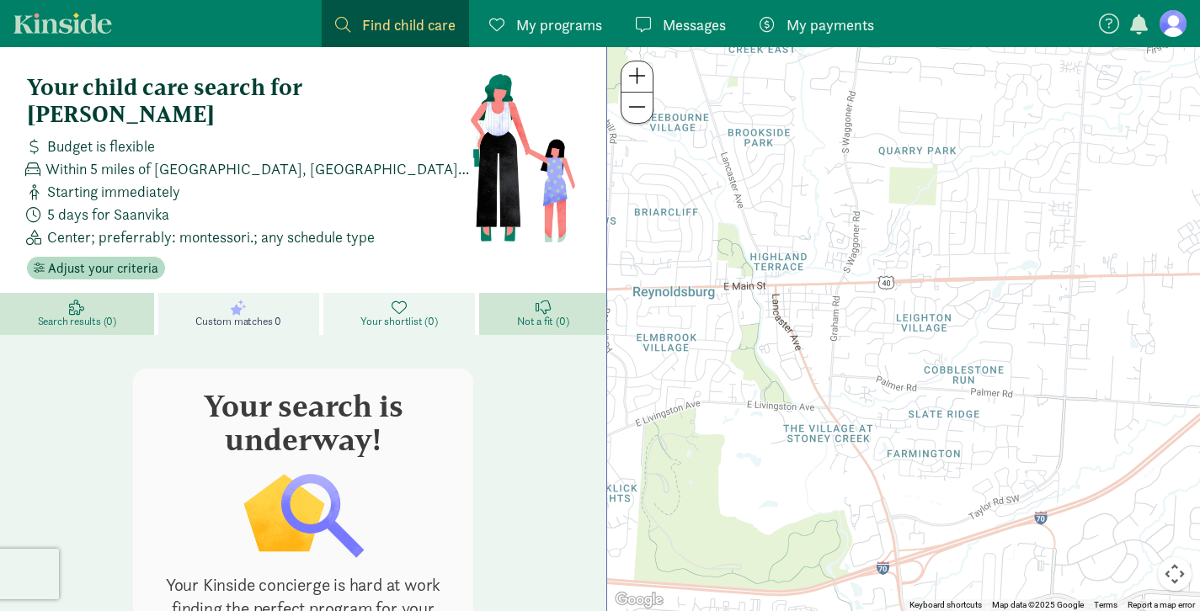
click at [403, 315] on span "Your shortlist (0)" at bounding box center [398, 321] width 77 height 13
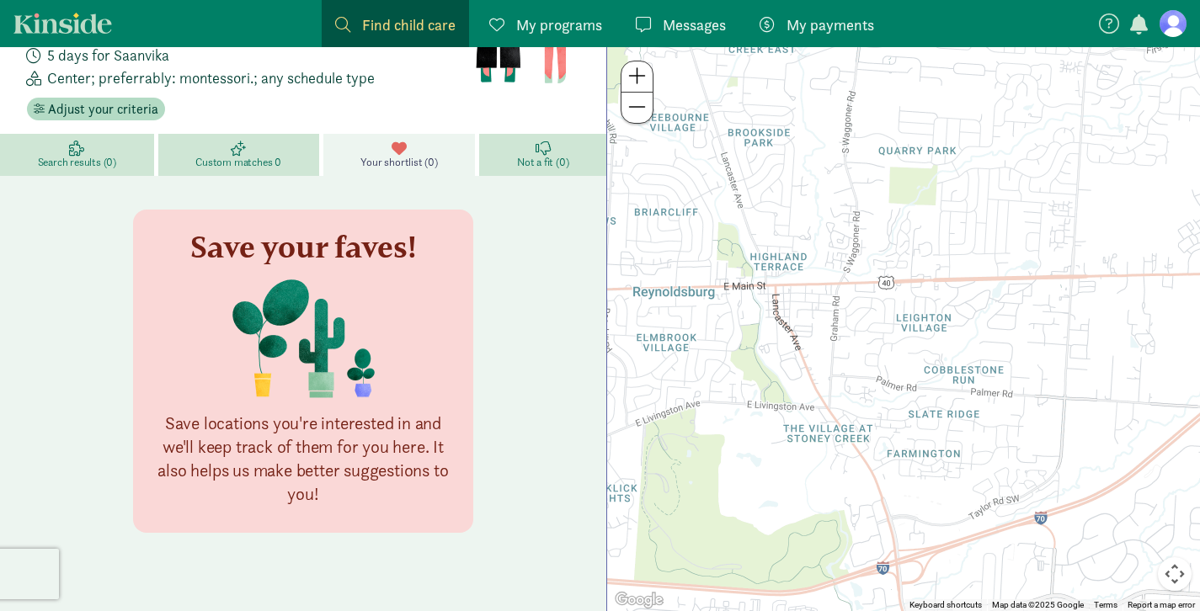
scroll to position [160, 0]
click at [231, 155] on span "Custom matches 0" at bounding box center [238, 161] width 86 height 13
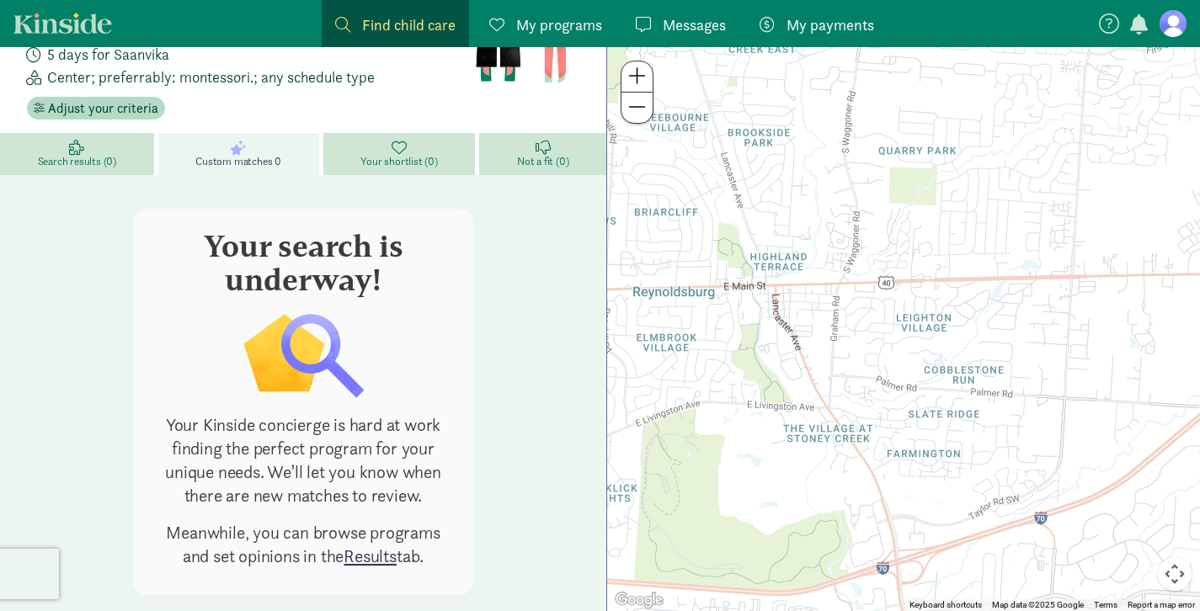
click at [360, 545] on link "Results" at bounding box center [370, 556] width 53 height 23
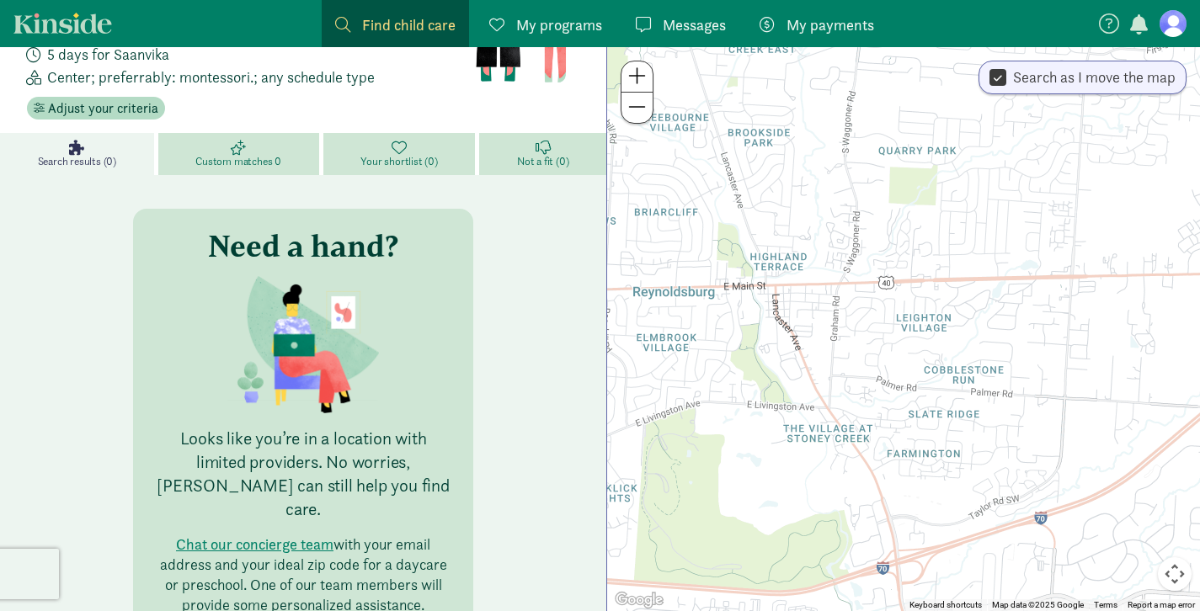
scroll to position [187, 0]
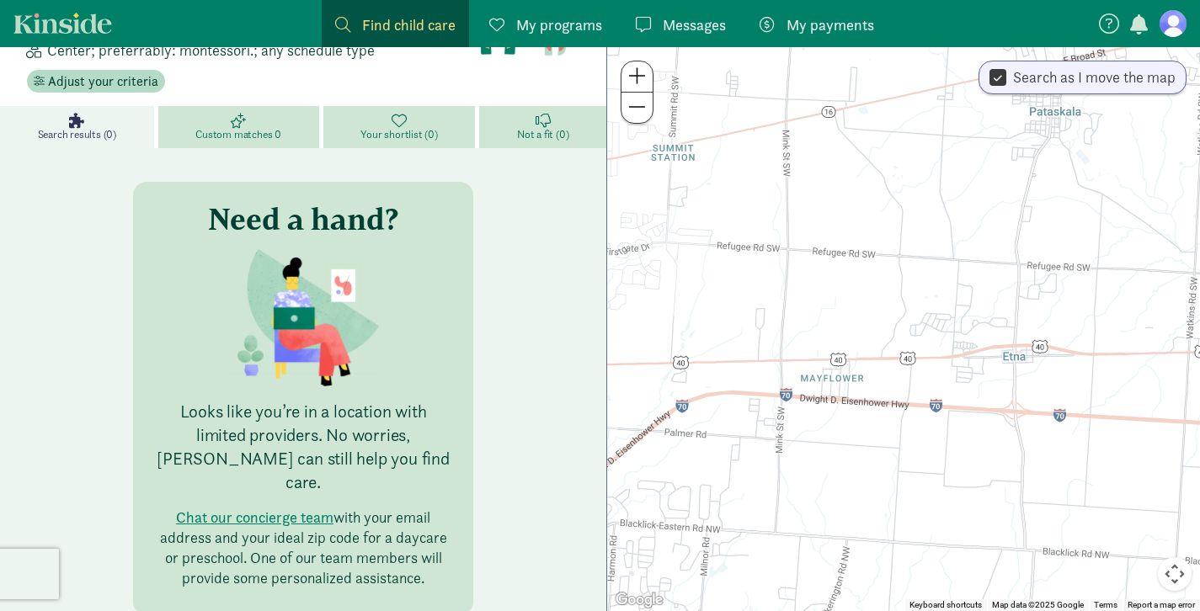
drag, startPoint x: 1035, startPoint y: 318, endPoint x: 630, endPoint y: 306, distance: 405.2
click at [607, 313] on div at bounding box center [903, 329] width 593 height 564
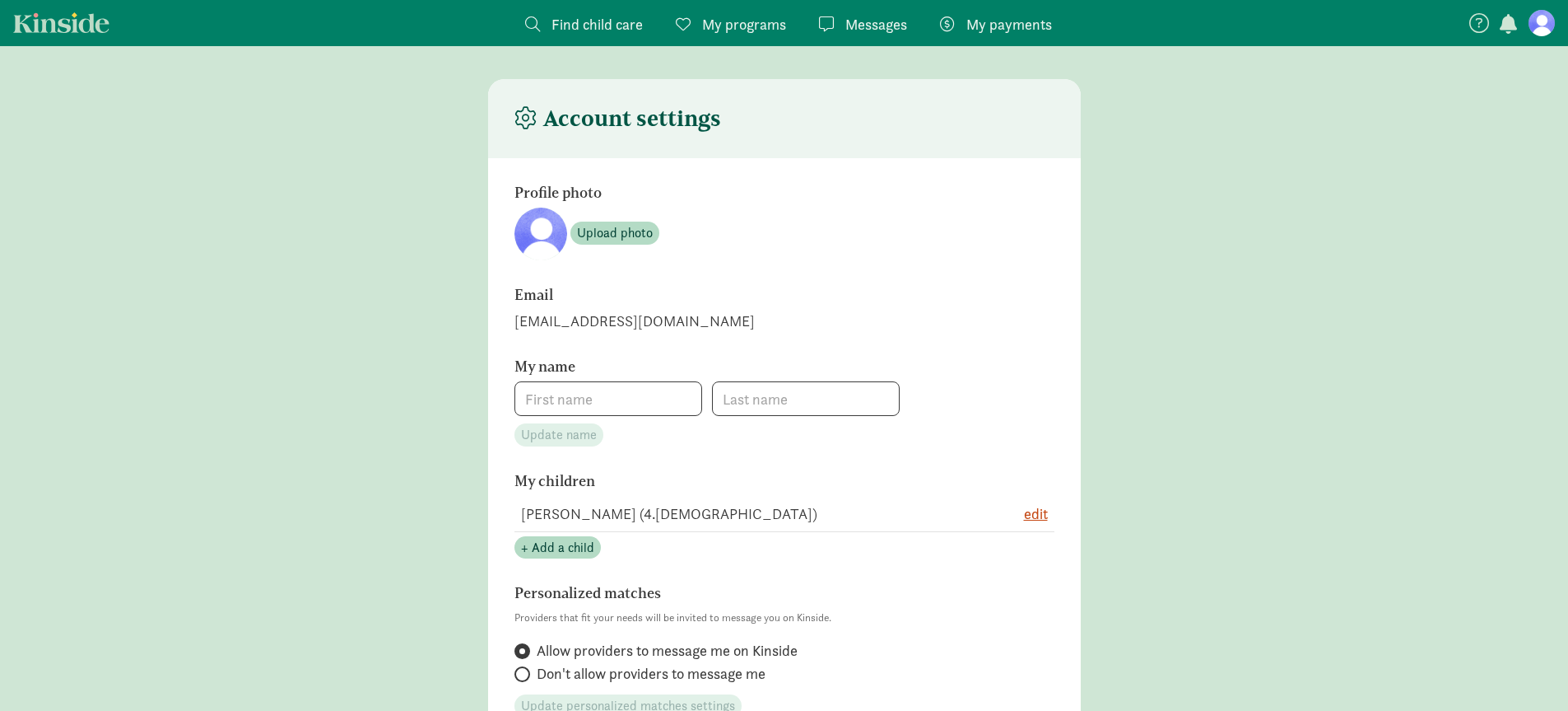
type input "Suman"
type input "[PERSON_NAME]"
type input "2089826211"
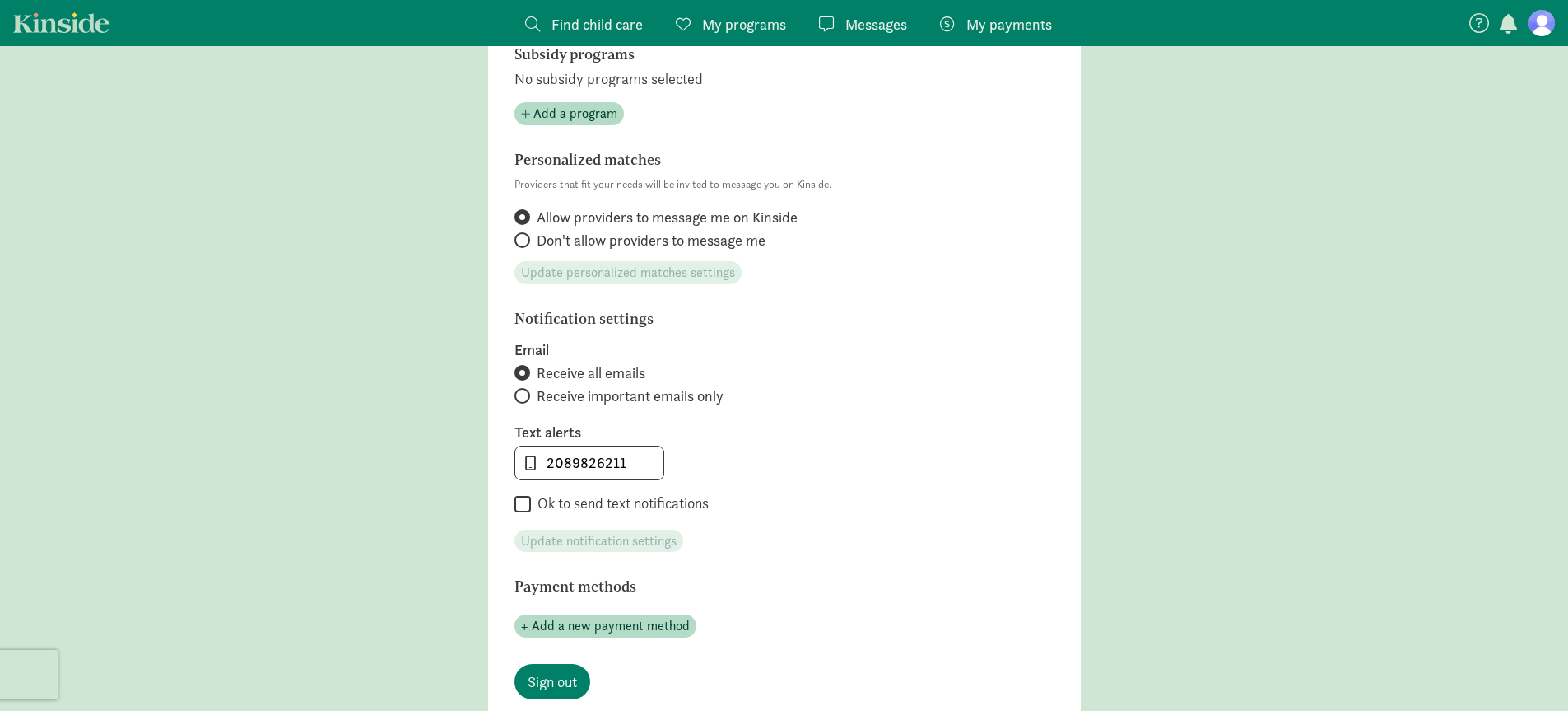
scroll to position [535, 0]
click at [565, 400] on span "Receive important emails only" at bounding box center [630, 399] width 187 height 20
click at [525, 400] on input "Receive important emails only" at bounding box center [519, 398] width 11 height 11
radio input "true"
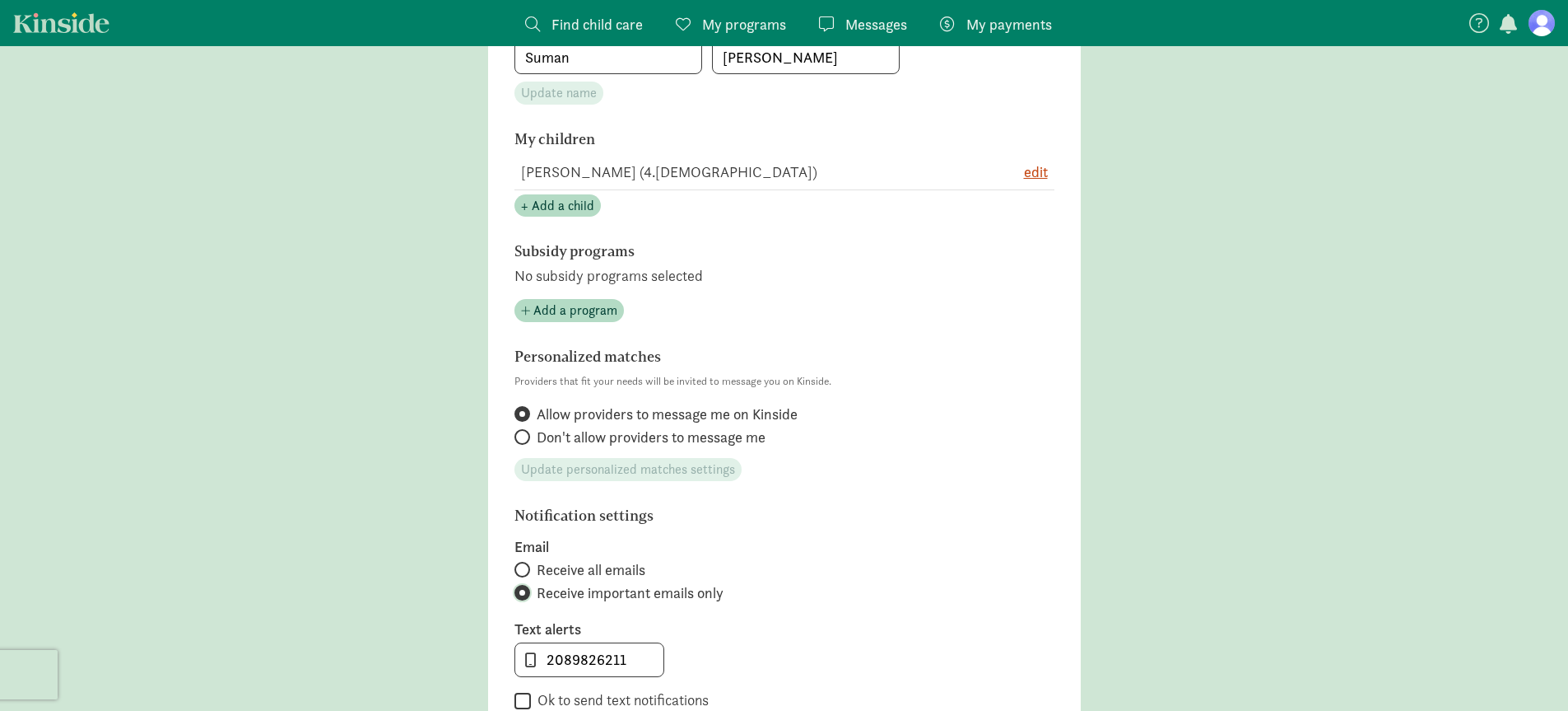
scroll to position [344, 0]
click at [566, 315] on span "Add a program" at bounding box center [576, 308] width 84 height 20
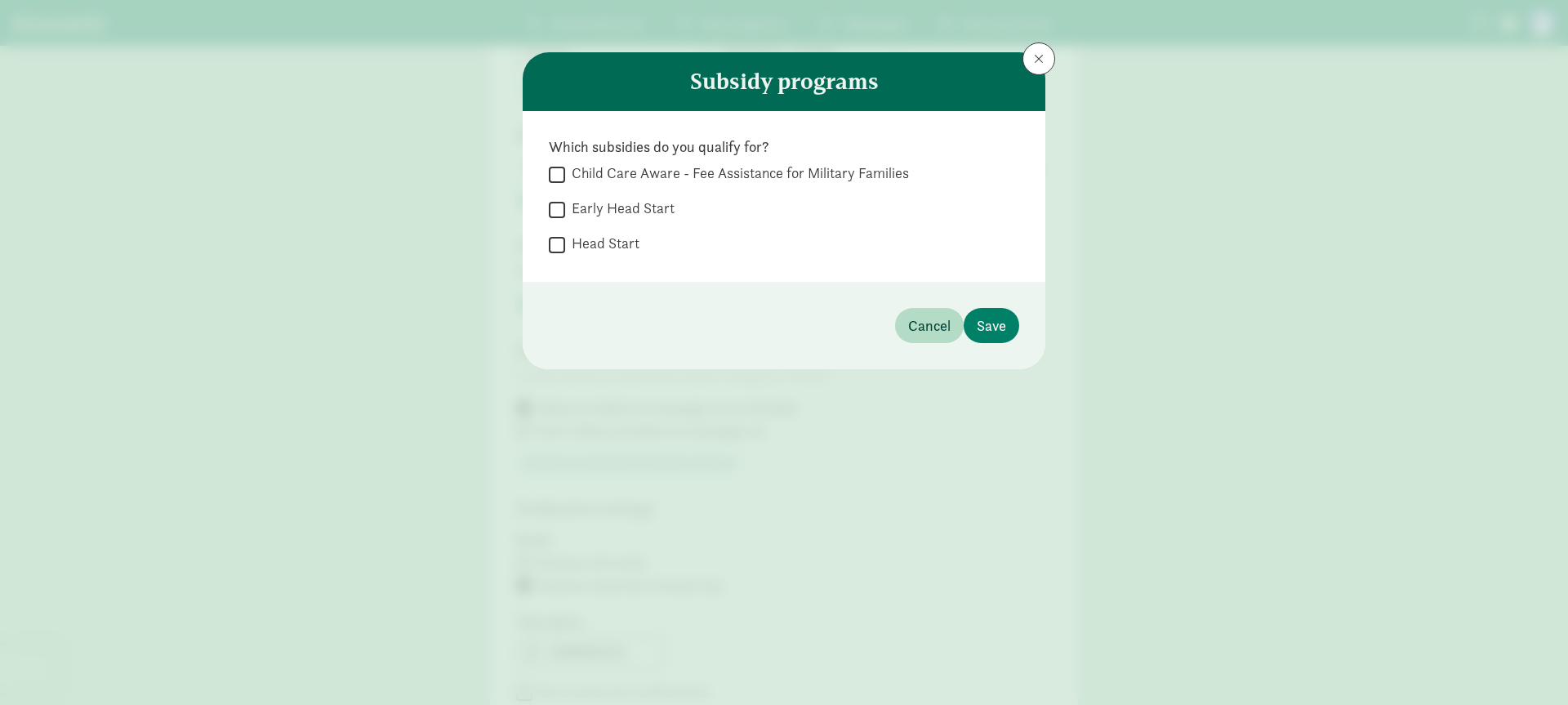
click at [556, 210] on input "Early Head Start" at bounding box center [557, 209] width 16 height 22
checkbox input "true"
click at [985, 326] on span "Save" at bounding box center [991, 325] width 29 height 22
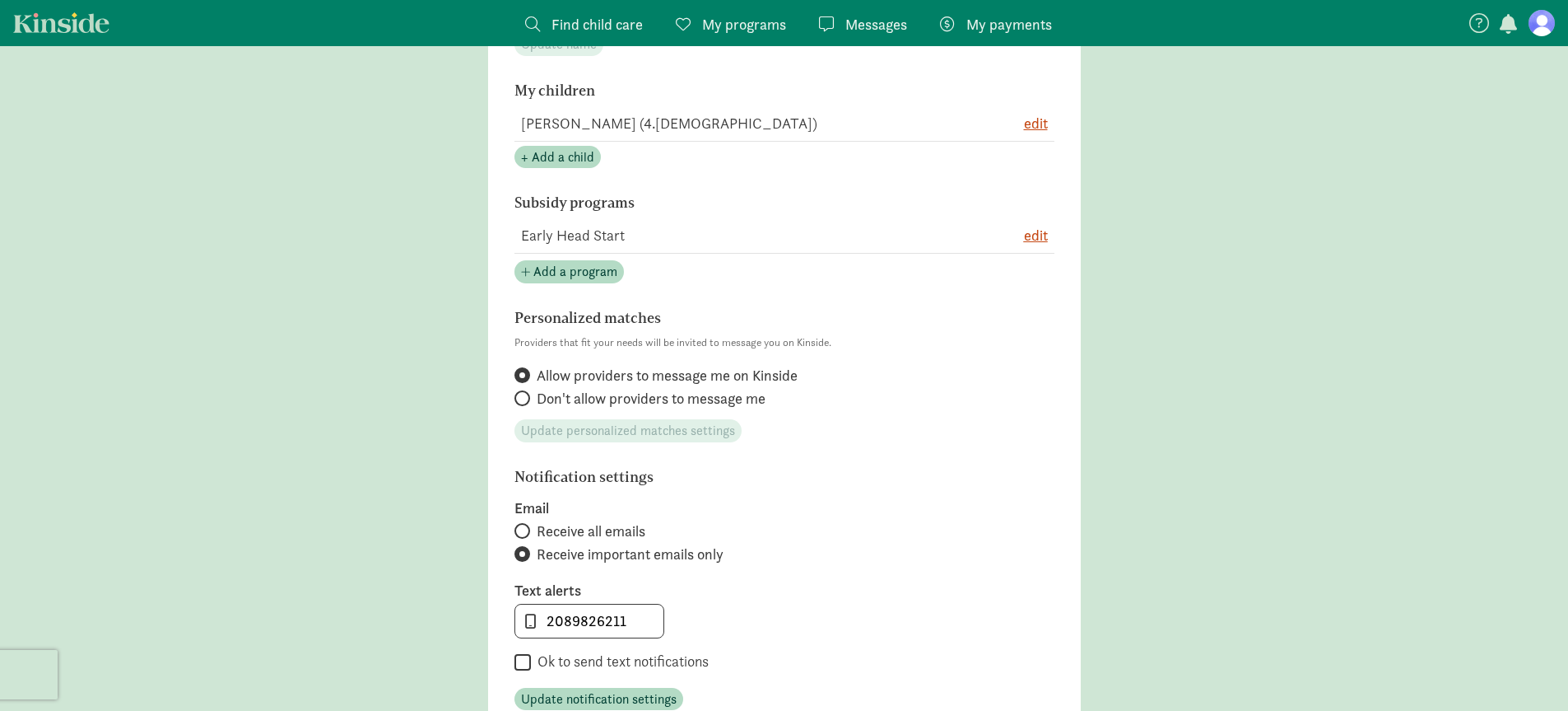
scroll to position [391, 0]
click at [559, 275] on span "Add a program" at bounding box center [576, 271] width 84 height 20
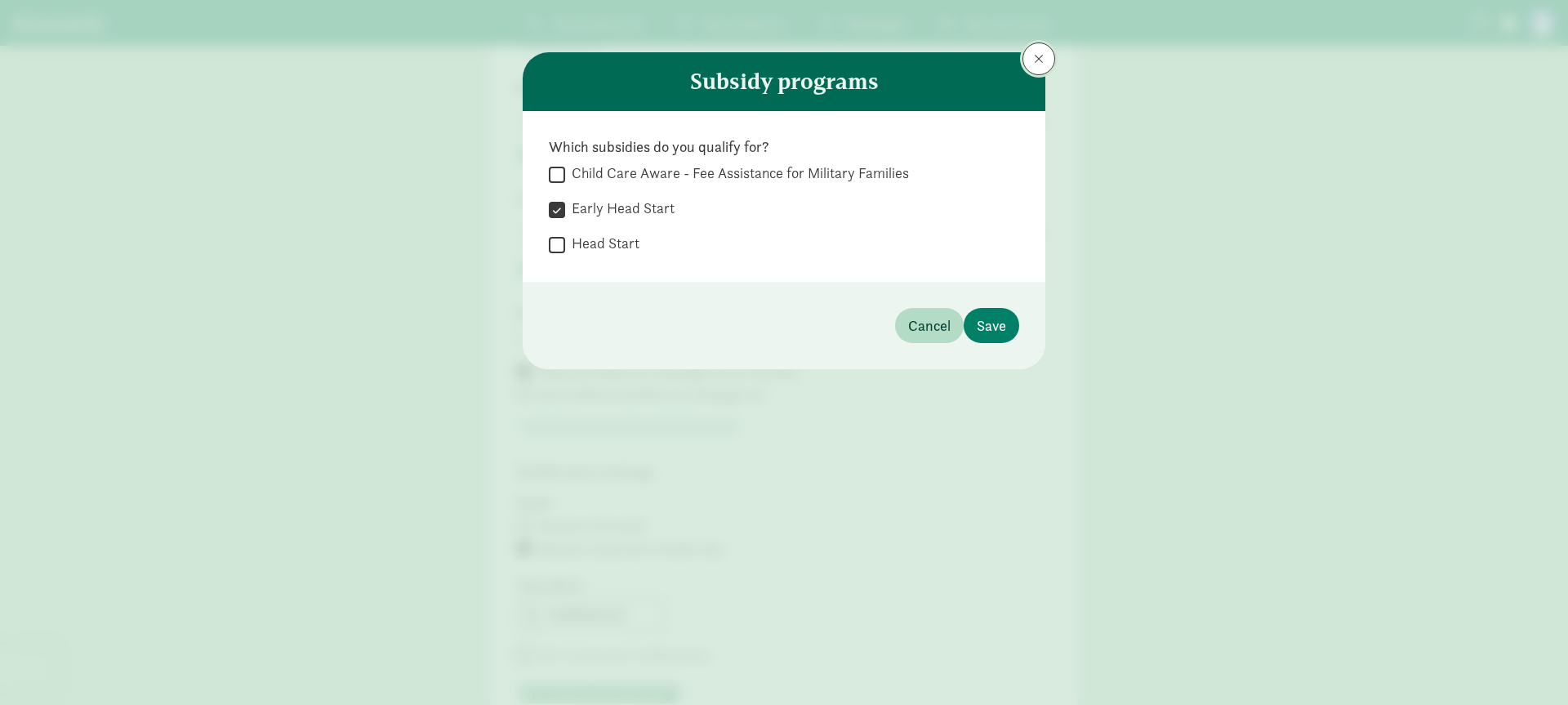
click at [1036, 64] on span at bounding box center [1039, 58] width 10 height 13
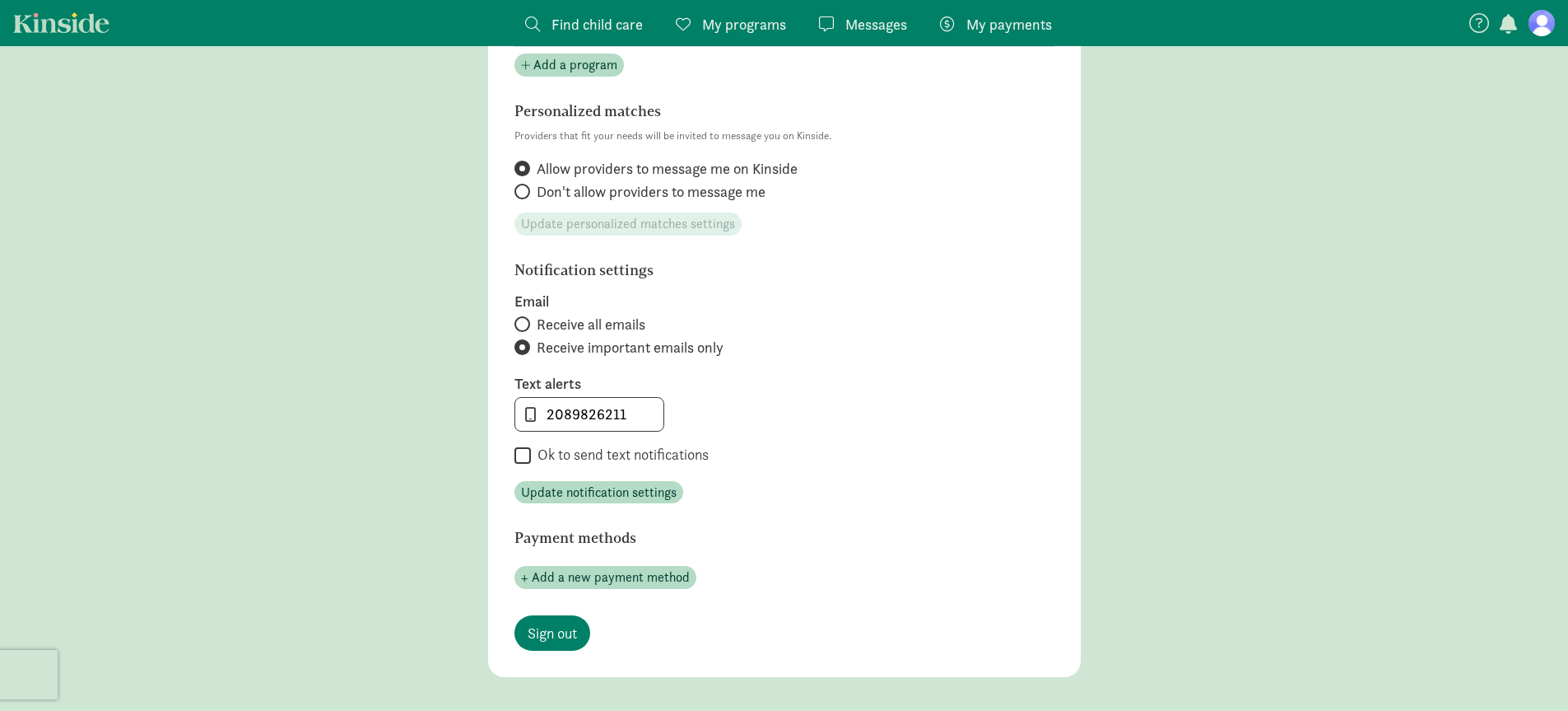
scroll to position [601, 0]
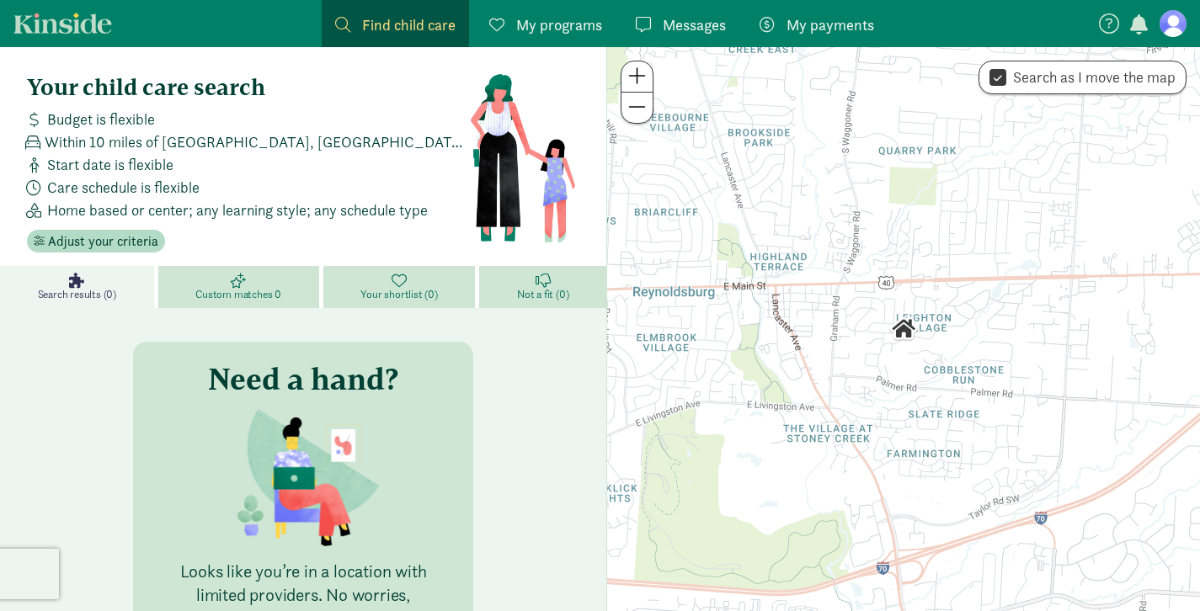
checkbox input "true"
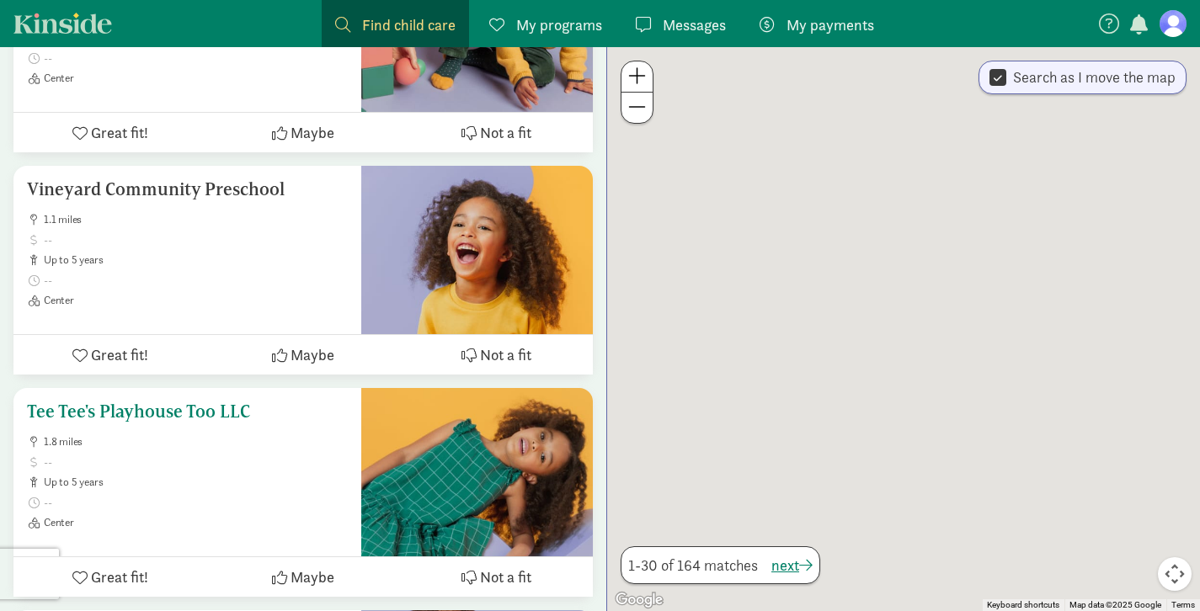
scroll to position [4480, 0]
